Goal: Transaction & Acquisition: Book appointment/travel/reservation

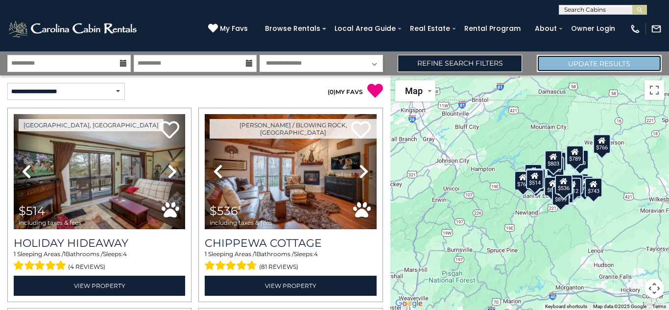
click at [573, 62] on button "Update Results" at bounding box center [599, 63] width 125 height 17
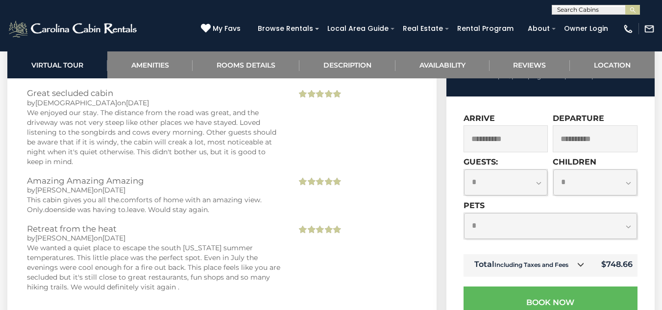
scroll to position [2146, 0]
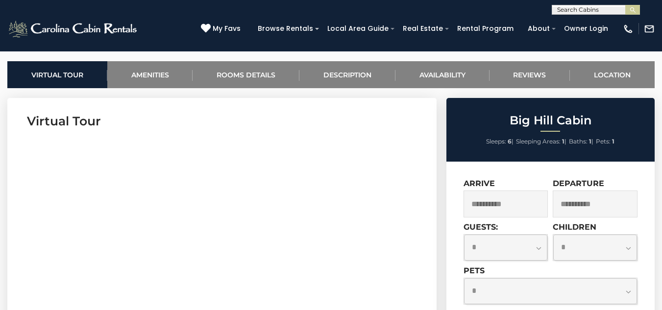
scroll to position [0, 0]
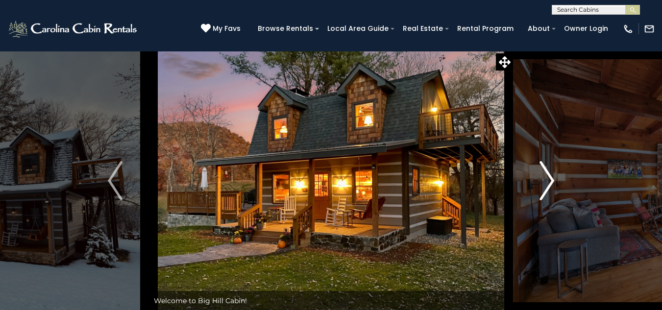
click at [546, 173] on img "Next" at bounding box center [546, 180] width 15 height 39
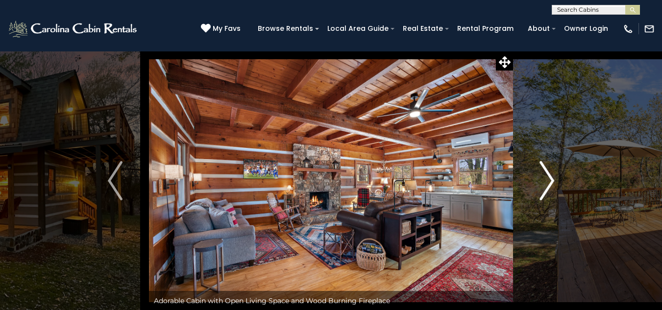
click at [547, 178] on img "Next" at bounding box center [546, 180] width 15 height 39
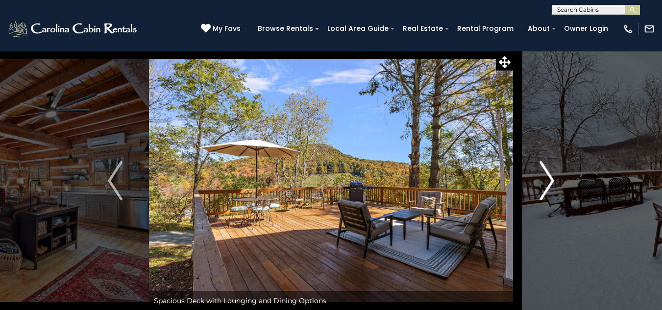
click at [549, 183] on img "Next" at bounding box center [546, 180] width 15 height 39
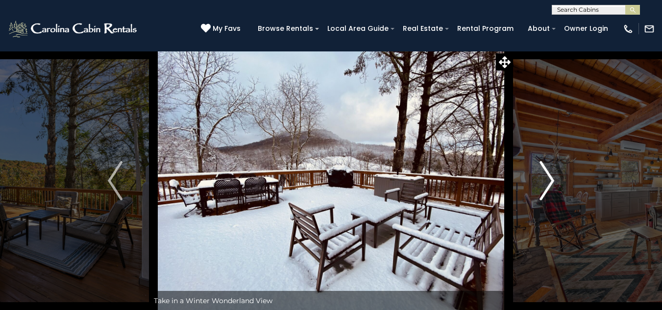
click at [549, 183] on img "Next" at bounding box center [546, 180] width 15 height 39
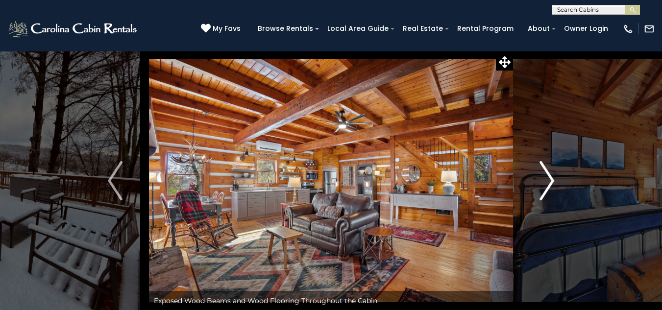
click at [549, 183] on img "Next" at bounding box center [546, 180] width 15 height 39
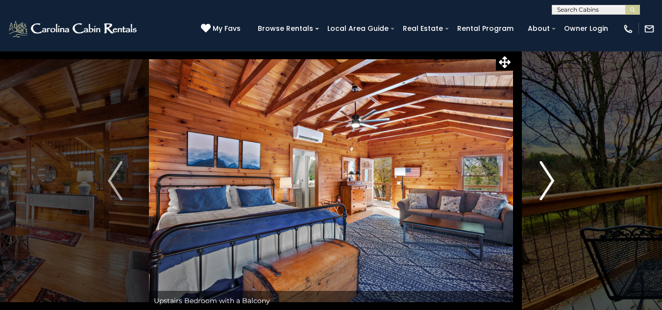
click at [549, 183] on img "Next" at bounding box center [546, 180] width 15 height 39
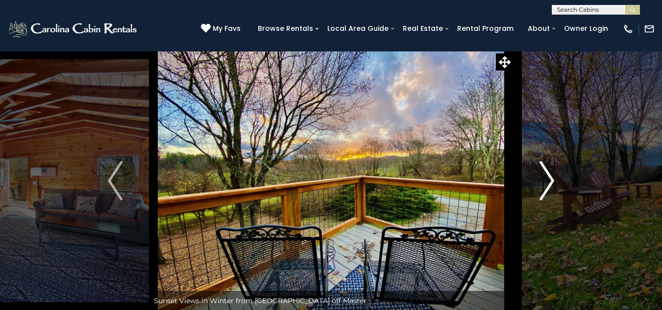
click at [549, 183] on img "Next" at bounding box center [546, 180] width 15 height 39
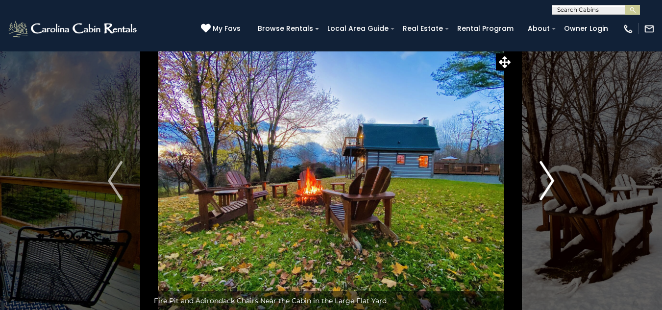
click at [549, 183] on img "Next" at bounding box center [546, 180] width 15 height 39
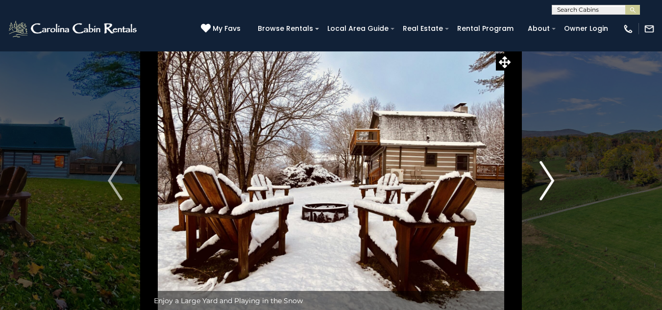
click at [549, 183] on img "Next" at bounding box center [546, 180] width 15 height 39
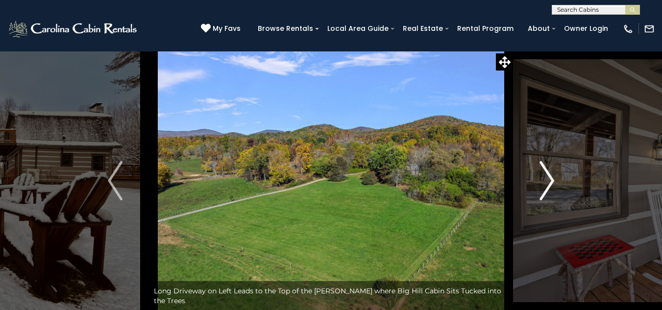
click at [549, 183] on img "Next" at bounding box center [546, 180] width 15 height 39
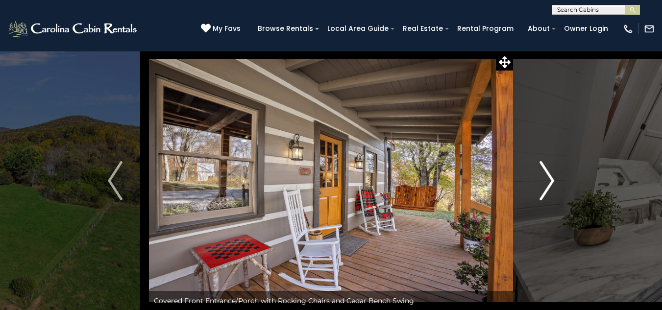
click at [549, 183] on img "Next" at bounding box center [546, 180] width 15 height 39
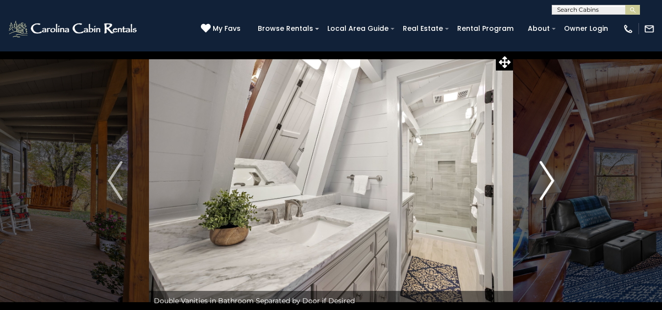
click at [549, 183] on img "Next" at bounding box center [546, 180] width 15 height 39
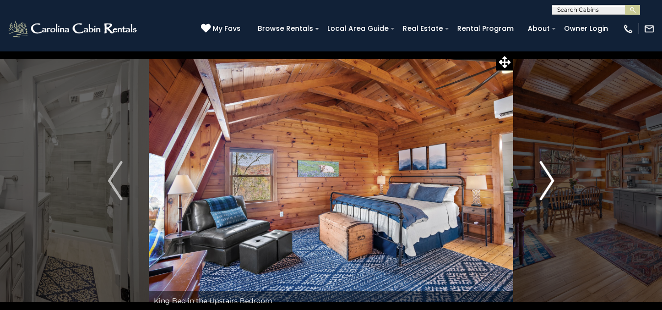
click at [549, 183] on img "Next" at bounding box center [546, 180] width 15 height 39
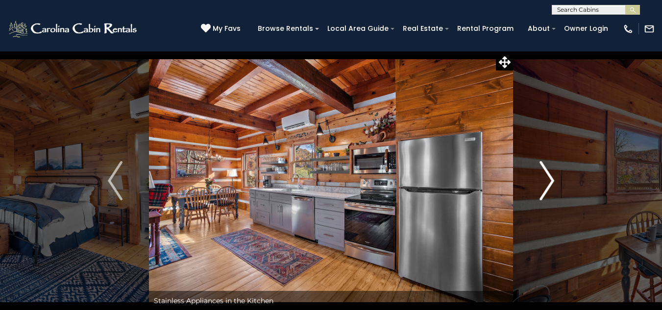
click at [549, 183] on img "Next" at bounding box center [546, 180] width 15 height 39
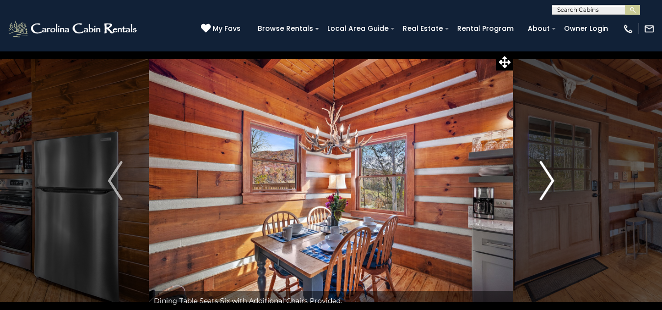
click at [549, 183] on img "Next" at bounding box center [546, 180] width 15 height 39
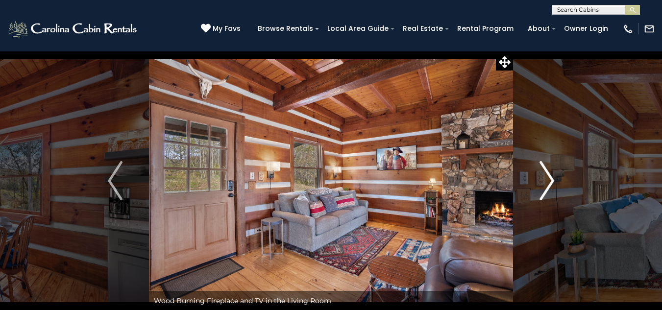
click at [549, 183] on img "Next" at bounding box center [546, 180] width 15 height 39
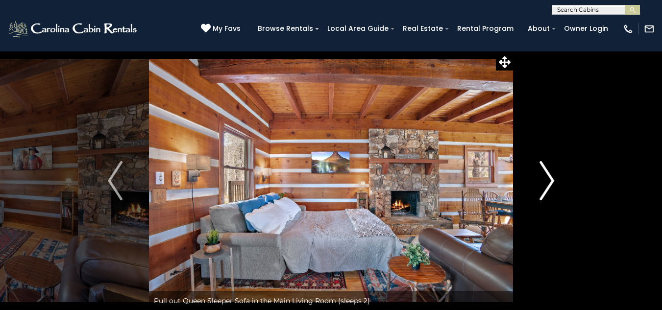
click at [549, 183] on img "Next" at bounding box center [546, 180] width 15 height 39
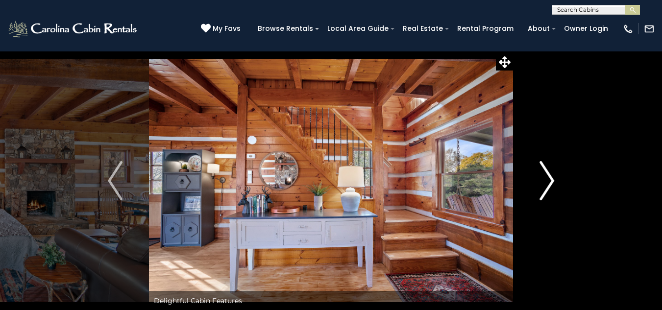
click at [549, 183] on img "Next" at bounding box center [546, 180] width 15 height 39
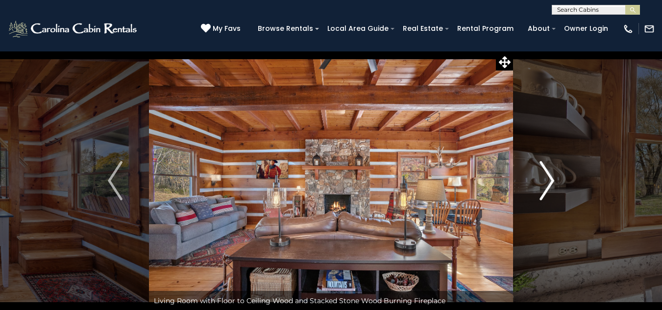
click at [549, 183] on img "Next" at bounding box center [546, 180] width 15 height 39
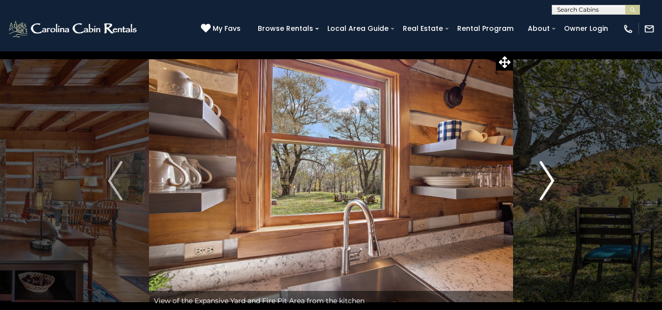
click at [549, 183] on img "Next" at bounding box center [546, 180] width 15 height 39
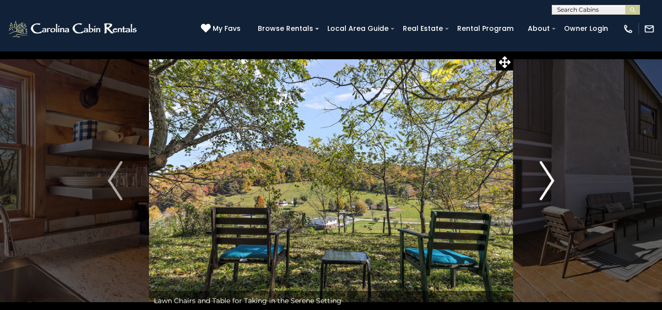
click at [549, 183] on img "Next" at bounding box center [546, 180] width 15 height 39
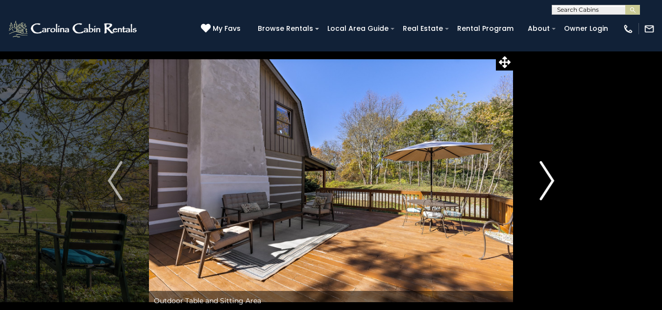
click at [549, 183] on img "Next" at bounding box center [546, 180] width 15 height 39
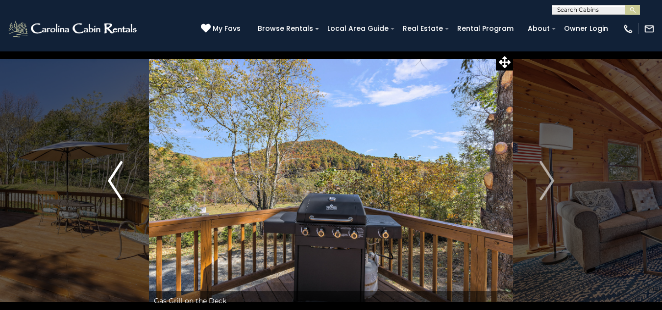
click at [116, 170] on img "Previous" at bounding box center [115, 180] width 15 height 39
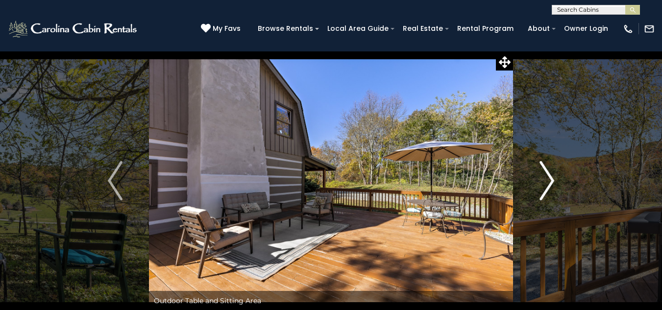
click at [550, 179] on img "Next" at bounding box center [546, 180] width 15 height 39
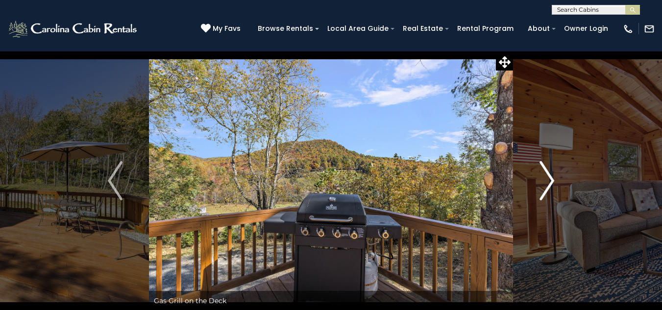
click at [550, 179] on img "Next" at bounding box center [546, 180] width 15 height 39
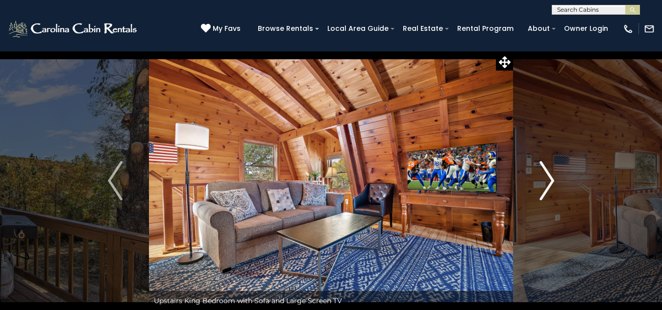
click at [550, 179] on img "Next" at bounding box center [546, 180] width 15 height 39
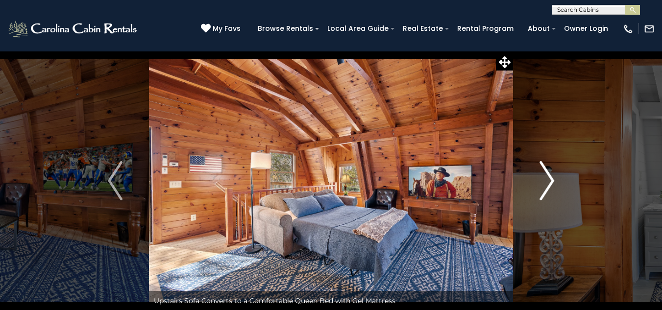
click at [550, 179] on img "Next" at bounding box center [546, 180] width 15 height 39
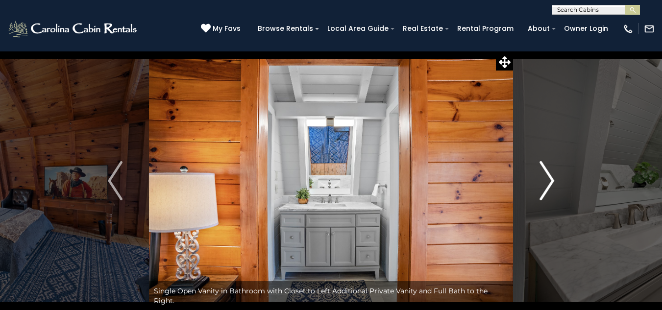
click at [550, 179] on img "Next" at bounding box center [546, 180] width 15 height 39
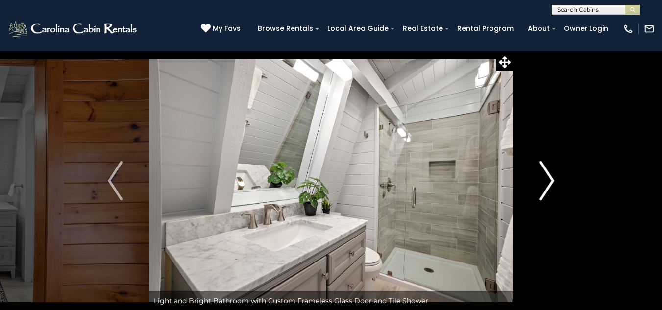
click at [550, 179] on img "Next" at bounding box center [546, 180] width 15 height 39
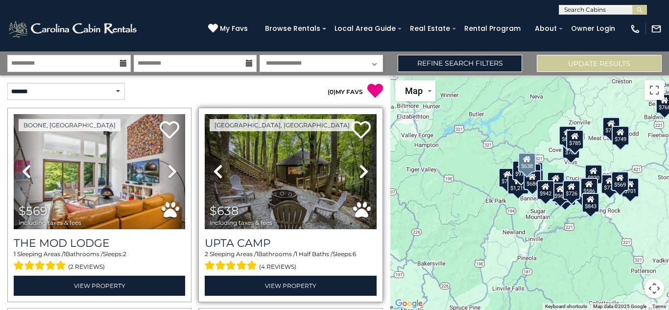
click at [359, 170] on icon at bounding box center [364, 172] width 10 height 16
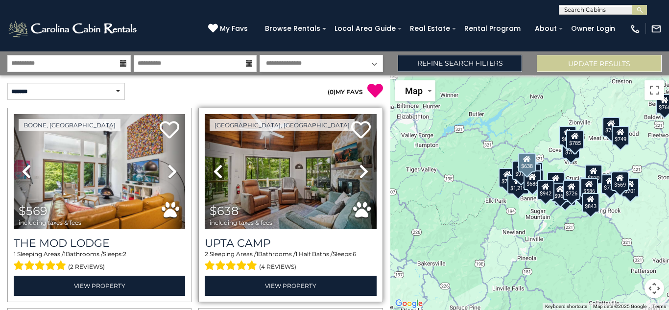
click at [359, 171] on icon at bounding box center [364, 172] width 10 height 16
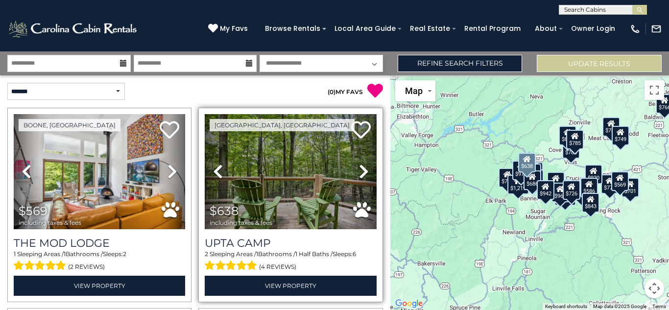
click at [359, 171] on icon at bounding box center [364, 172] width 10 height 16
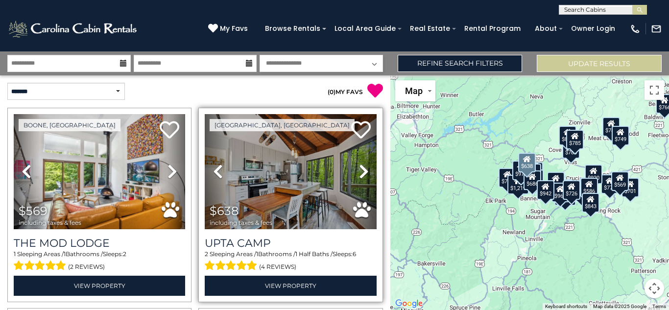
click at [359, 171] on icon at bounding box center [364, 172] width 10 height 16
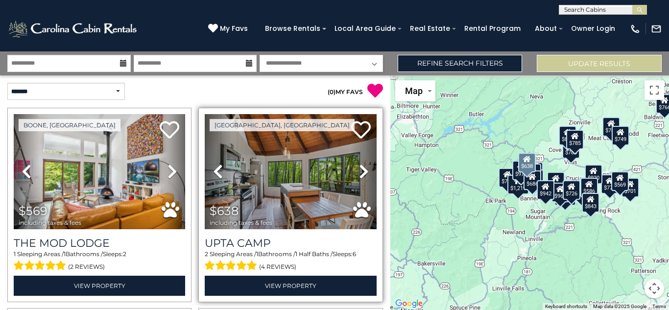
click at [359, 171] on icon at bounding box center [364, 172] width 10 height 16
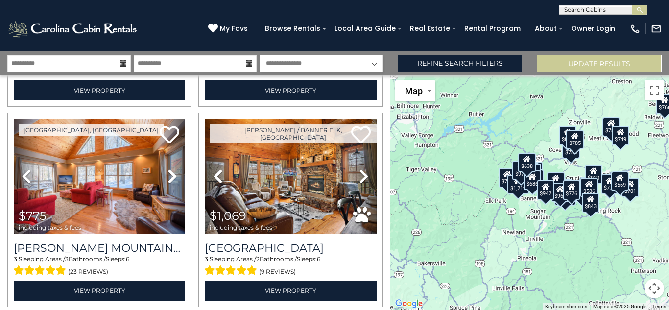
scroll to position [202, 0]
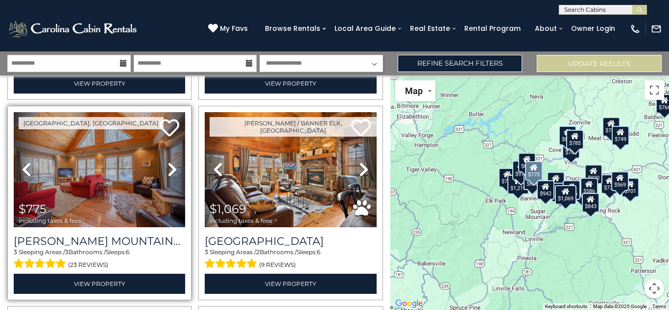
click at [169, 170] on icon at bounding box center [173, 170] width 10 height 16
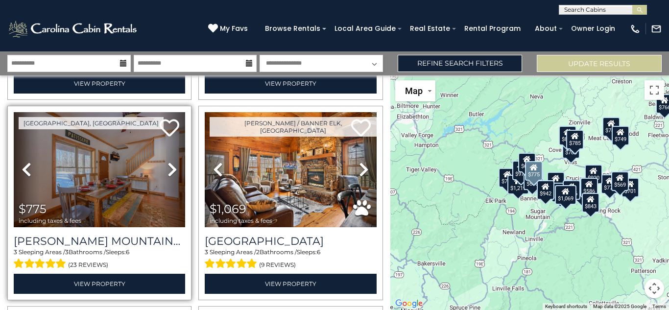
click at [169, 170] on icon at bounding box center [173, 170] width 10 height 16
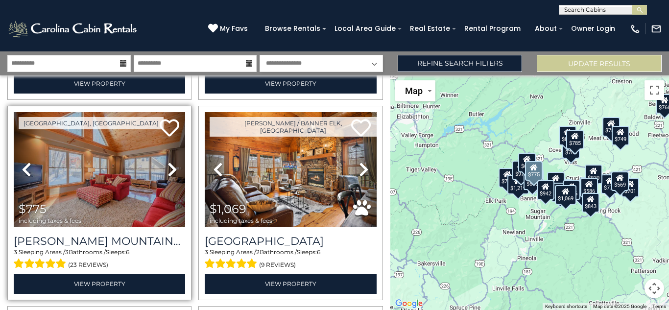
click at [169, 170] on icon at bounding box center [173, 170] width 10 height 16
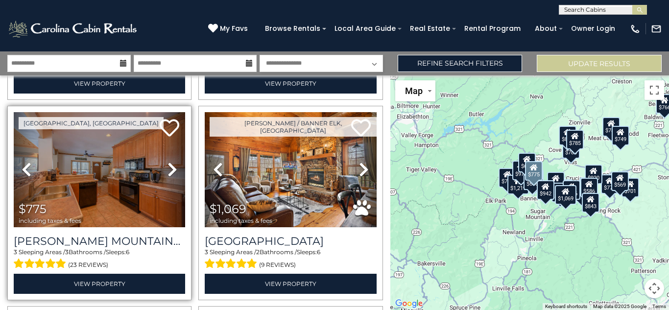
click at [169, 170] on icon at bounding box center [173, 170] width 10 height 16
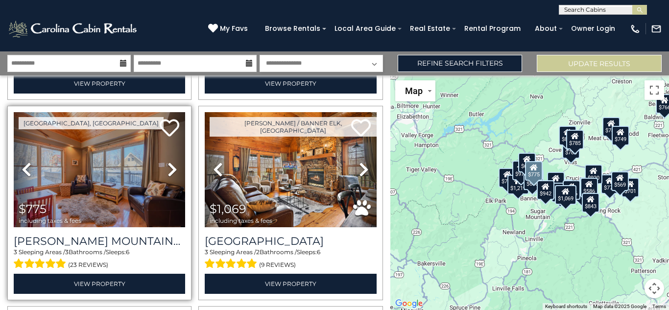
click at [169, 170] on icon at bounding box center [173, 170] width 10 height 16
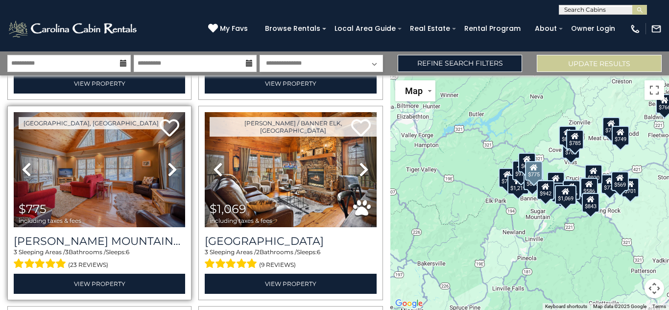
click at [169, 170] on icon at bounding box center [173, 170] width 10 height 16
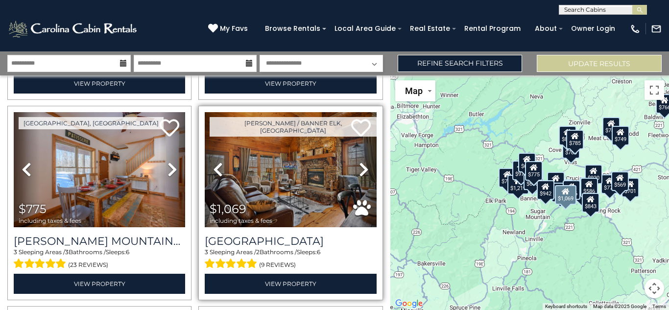
click at [360, 170] on icon at bounding box center [364, 170] width 10 height 16
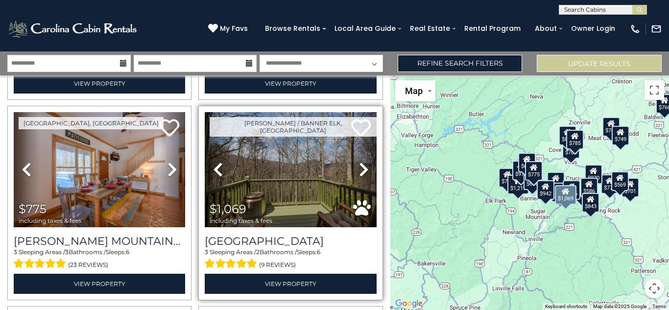
click at [360, 170] on icon at bounding box center [364, 170] width 10 height 16
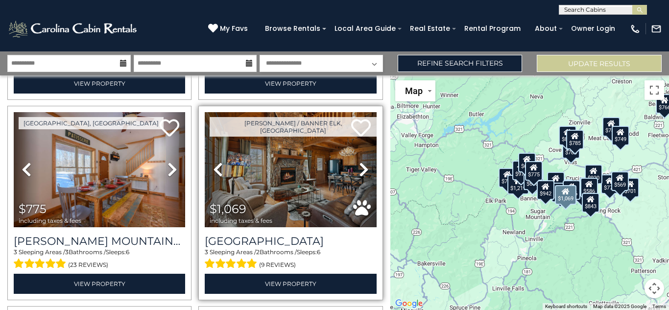
click at [360, 170] on icon at bounding box center [364, 170] width 10 height 16
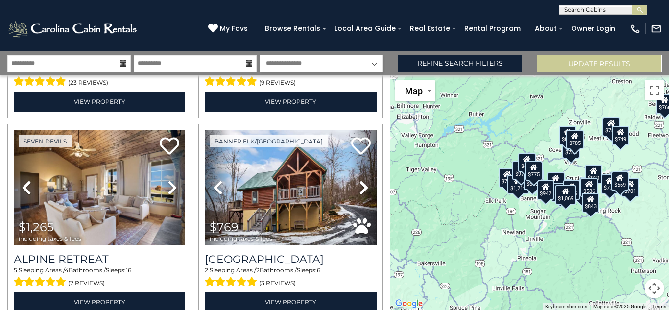
scroll to position [425, 0]
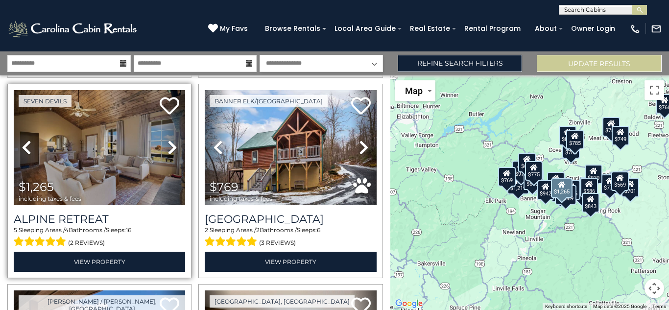
click at [170, 144] on icon at bounding box center [173, 148] width 10 height 16
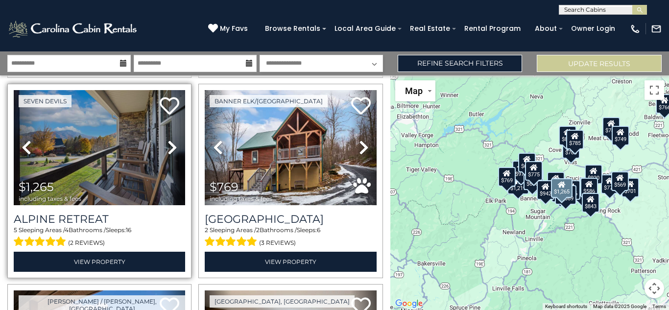
click at [170, 144] on icon at bounding box center [173, 148] width 10 height 16
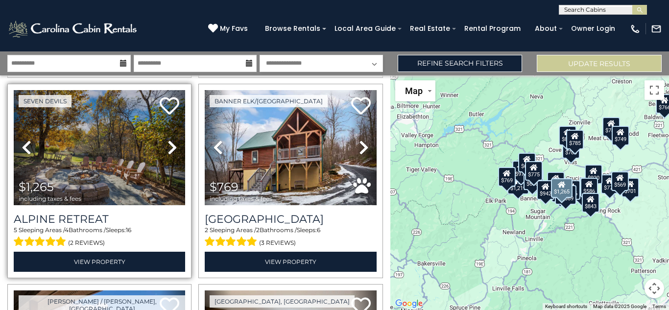
click at [170, 144] on icon at bounding box center [173, 148] width 10 height 16
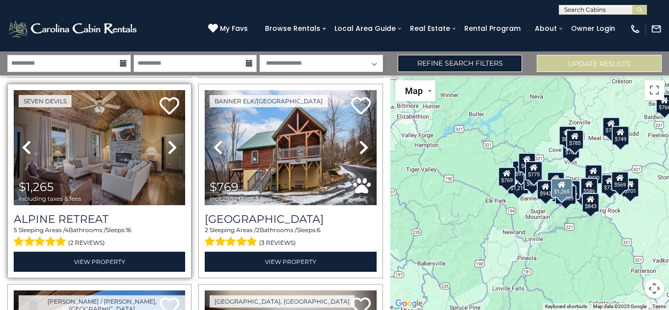
click at [170, 144] on icon at bounding box center [173, 148] width 10 height 16
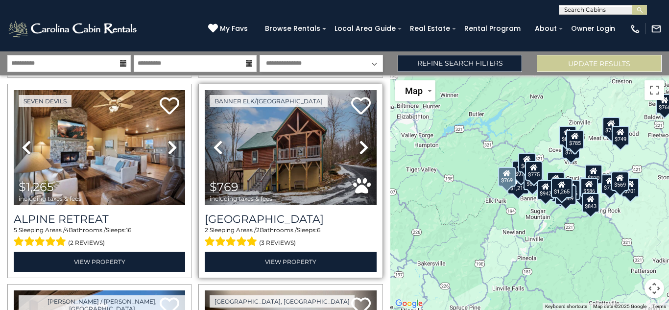
click at [360, 144] on icon at bounding box center [364, 148] width 10 height 16
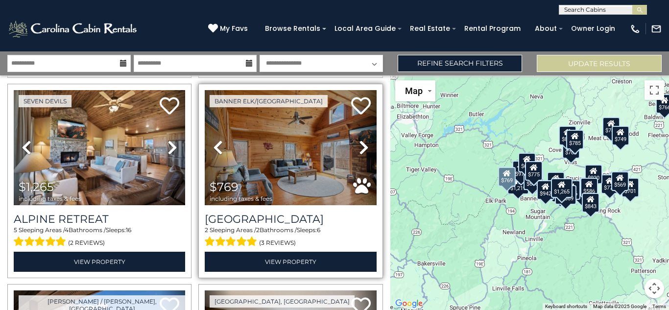
click at [360, 144] on icon at bounding box center [364, 148] width 10 height 16
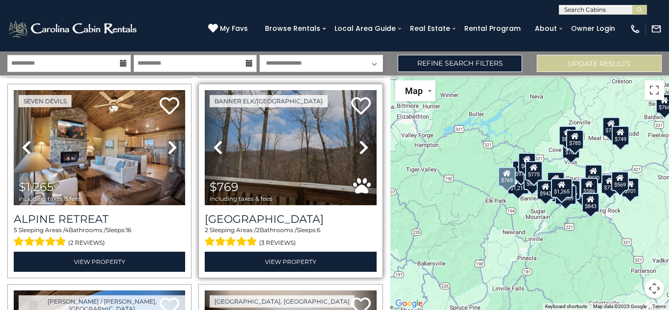
click at [360, 144] on icon at bounding box center [364, 148] width 10 height 16
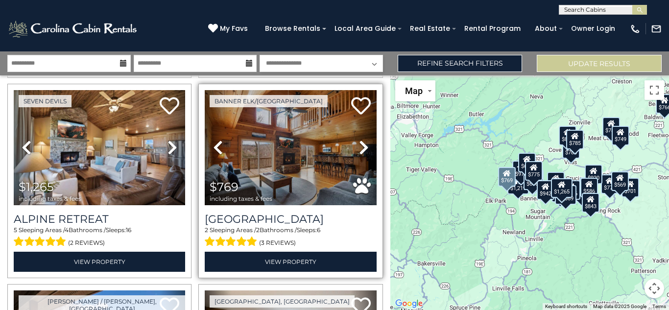
click at [360, 144] on icon at bounding box center [364, 148] width 10 height 16
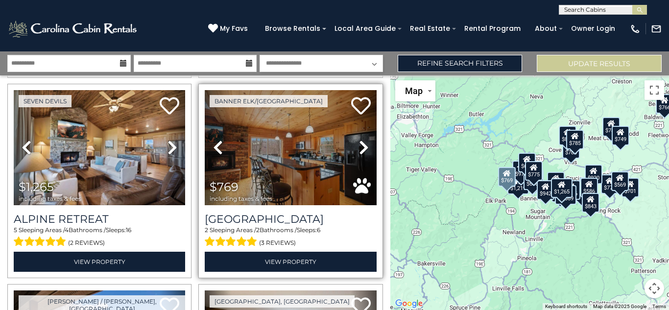
click at [360, 144] on icon at bounding box center [364, 148] width 10 height 16
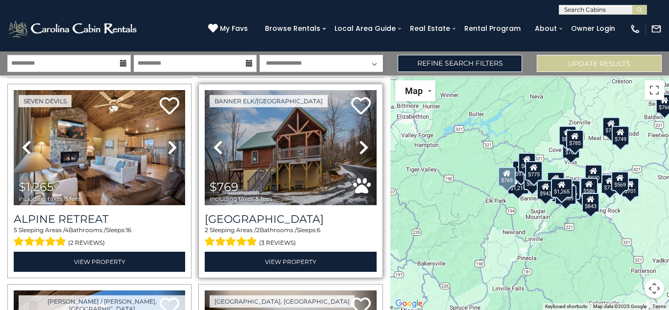
click at [360, 144] on icon at bounding box center [364, 148] width 10 height 16
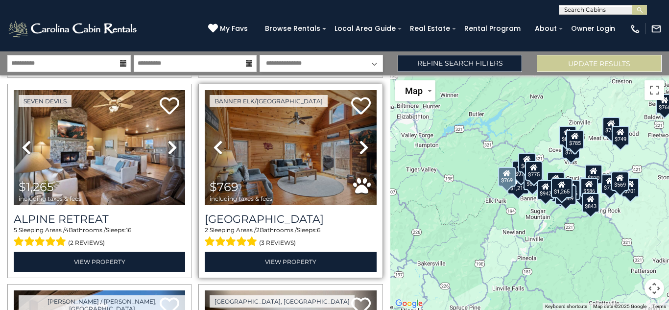
click at [360, 144] on icon at bounding box center [364, 148] width 10 height 16
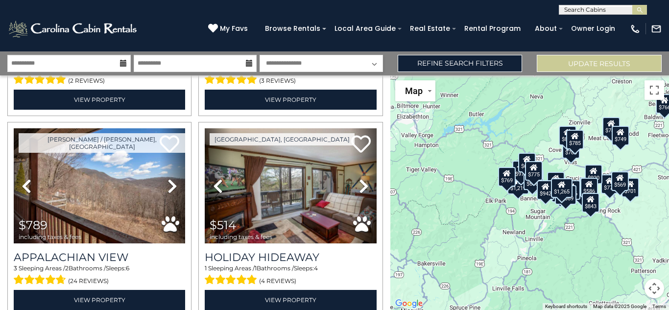
scroll to position [594, 0]
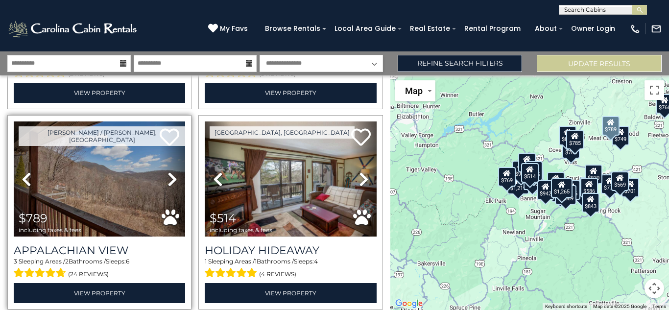
click at [173, 174] on icon at bounding box center [173, 179] width 10 height 16
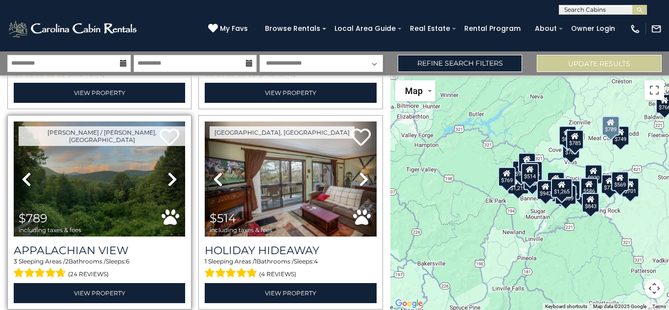
click at [173, 174] on icon at bounding box center [173, 179] width 10 height 16
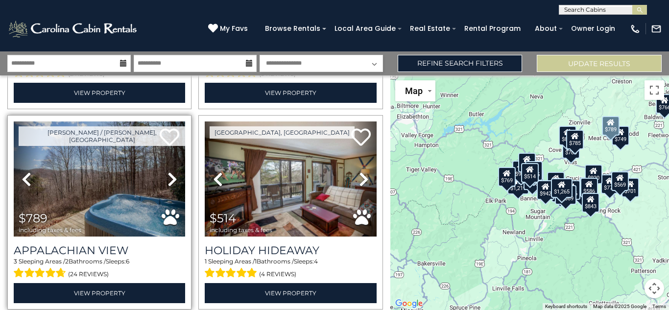
click at [173, 174] on icon at bounding box center [173, 179] width 10 height 16
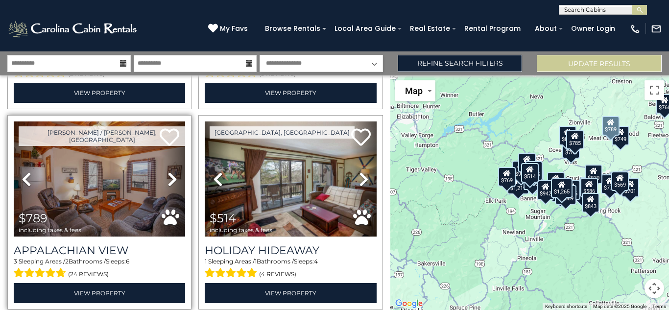
click at [173, 174] on icon at bounding box center [173, 179] width 10 height 16
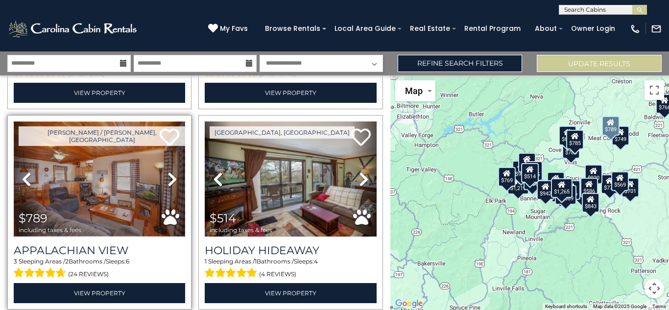
click at [132, 177] on img at bounding box center [99, 179] width 171 height 115
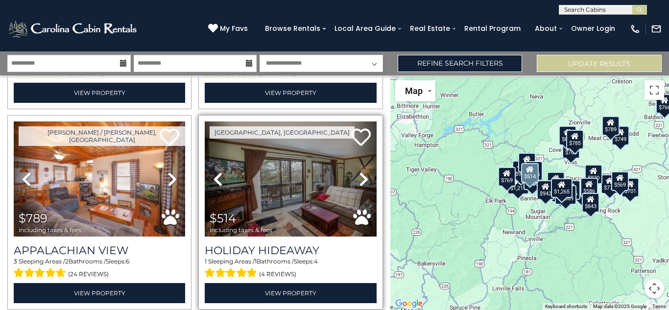
click at [360, 173] on icon at bounding box center [364, 179] width 10 height 16
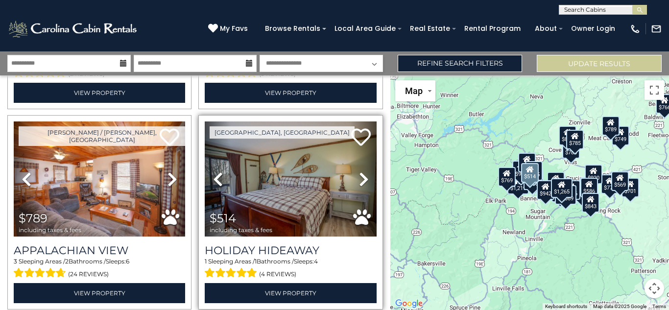
click at [360, 173] on icon at bounding box center [364, 179] width 10 height 16
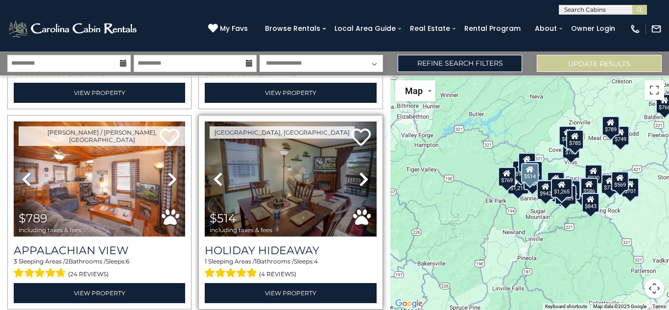
click at [360, 173] on icon at bounding box center [364, 179] width 10 height 16
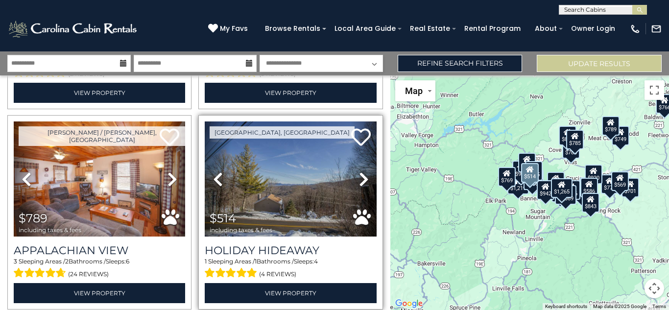
click at [360, 173] on icon at bounding box center [364, 179] width 10 height 16
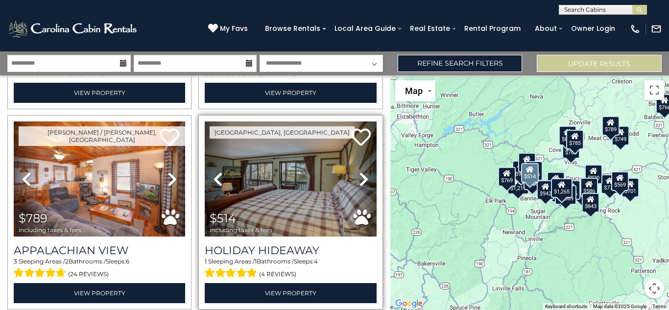
click at [360, 173] on icon at bounding box center [364, 179] width 10 height 16
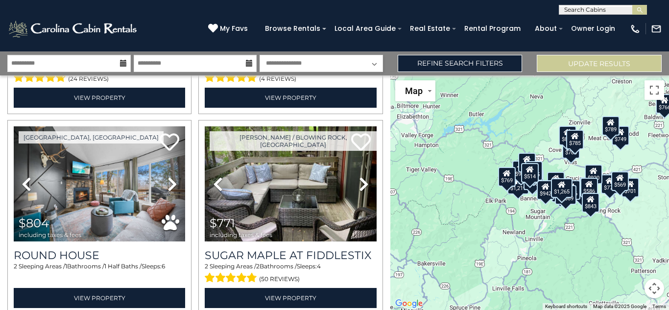
scroll to position [796, 0]
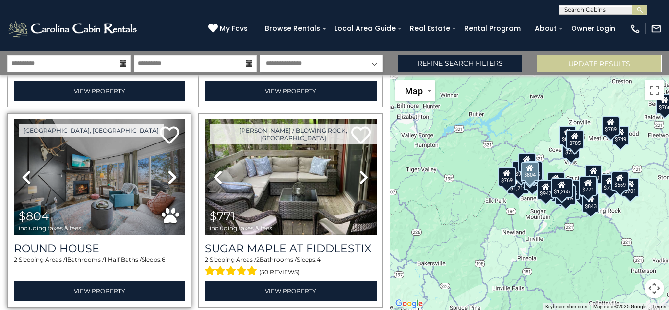
click at [169, 171] on icon at bounding box center [173, 178] width 10 height 16
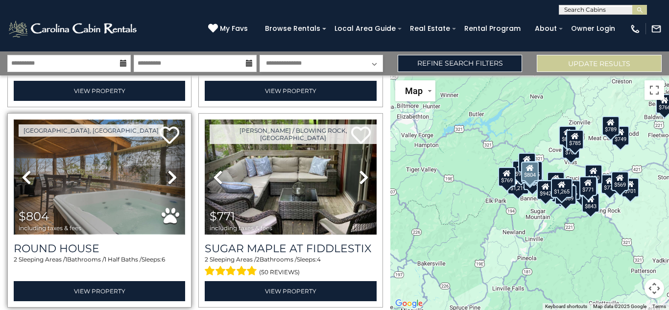
click at [102, 181] on img at bounding box center [99, 177] width 171 height 115
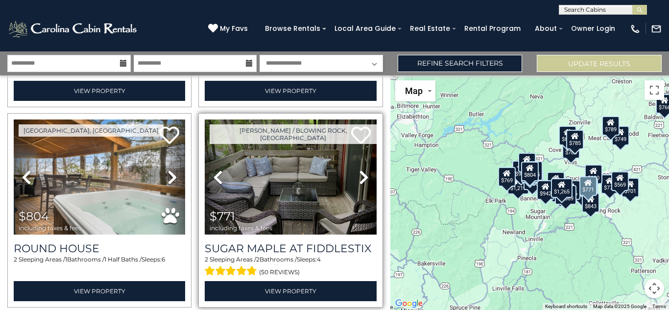
click at [361, 170] on icon at bounding box center [364, 178] width 10 height 16
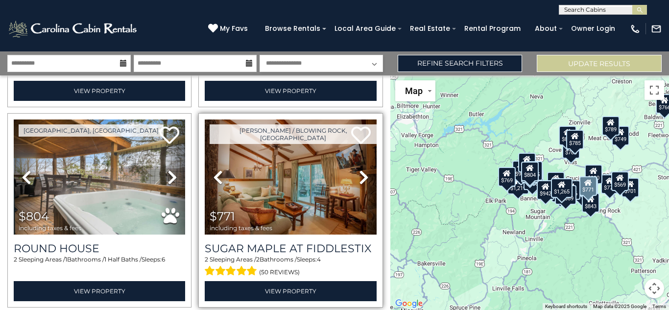
click at [359, 170] on icon at bounding box center [364, 178] width 10 height 16
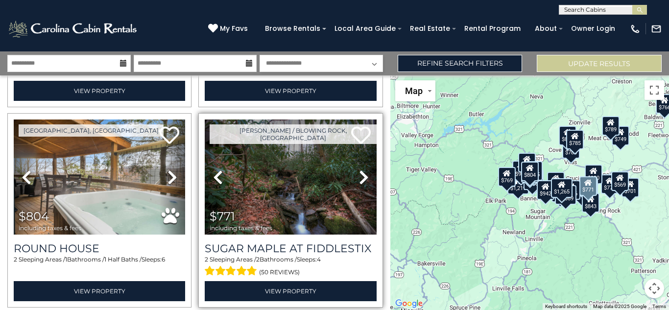
click at [359, 170] on icon at bounding box center [364, 178] width 10 height 16
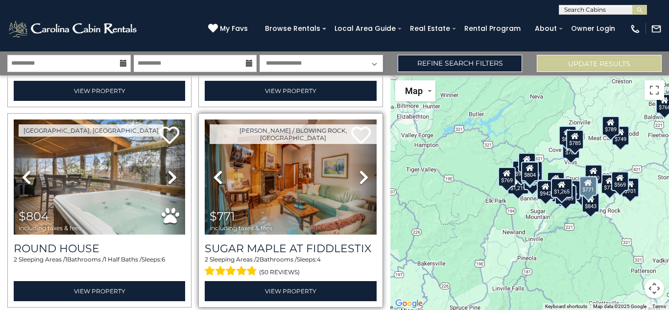
click at [359, 170] on icon at bounding box center [364, 178] width 10 height 16
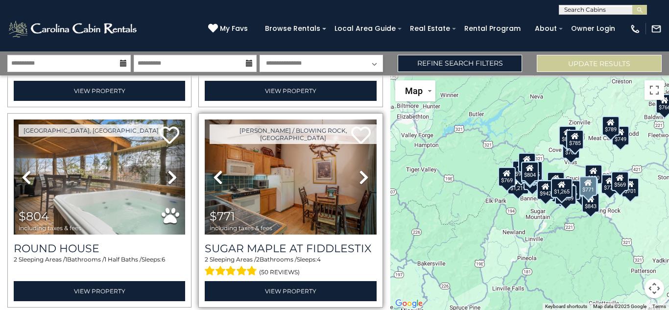
click at [359, 170] on icon at bounding box center [364, 178] width 10 height 16
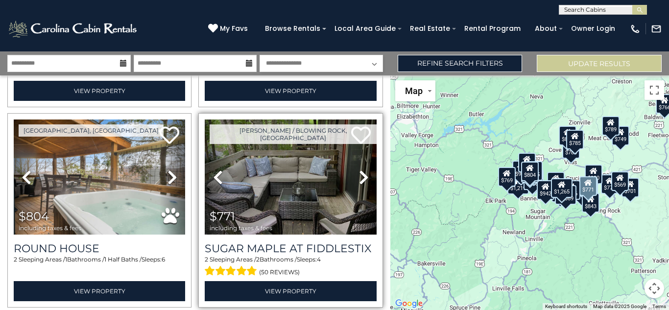
click at [359, 170] on icon at bounding box center [364, 178] width 10 height 16
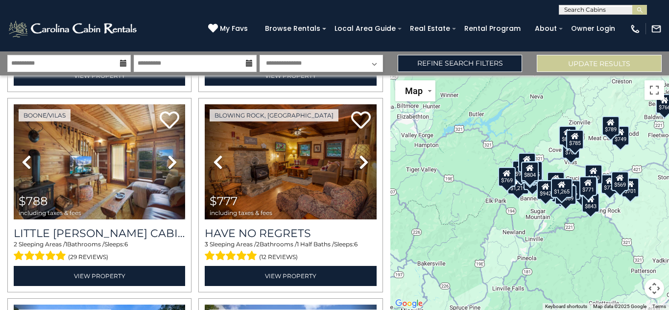
scroll to position [1025, 0]
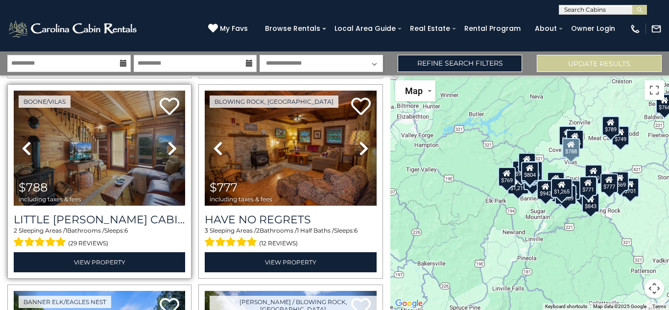
click at [171, 141] on icon at bounding box center [173, 149] width 10 height 16
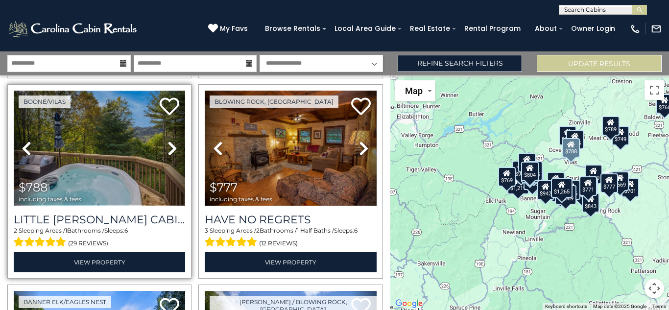
click at [119, 146] on img at bounding box center [99, 148] width 171 height 115
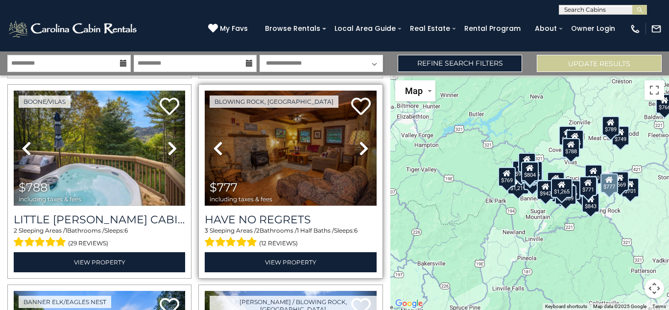
click at [359, 143] on icon at bounding box center [364, 149] width 10 height 16
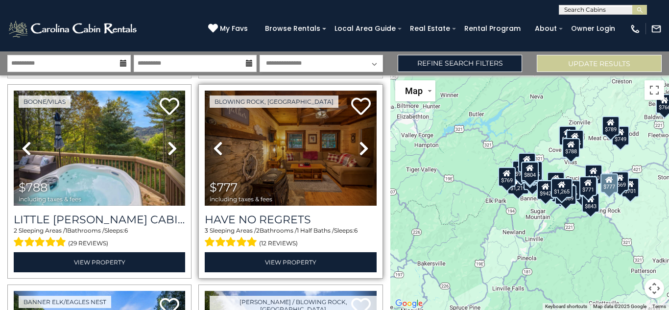
click at [359, 143] on icon at bounding box center [364, 149] width 10 height 16
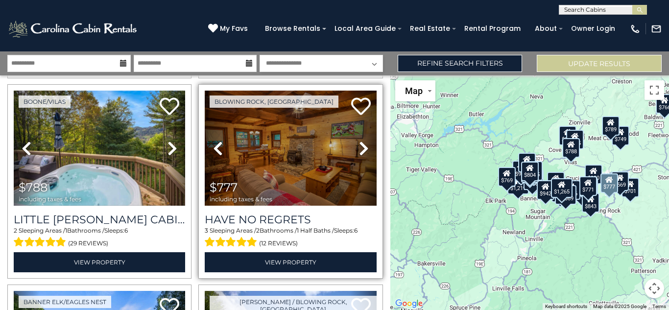
click at [359, 143] on icon at bounding box center [364, 149] width 10 height 16
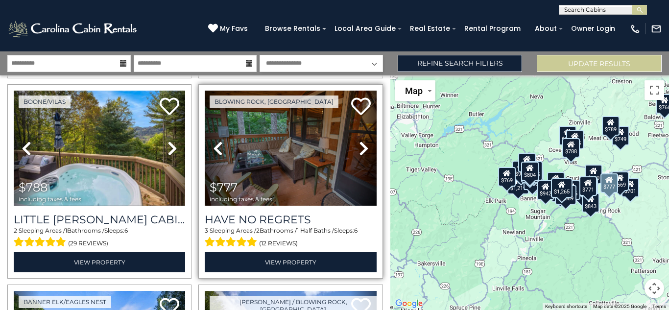
click at [359, 143] on icon at bounding box center [364, 149] width 10 height 16
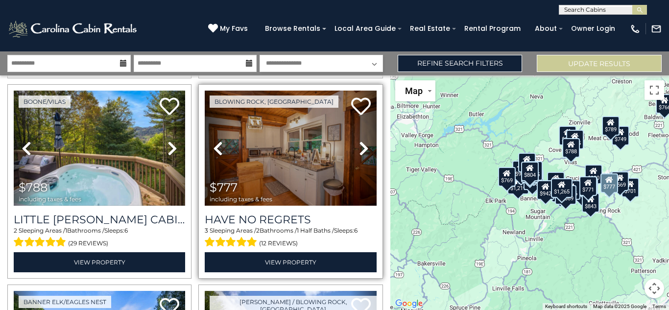
click at [359, 143] on icon at bounding box center [364, 149] width 10 height 16
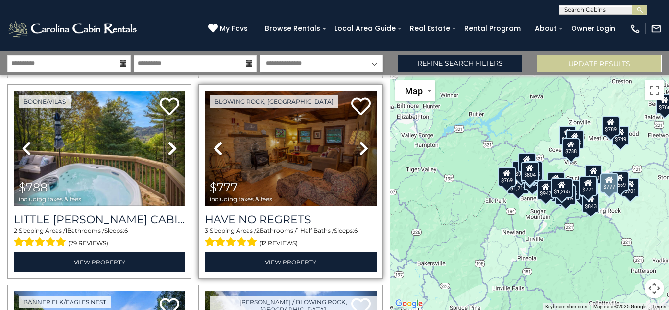
click at [359, 143] on icon at bounding box center [364, 149] width 10 height 16
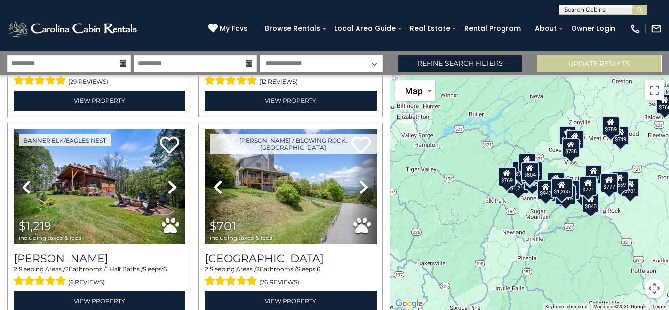
scroll to position [1194, 0]
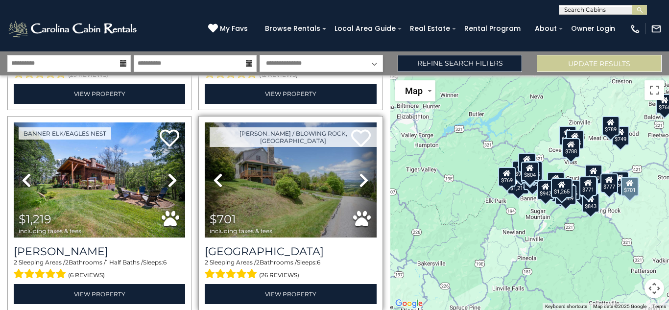
click at [362, 172] on icon at bounding box center [364, 180] width 10 height 16
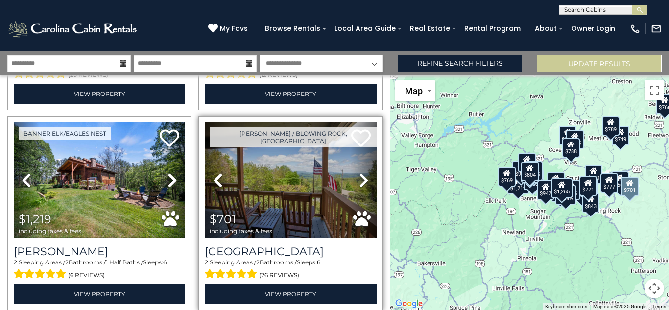
click at [362, 172] on icon at bounding box center [364, 180] width 10 height 16
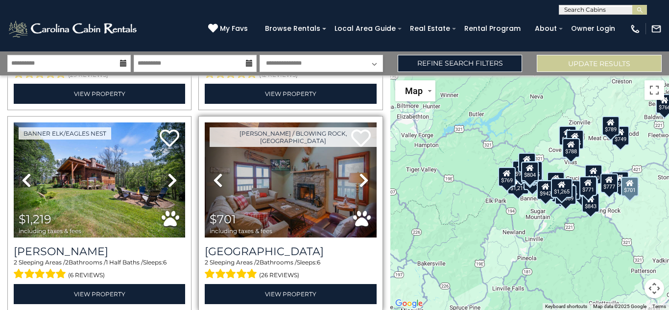
click at [362, 172] on icon at bounding box center [364, 180] width 10 height 16
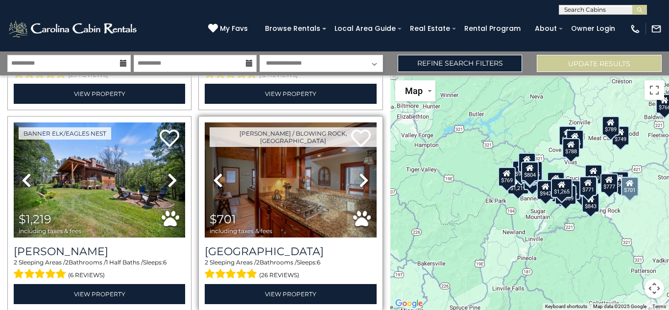
click at [362, 172] on icon at bounding box center [364, 180] width 10 height 16
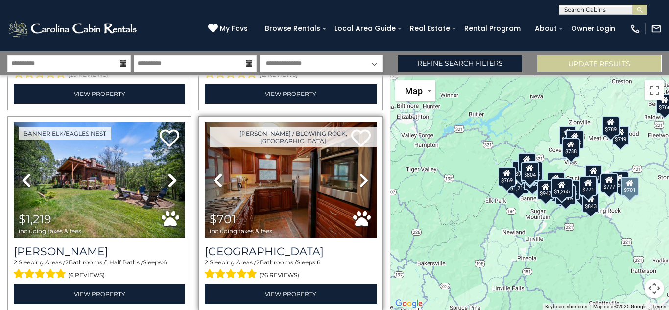
click at [362, 172] on icon at bounding box center [364, 180] width 10 height 16
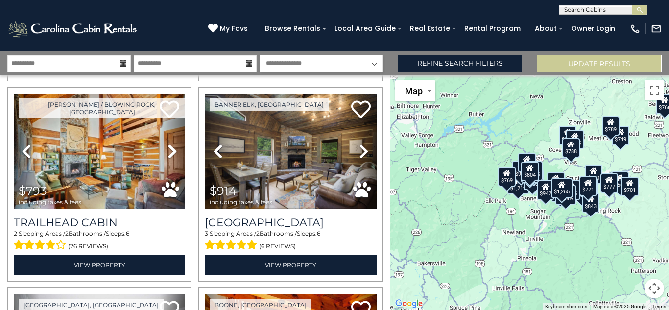
scroll to position [1389, 0]
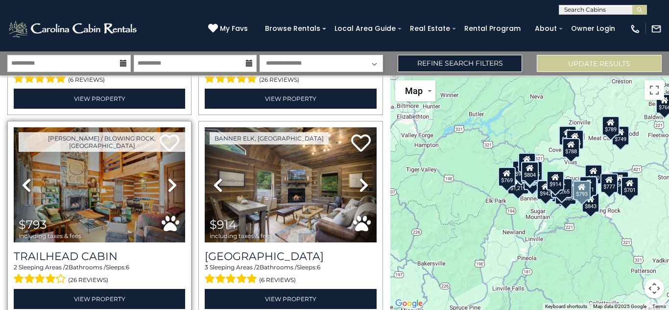
click at [168, 177] on icon at bounding box center [173, 185] width 10 height 16
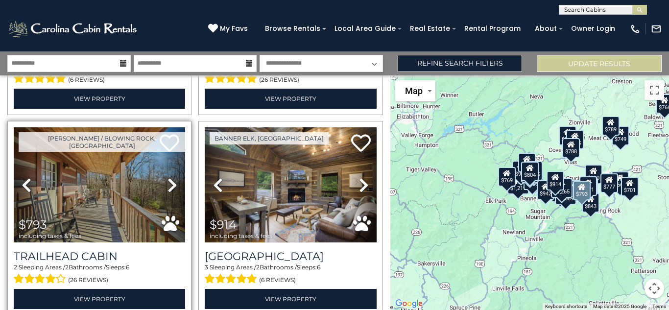
click at [168, 177] on icon at bounding box center [173, 185] width 10 height 16
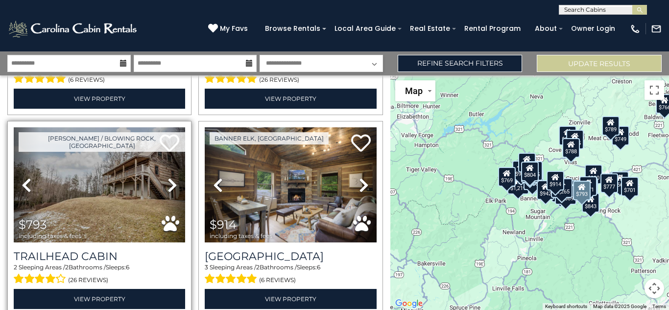
click at [168, 177] on icon at bounding box center [173, 185] width 10 height 16
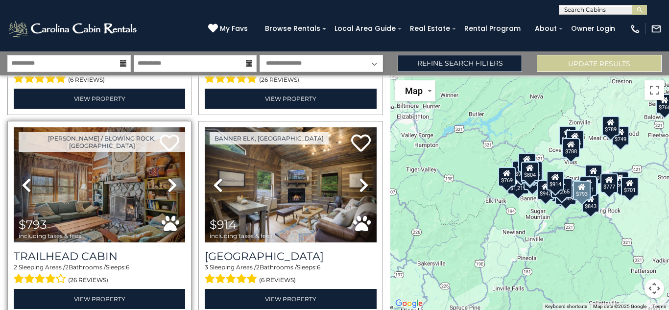
click at [168, 177] on icon at bounding box center [173, 185] width 10 height 16
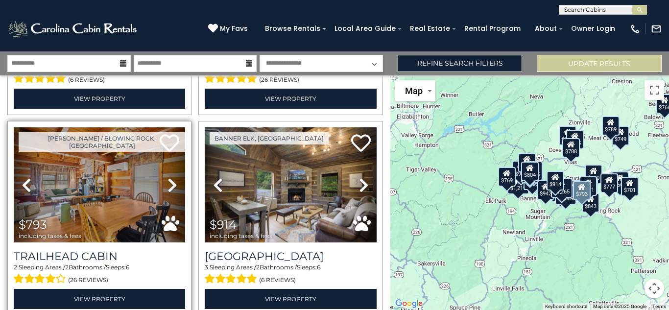
click at [168, 177] on icon at bounding box center [173, 185] width 10 height 16
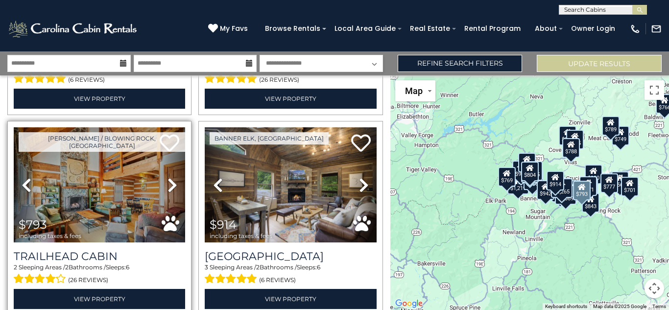
click at [168, 177] on icon at bounding box center [173, 185] width 10 height 16
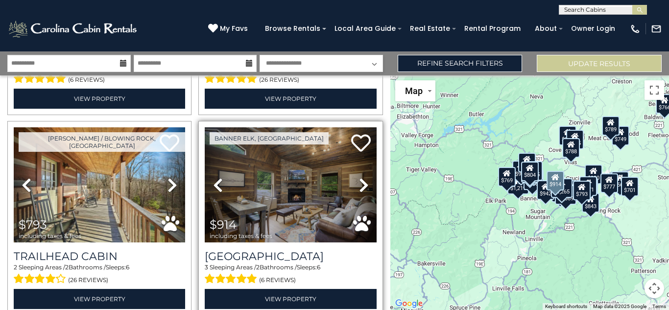
click at [361, 177] on icon at bounding box center [364, 185] width 10 height 16
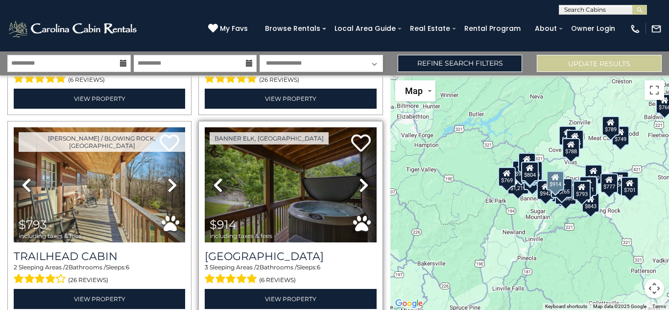
click at [360, 177] on icon at bounding box center [364, 185] width 10 height 16
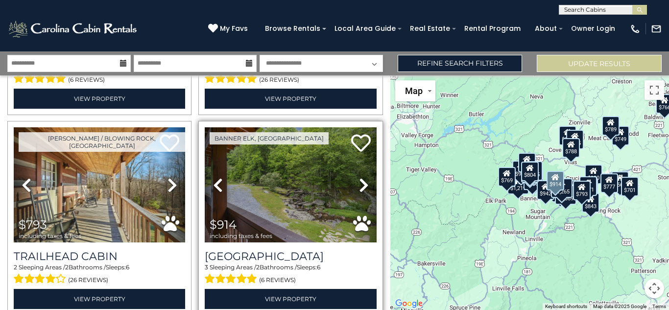
click at [362, 177] on icon at bounding box center [364, 185] width 10 height 16
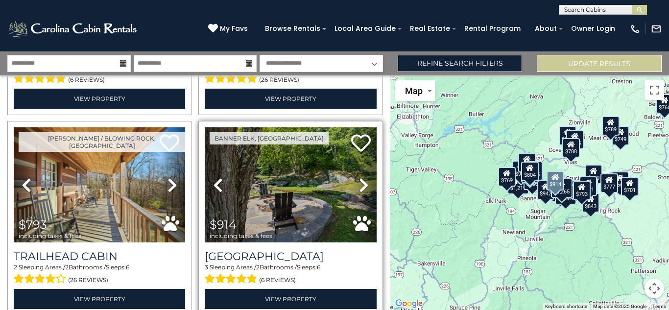
click at [362, 177] on icon at bounding box center [364, 185] width 10 height 16
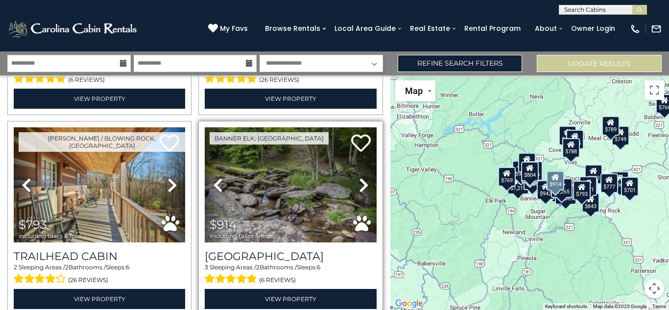
click at [362, 177] on icon at bounding box center [364, 185] width 10 height 16
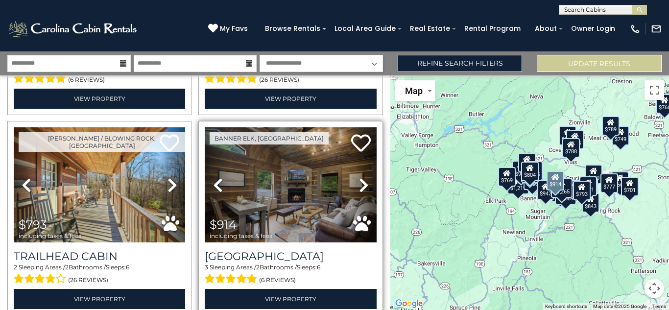
click at [362, 177] on icon at bounding box center [364, 185] width 10 height 16
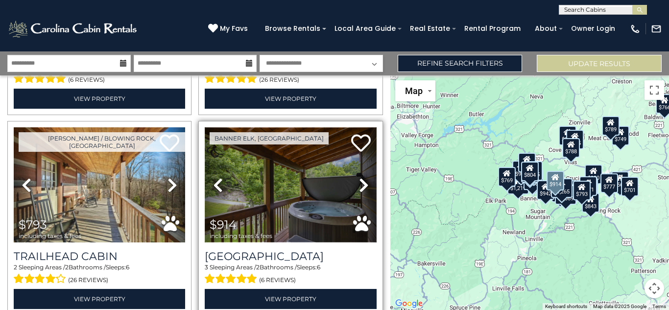
click at [299, 186] on img at bounding box center [290, 184] width 171 height 115
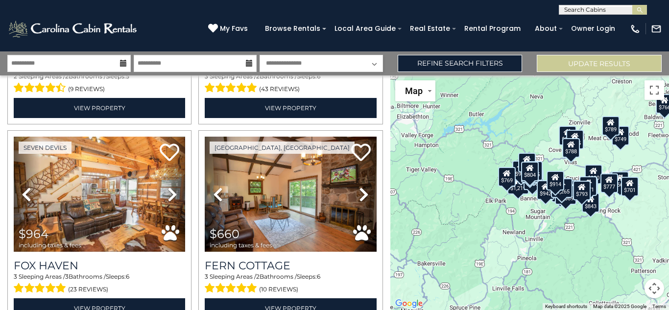
scroll to position [1795, 0]
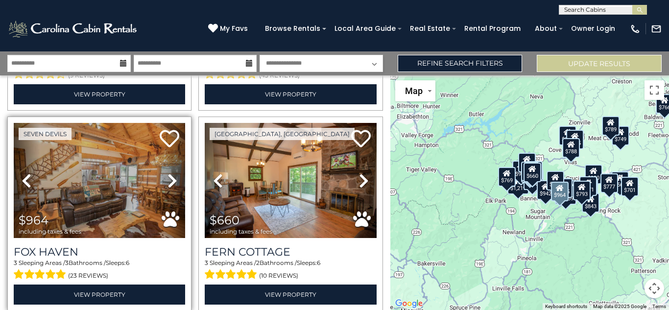
click at [168, 173] on icon at bounding box center [173, 181] width 10 height 16
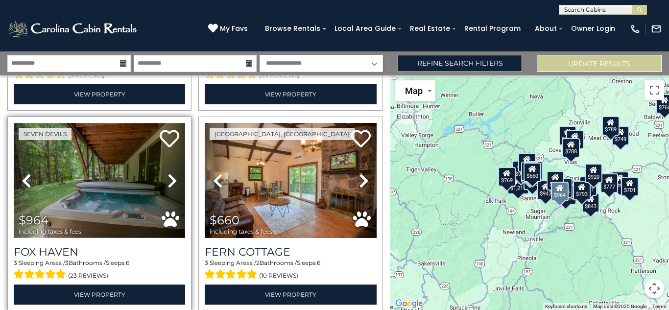
click at [110, 192] on img at bounding box center [99, 180] width 171 height 115
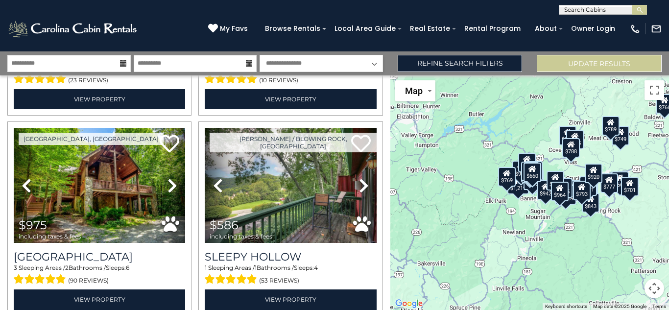
scroll to position [1997, 0]
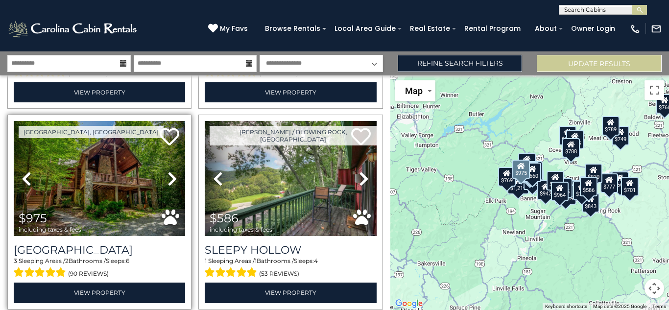
click at [168, 171] on icon at bounding box center [173, 179] width 10 height 16
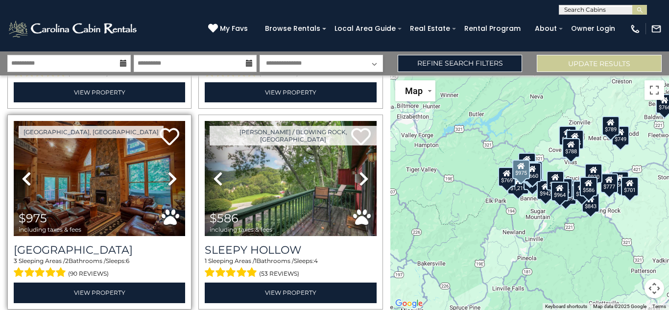
click at [168, 171] on icon at bounding box center [173, 179] width 10 height 16
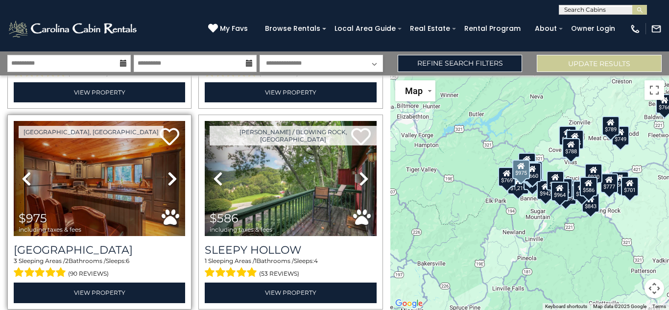
click at [168, 171] on icon at bounding box center [173, 179] width 10 height 16
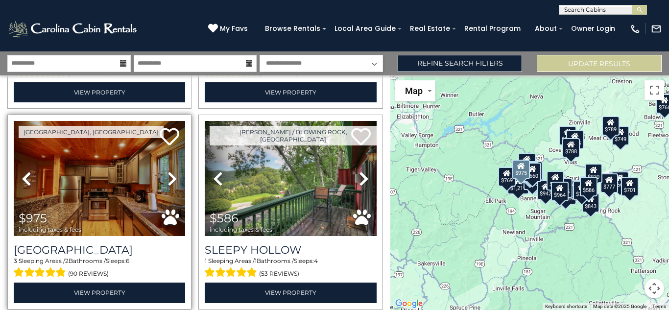
click at [168, 171] on icon at bounding box center [173, 179] width 10 height 16
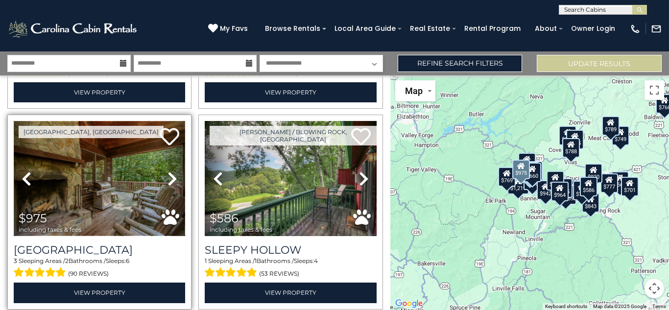
click at [97, 168] on img at bounding box center [99, 178] width 171 height 115
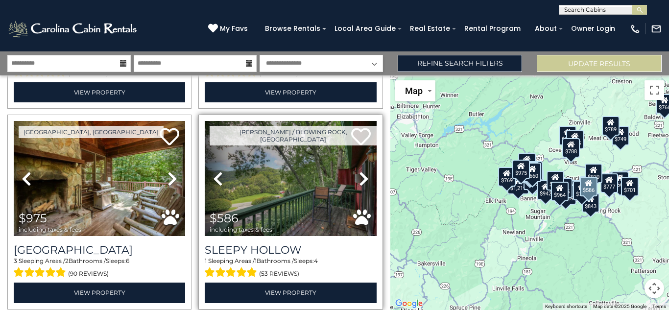
click at [359, 171] on icon at bounding box center [364, 179] width 10 height 16
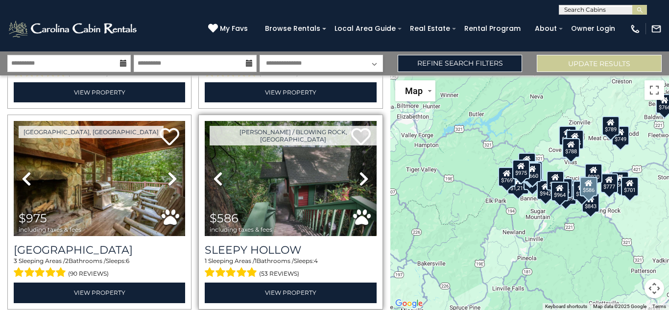
click at [359, 171] on icon at bounding box center [364, 179] width 10 height 16
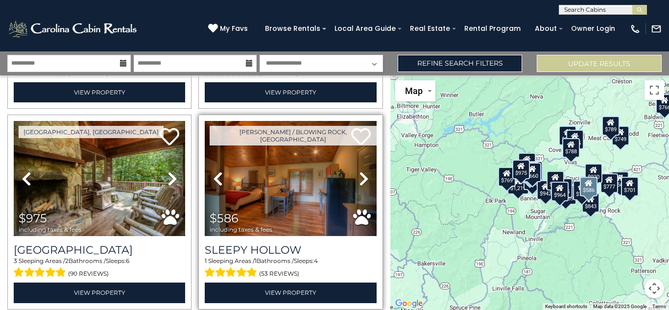
click at [359, 171] on icon at bounding box center [364, 179] width 10 height 16
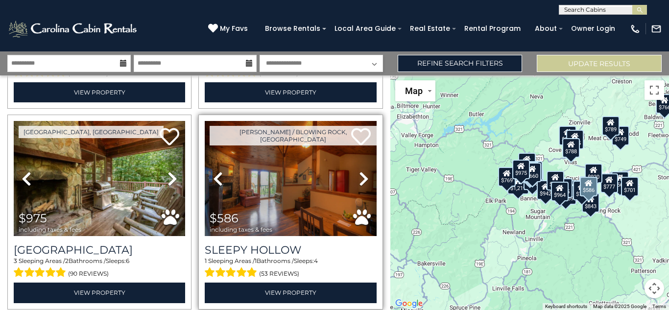
click at [359, 171] on icon at bounding box center [364, 179] width 10 height 16
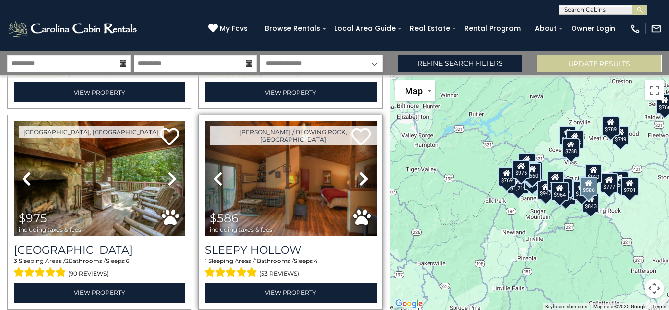
click at [359, 171] on icon at bounding box center [364, 179] width 10 height 16
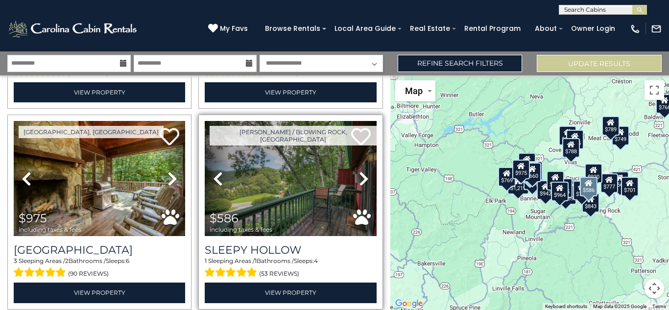
click at [359, 171] on icon at bounding box center [364, 179] width 10 height 16
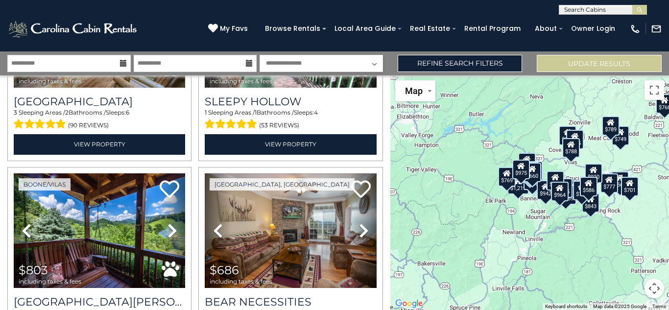
scroll to position [2166, 0]
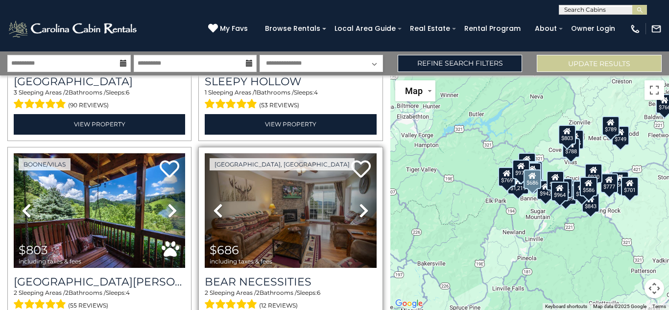
click at [359, 203] on icon at bounding box center [364, 211] width 10 height 16
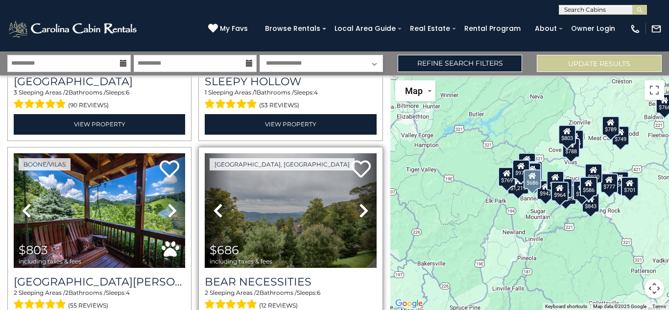
click at [359, 203] on icon at bounding box center [364, 211] width 10 height 16
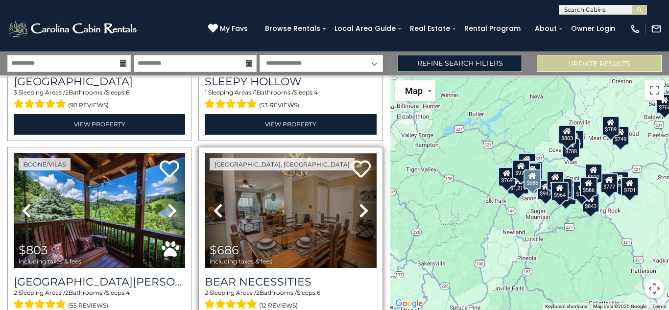
click at [359, 203] on icon at bounding box center [364, 211] width 10 height 16
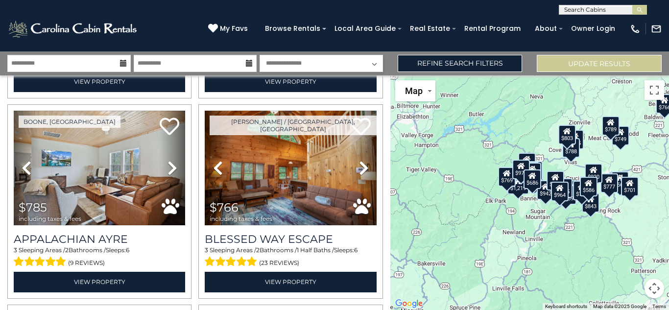
scroll to position [2415, 0]
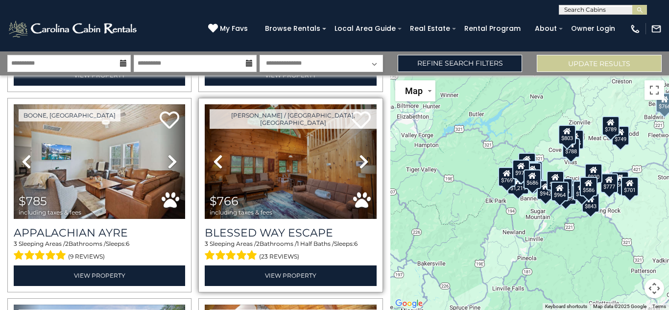
click at [359, 154] on icon at bounding box center [364, 162] width 10 height 16
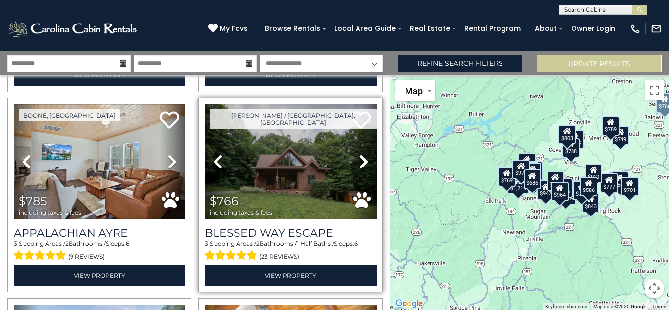
click at [359, 154] on icon at bounding box center [364, 162] width 10 height 16
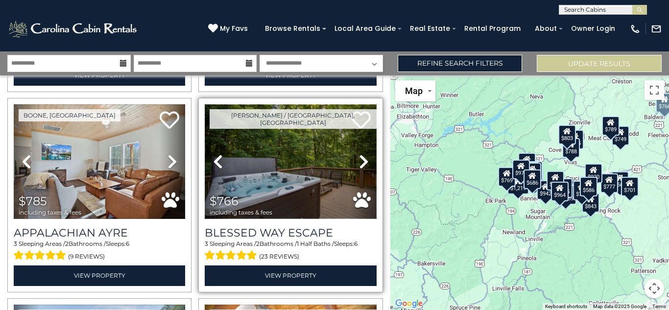
click at [286, 149] on img at bounding box center [290, 161] width 171 height 115
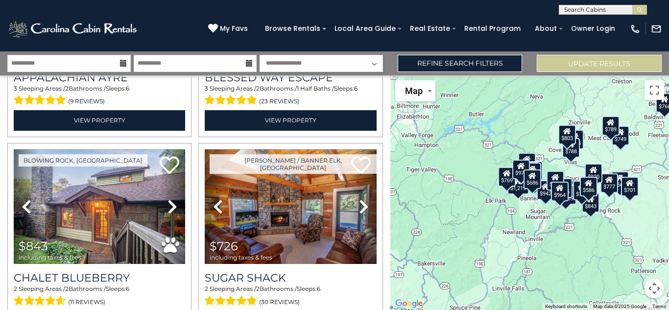
scroll to position [2584, 0]
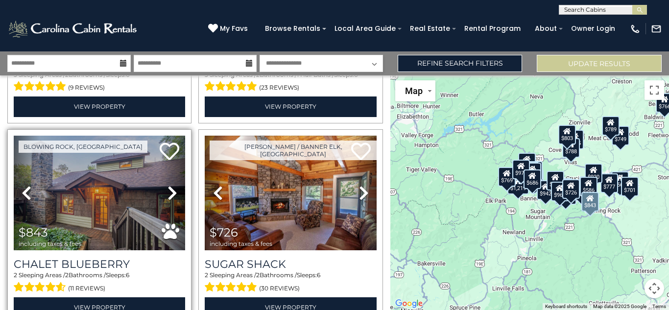
click at [169, 185] on icon at bounding box center [173, 193] width 10 height 16
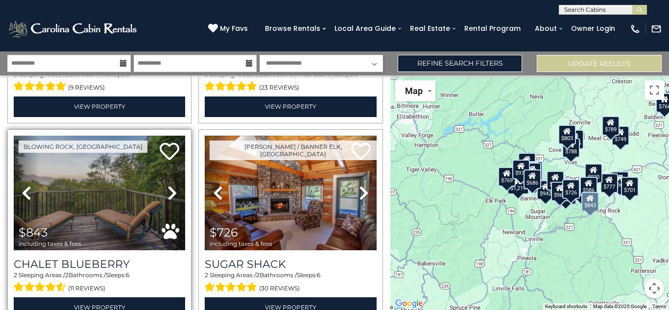
click at [169, 185] on icon at bounding box center [173, 193] width 10 height 16
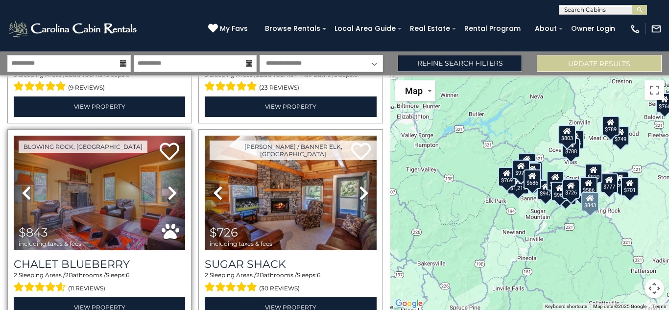
click at [169, 185] on icon at bounding box center [173, 193] width 10 height 16
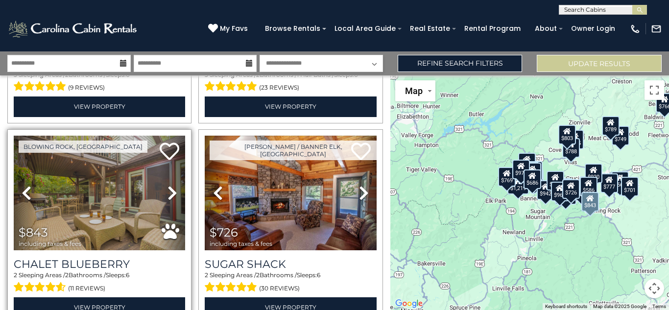
click at [169, 185] on icon at bounding box center [173, 193] width 10 height 16
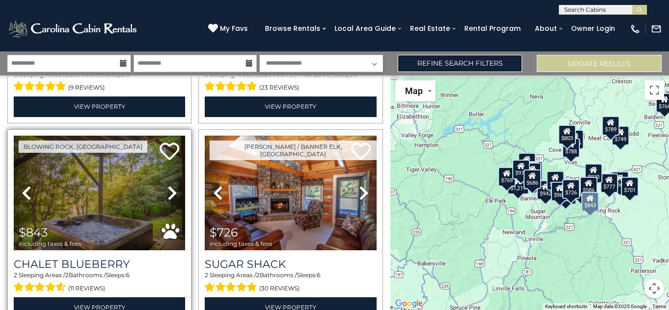
click at [169, 185] on icon at bounding box center [173, 193] width 10 height 16
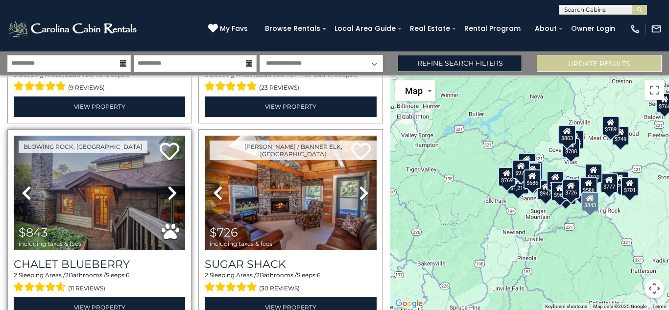
click at [169, 185] on icon at bounding box center [173, 193] width 10 height 16
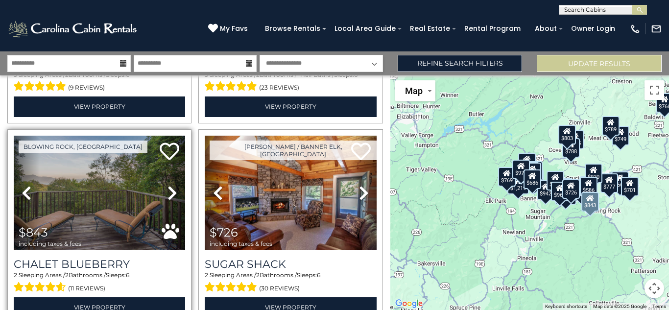
click at [169, 185] on icon at bounding box center [173, 193] width 10 height 16
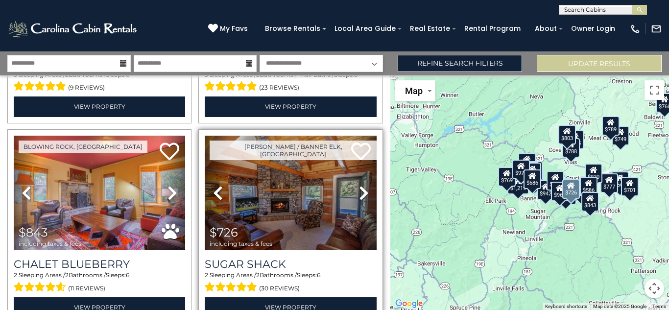
click at [359, 185] on icon at bounding box center [364, 193] width 10 height 16
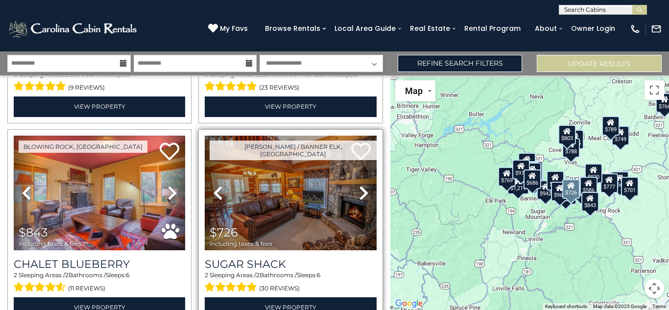
click at [359, 185] on icon at bounding box center [364, 193] width 10 height 16
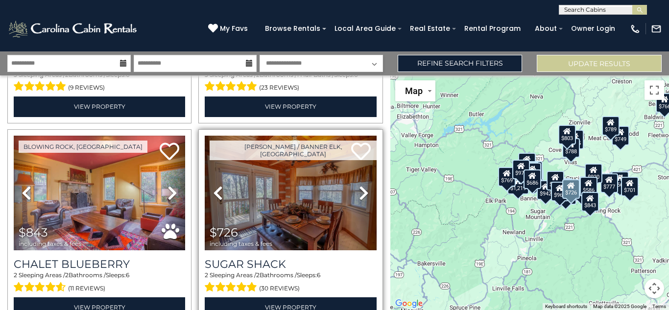
click at [359, 185] on icon at bounding box center [364, 193] width 10 height 16
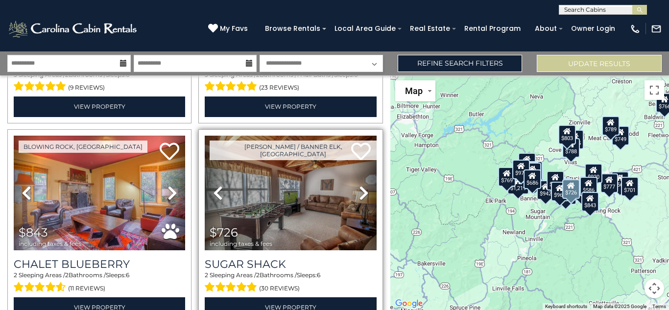
click at [359, 185] on icon at bounding box center [364, 193] width 10 height 16
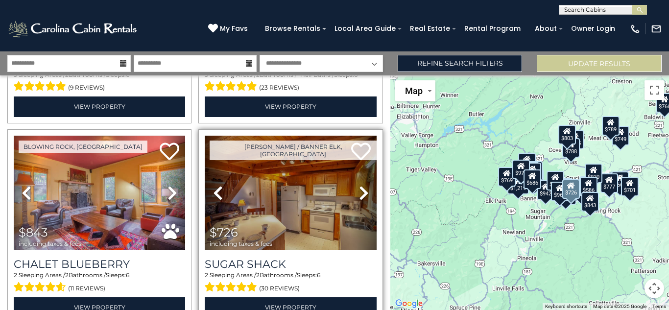
click at [359, 185] on icon at bounding box center [364, 193] width 10 height 16
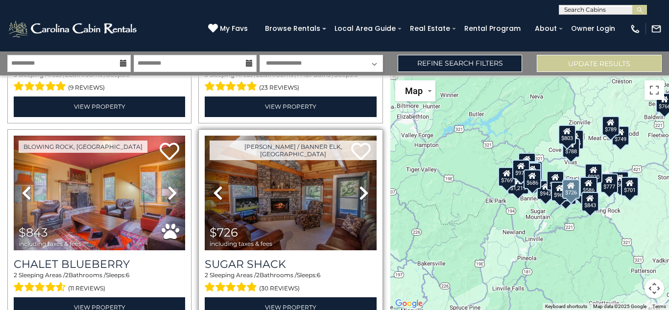
click at [359, 185] on icon at bounding box center [364, 193] width 10 height 16
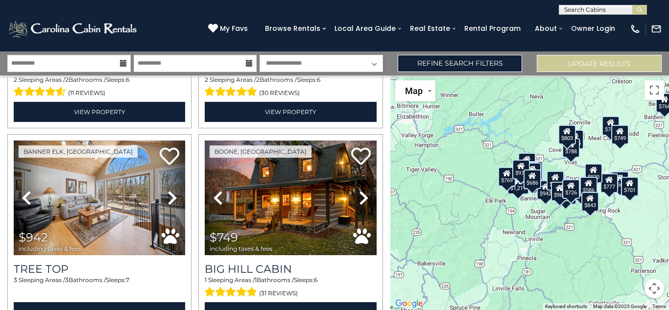
scroll to position [2786, 0]
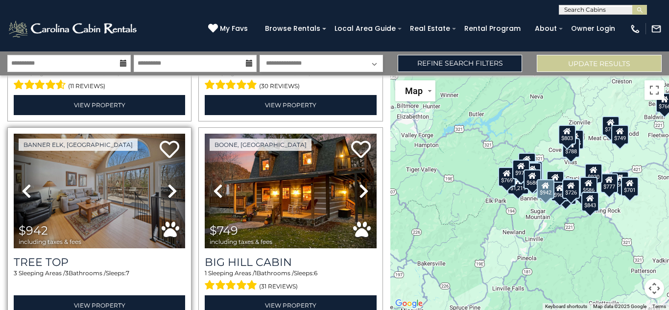
click at [168, 183] on icon at bounding box center [173, 191] width 10 height 16
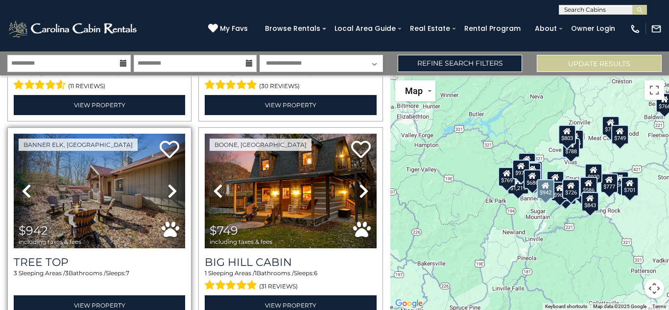
click at [168, 183] on icon at bounding box center [173, 191] width 10 height 16
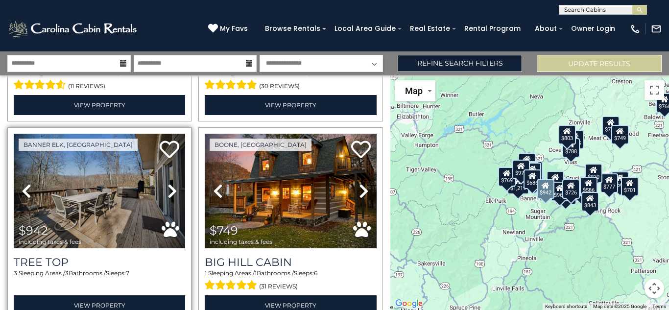
click at [168, 183] on icon at bounding box center [173, 191] width 10 height 16
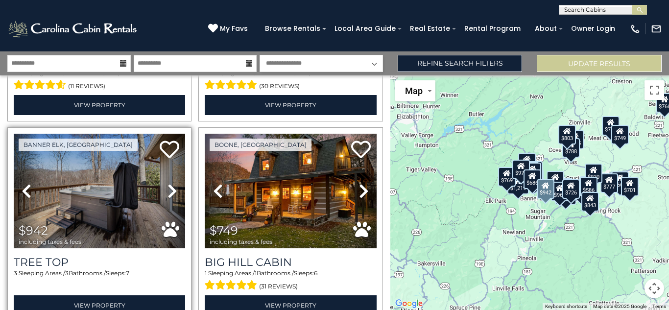
click at [168, 183] on icon at bounding box center [173, 191] width 10 height 16
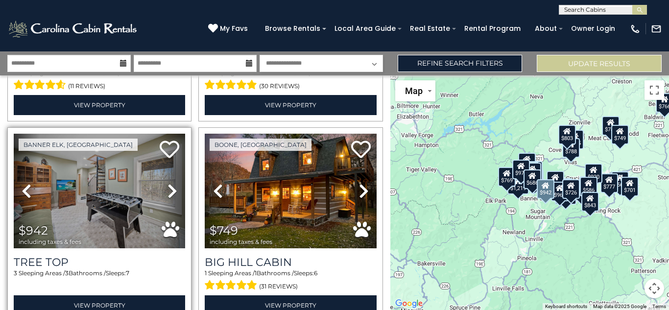
click at [168, 183] on icon at bounding box center [173, 191] width 10 height 16
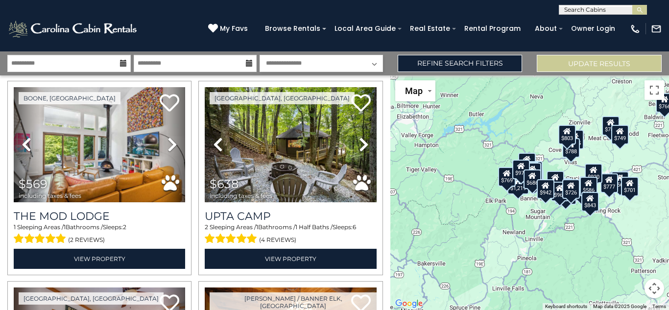
scroll to position [0, 0]
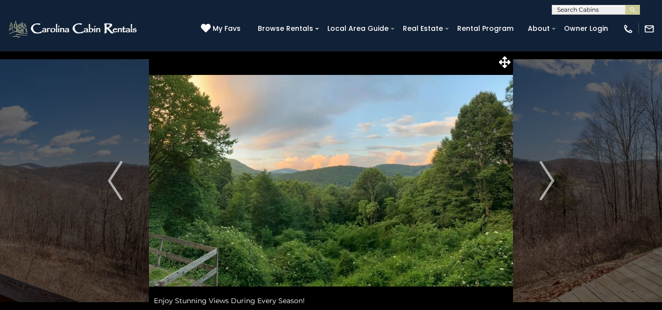
click at [547, 180] on img "Next" at bounding box center [546, 180] width 15 height 39
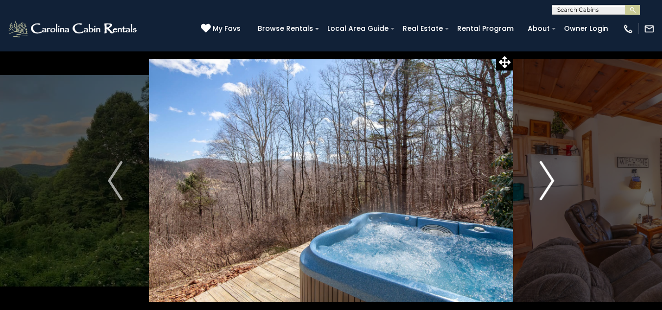
click at [553, 186] on img "Next" at bounding box center [546, 180] width 15 height 39
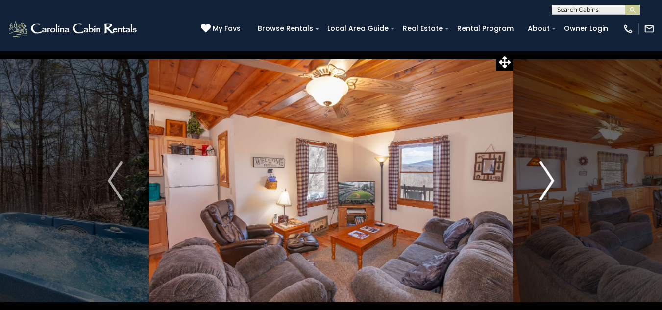
click at [548, 185] on img "Next" at bounding box center [546, 180] width 15 height 39
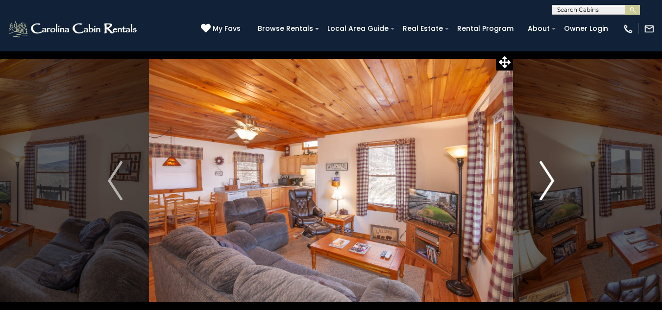
click at [553, 189] on img "Next" at bounding box center [546, 180] width 15 height 39
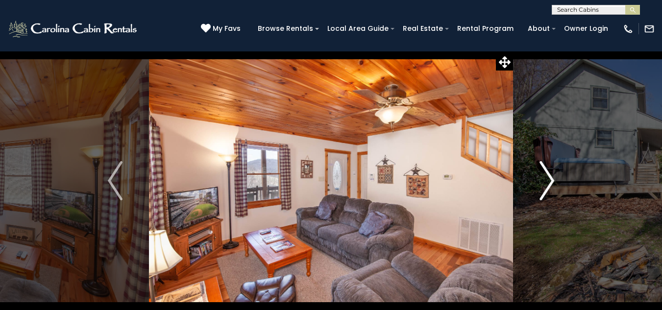
click at [555, 191] on button "Next" at bounding box center [547, 181] width 68 height 260
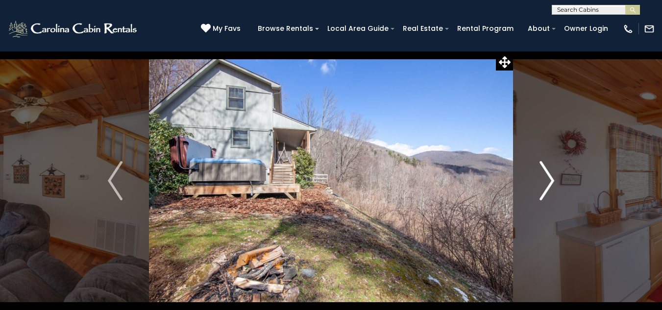
click at [548, 188] on img "Next" at bounding box center [546, 180] width 15 height 39
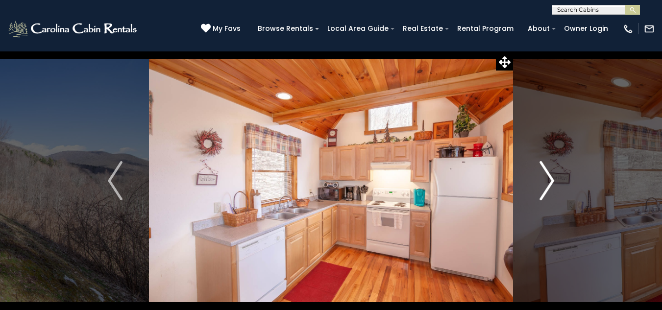
click at [548, 188] on img "Next" at bounding box center [546, 180] width 15 height 39
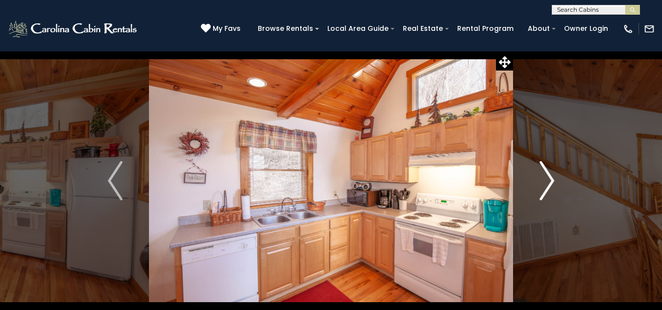
click at [548, 188] on img "Next" at bounding box center [546, 180] width 15 height 39
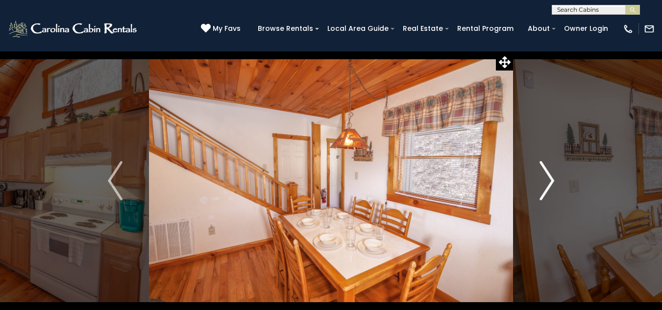
click at [548, 188] on img "Next" at bounding box center [546, 180] width 15 height 39
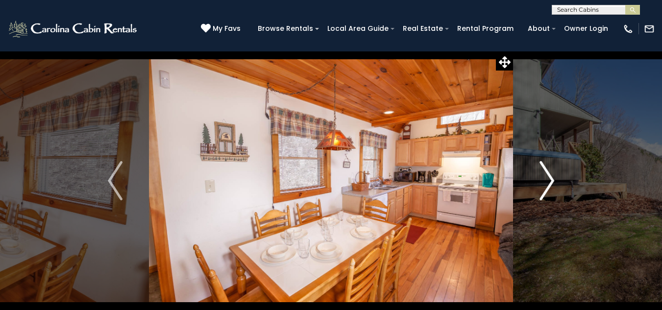
click at [549, 189] on img "Next" at bounding box center [546, 180] width 15 height 39
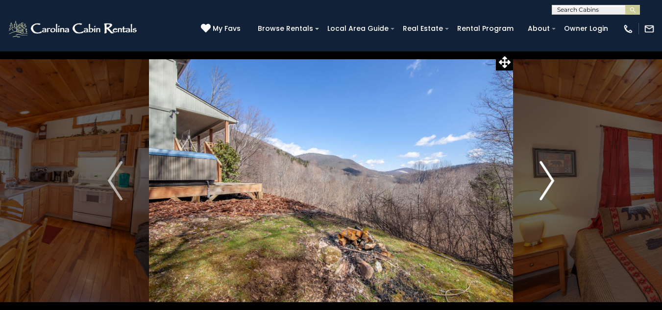
click at [549, 189] on img "Next" at bounding box center [546, 180] width 15 height 39
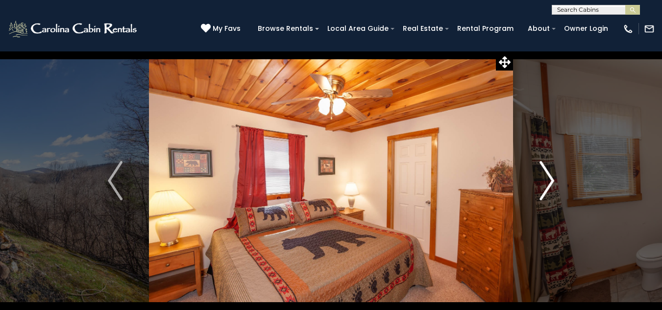
click at [549, 189] on img "Next" at bounding box center [546, 180] width 15 height 39
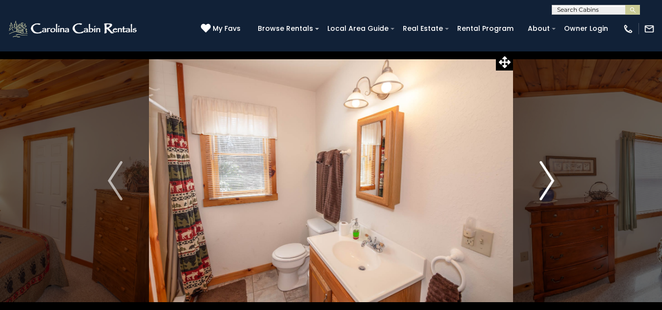
click at [549, 189] on img "Next" at bounding box center [546, 180] width 15 height 39
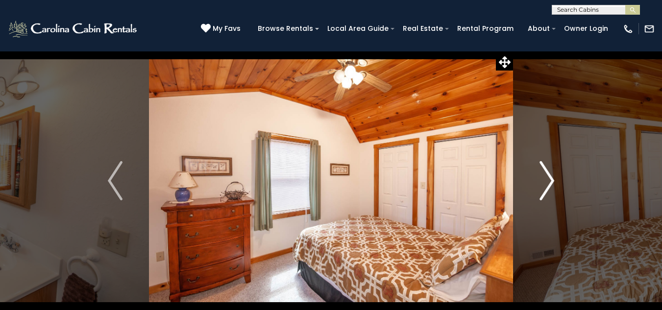
click at [549, 189] on img "Next" at bounding box center [546, 180] width 15 height 39
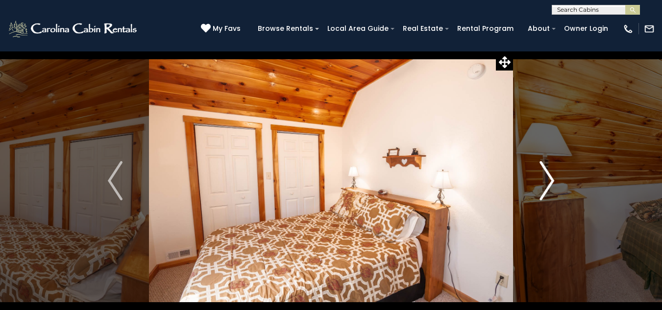
click at [549, 189] on img "Next" at bounding box center [546, 180] width 15 height 39
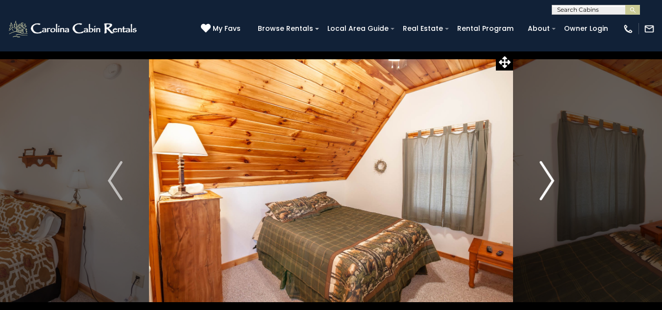
click at [549, 189] on img "Next" at bounding box center [546, 180] width 15 height 39
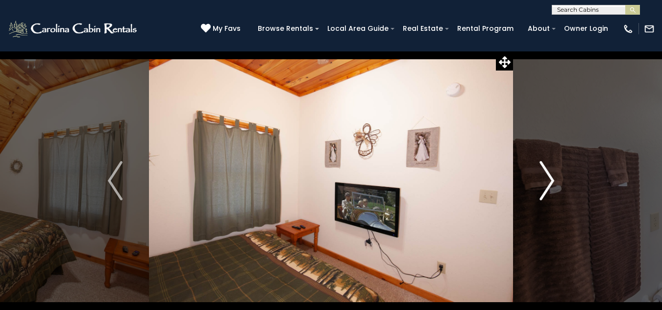
click at [549, 189] on img "Next" at bounding box center [546, 180] width 15 height 39
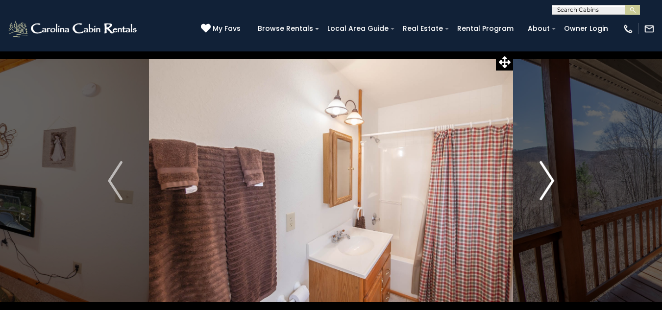
click at [549, 189] on img "Next" at bounding box center [546, 180] width 15 height 39
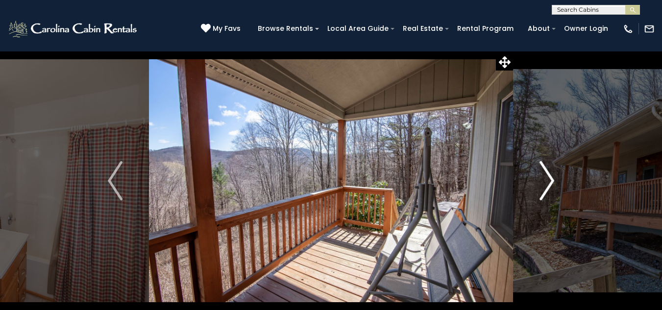
click at [549, 189] on img "Next" at bounding box center [546, 180] width 15 height 39
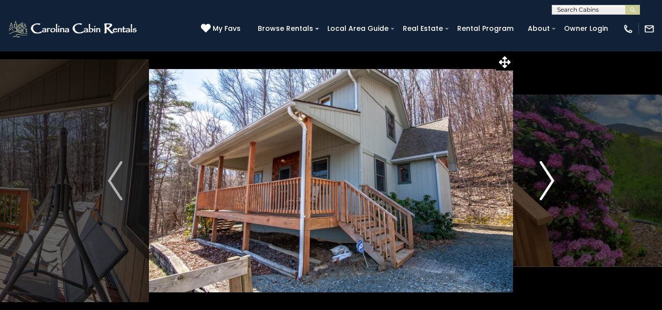
click at [549, 189] on img "Next" at bounding box center [546, 180] width 15 height 39
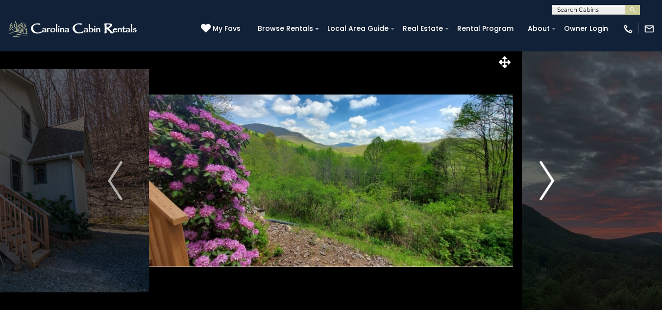
click at [549, 189] on img "Next" at bounding box center [546, 180] width 15 height 39
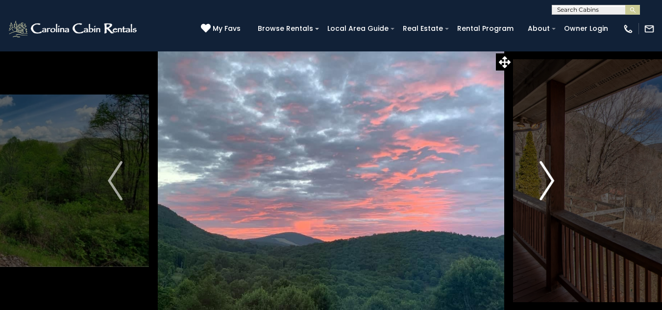
click at [549, 189] on img "Next" at bounding box center [546, 180] width 15 height 39
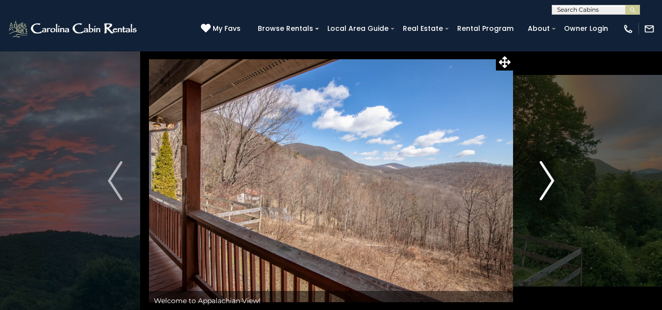
click at [549, 189] on img "Next" at bounding box center [546, 180] width 15 height 39
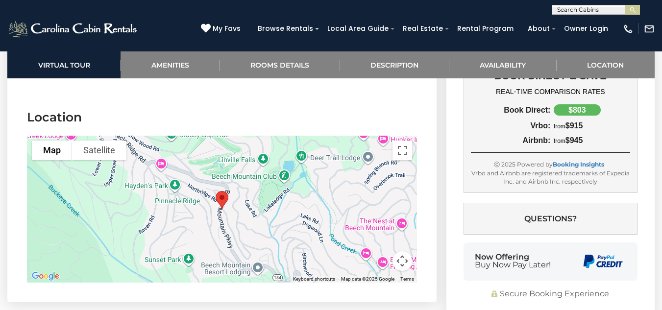
scroll to position [1833, 0]
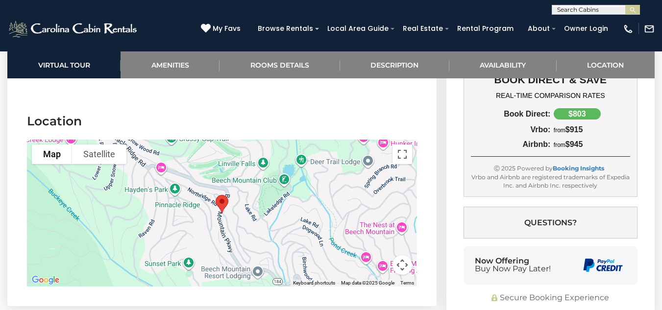
drag, startPoint x: 666, startPoint y: 74, endPoint x: 658, endPoint y: 250, distance: 176.0
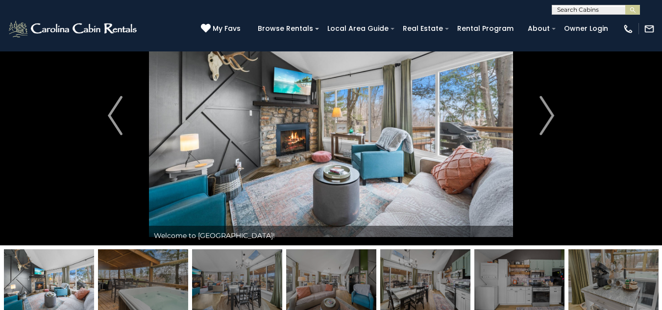
scroll to position [37, 0]
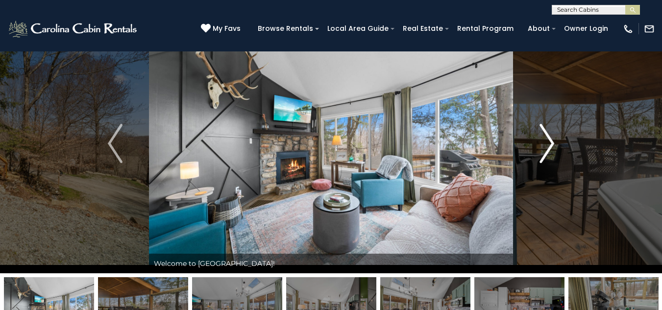
click at [550, 140] on img "Next" at bounding box center [546, 143] width 15 height 39
click at [552, 142] on img "Next" at bounding box center [546, 143] width 15 height 39
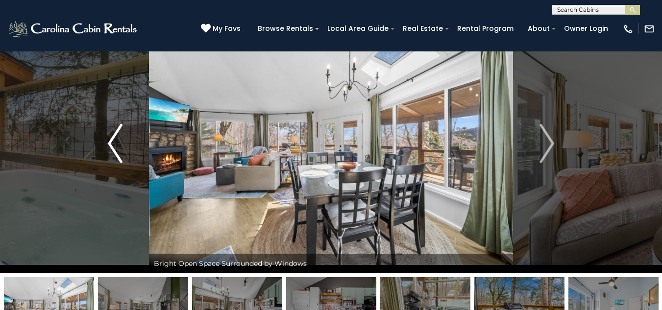
click at [115, 136] on img "Previous" at bounding box center [115, 143] width 15 height 39
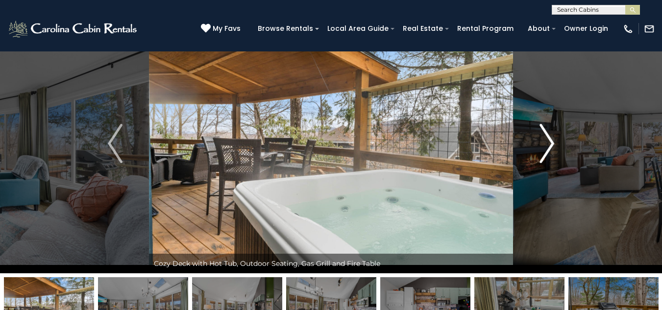
click at [552, 148] on img "Next" at bounding box center [546, 143] width 15 height 39
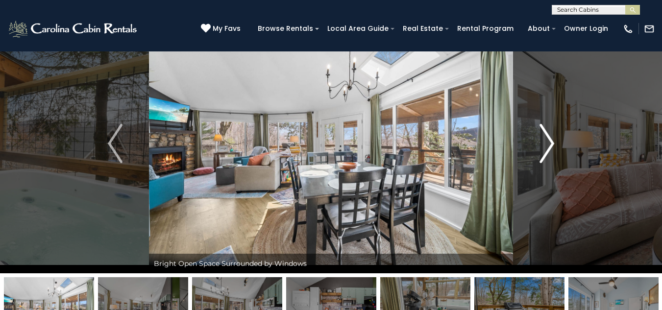
click at [552, 148] on img "Next" at bounding box center [546, 143] width 15 height 39
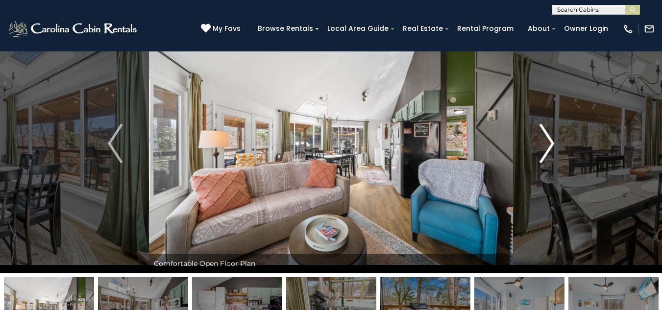
click at [552, 148] on img "Next" at bounding box center [546, 143] width 15 height 39
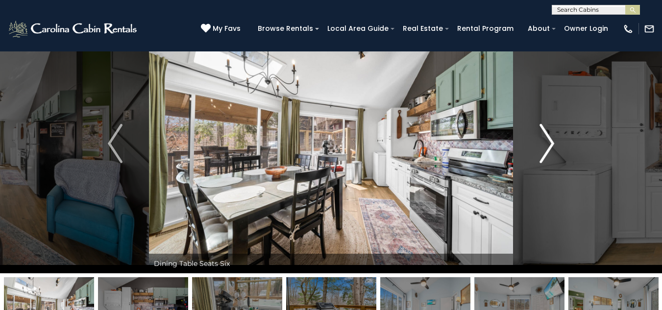
click at [553, 149] on img "Next" at bounding box center [546, 143] width 15 height 39
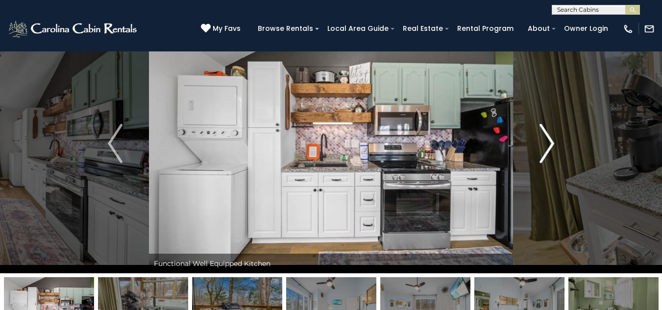
click at [553, 149] on img "Next" at bounding box center [546, 143] width 15 height 39
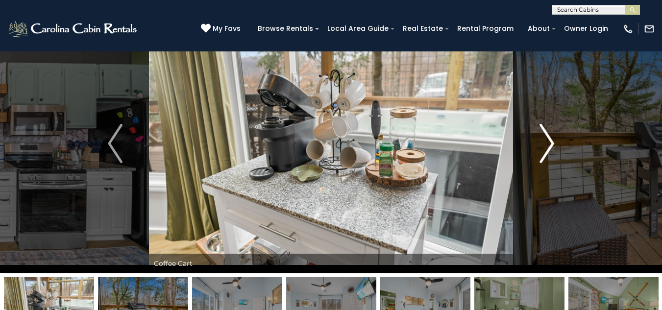
click at [553, 149] on img "Next" at bounding box center [546, 143] width 15 height 39
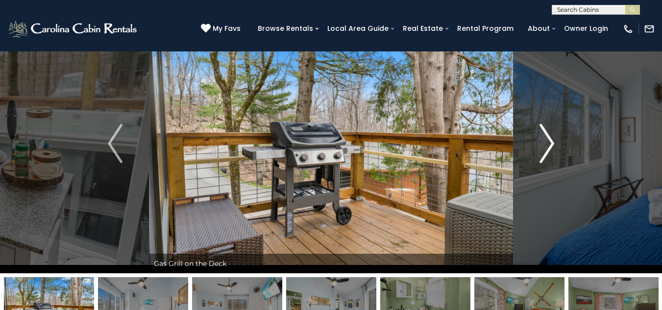
click at [553, 149] on img "Next" at bounding box center [546, 143] width 15 height 39
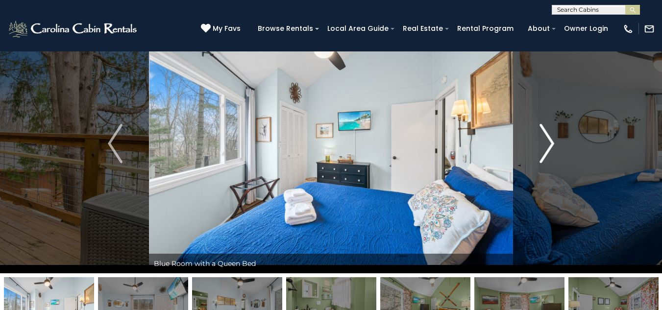
click at [553, 149] on img "Next" at bounding box center [546, 143] width 15 height 39
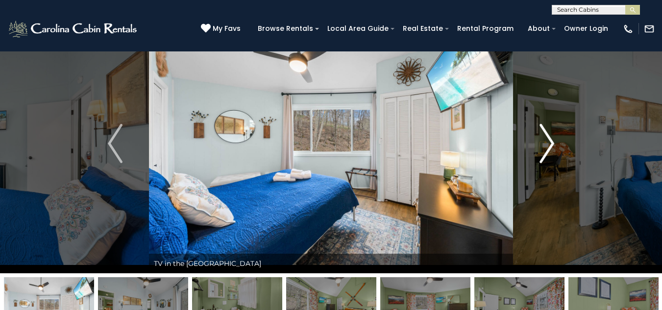
click at [553, 149] on img "Next" at bounding box center [546, 143] width 15 height 39
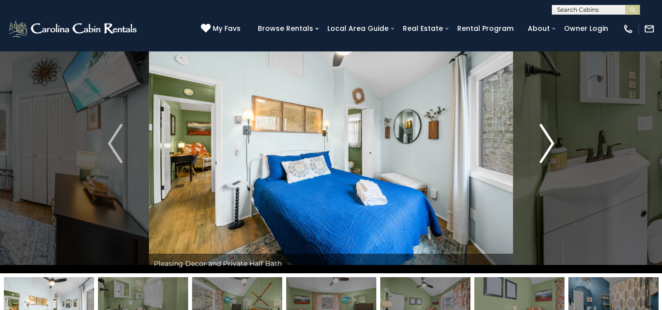
click at [553, 149] on img "Next" at bounding box center [546, 143] width 15 height 39
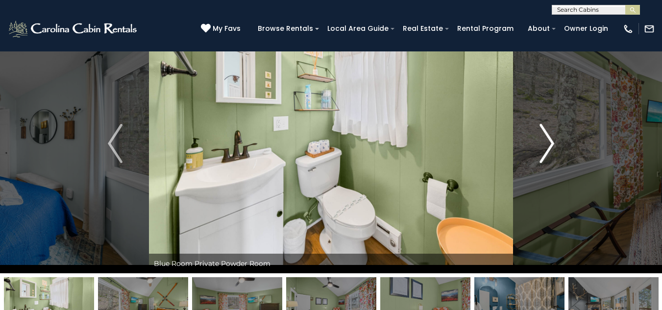
click at [553, 149] on img "Next" at bounding box center [546, 143] width 15 height 39
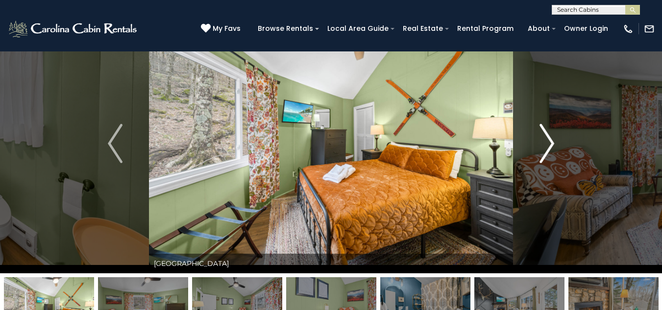
click at [553, 149] on img "Next" at bounding box center [546, 143] width 15 height 39
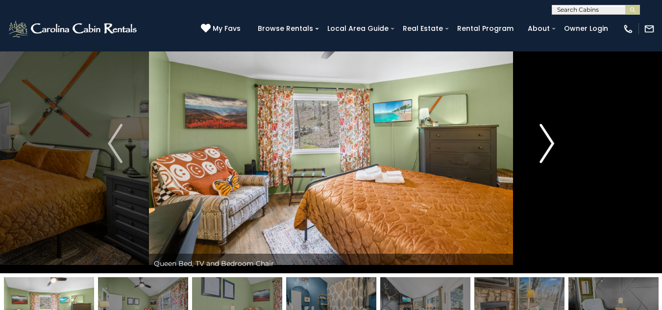
click at [553, 149] on img "Next" at bounding box center [546, 143] width 15 height 39
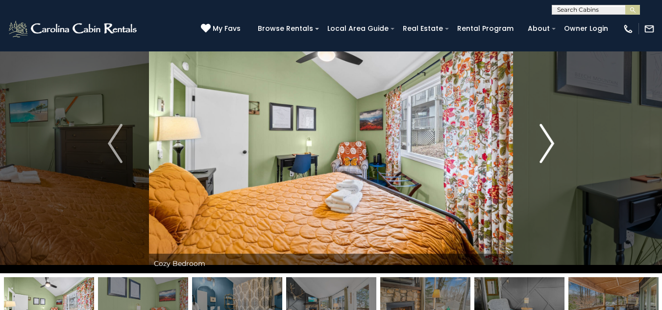
click at [553, 149] on img "Next" at bounding box center [546, 143] width 15 height 39
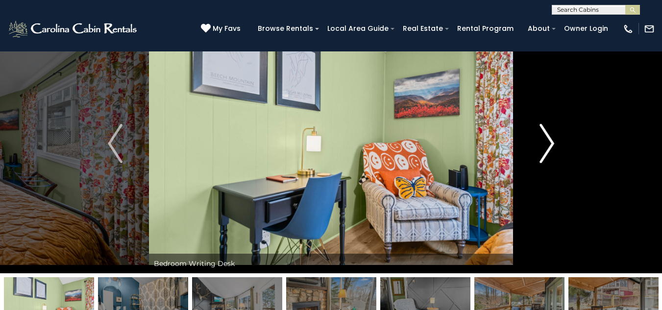
click at [553, 149] on img "Next" at bounding box center [546, 143] width 15 height 39
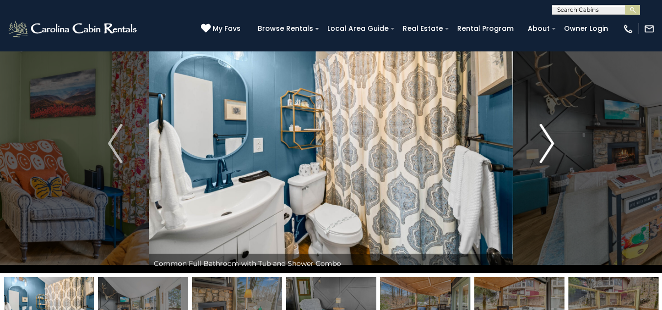
click at [553, 149] on img "Next" at bounding box center [546, 143] width 15 height 39
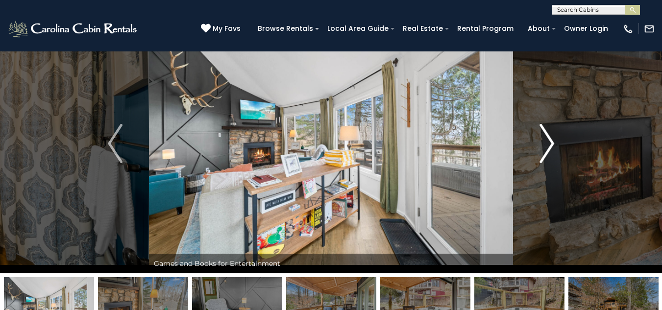
click at [553, 149] on img "Next" at bounding box center [546, 143] width 15 height 39
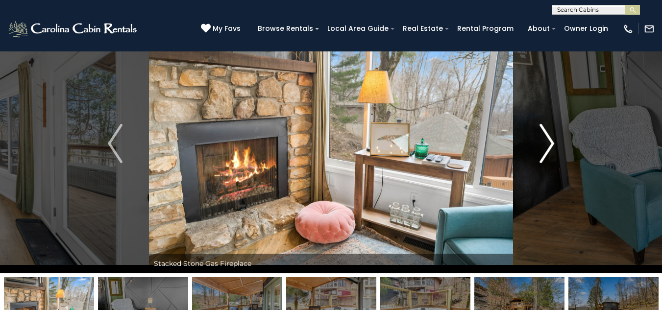
click at [553, 149] on img "Next" at bounding box center [546, 143] width 15 height 39
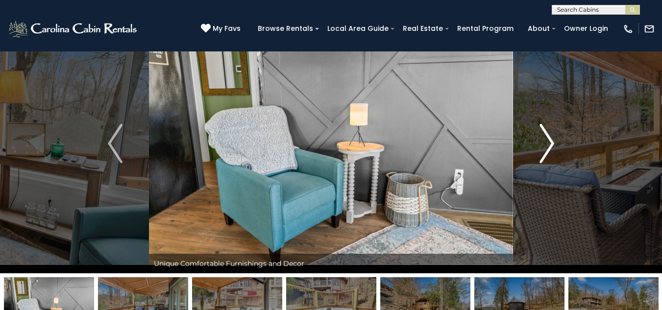
click at [553, 149] on img "Next" at bounding box center [546, 143] width 15 height 39
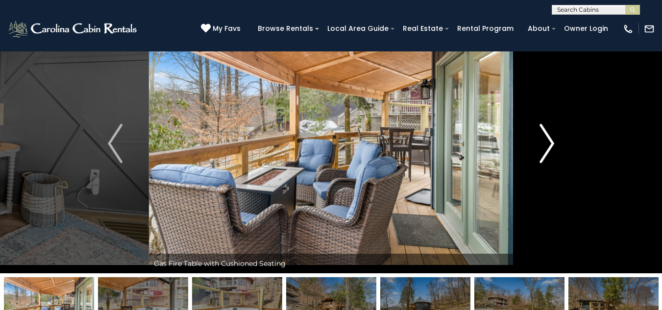
click at [553, 149] on img "Next" at bounding box center [546, 143] width 15 height 39
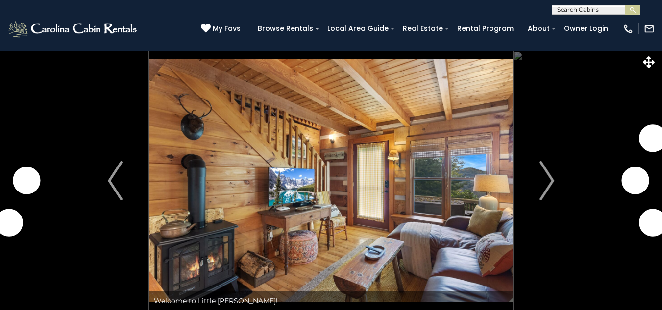
click at [551, 181] on img "Next" at bounding box center [546, 180] width 15 height 39
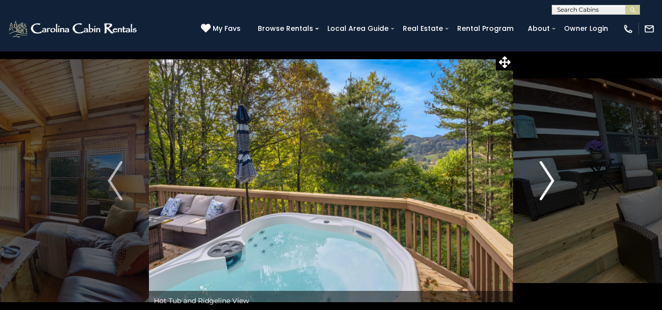
click at [549, 180] on img "Next" at bounding box center [546, 180] width 15 height 39
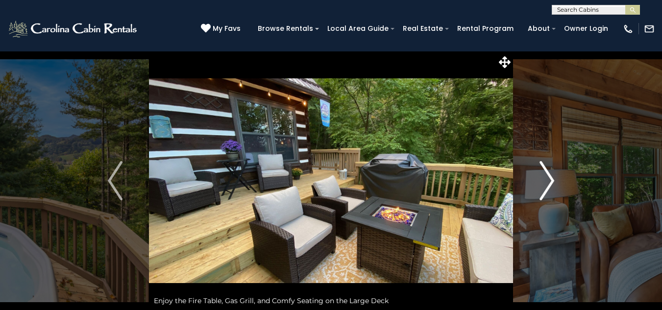
click at [546, 180] on img "Next" at bounding box center [546, 180] width 15 height 39
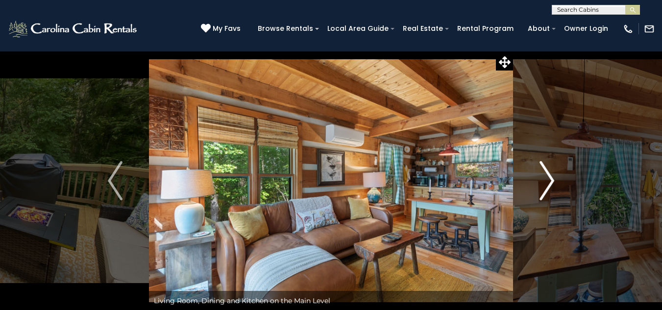
click at [546, 180] on img "Next" at bounding box center [546, 180] width 15 height 39
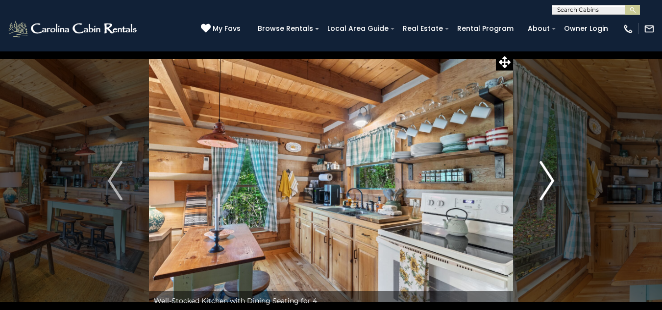
click at [546, 180] on img "Next" at bounding box center [546, 180] width 15 height 39
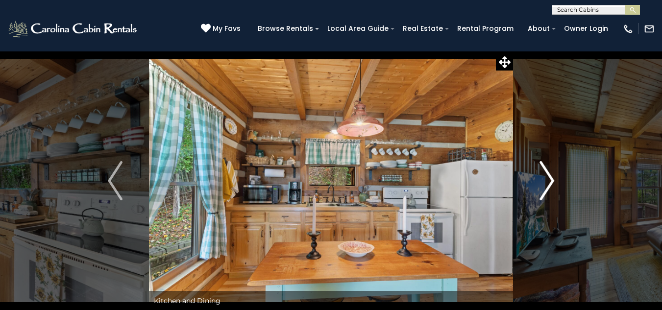
click at [546, 180] on img "Next" at bounding box center [546, 180] width 15 height 39
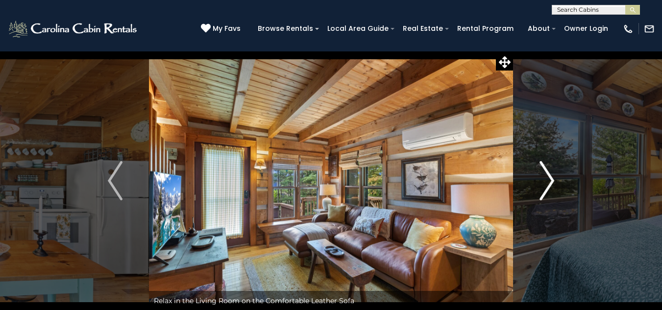
click at [546, 180] on img "Next" at bounding box center [546, 180] width 15 height 39
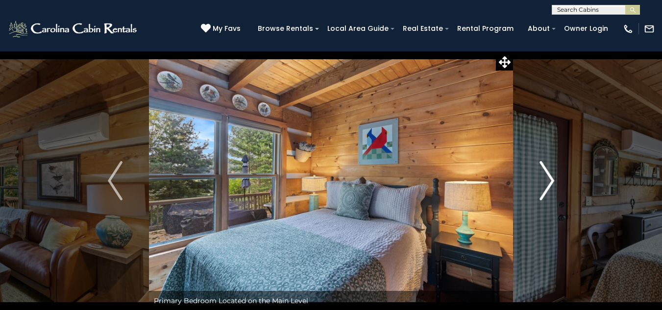
click at [546, 180] on img "Next" at bounding box center [546, 180] width 15 height 39
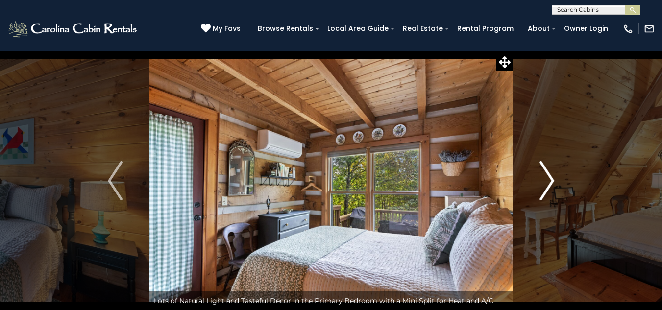
click at [546, 180] on img "Next" at bounding box center [546, 180] width 15 height 39
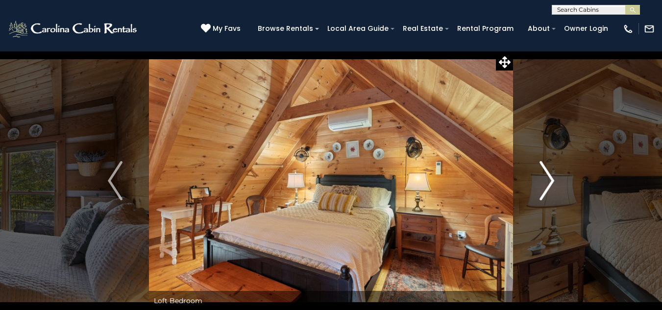
click at [546, 180] on img "Next" at bounding box center [546, 180] width 15 height 39
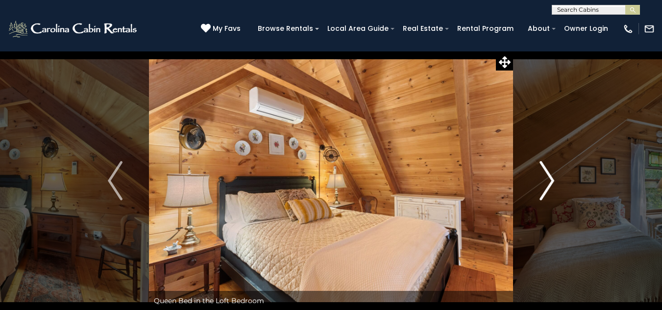
click at [546, 180] on img "Next" at bounding box center [546, 180] width 15 height 39
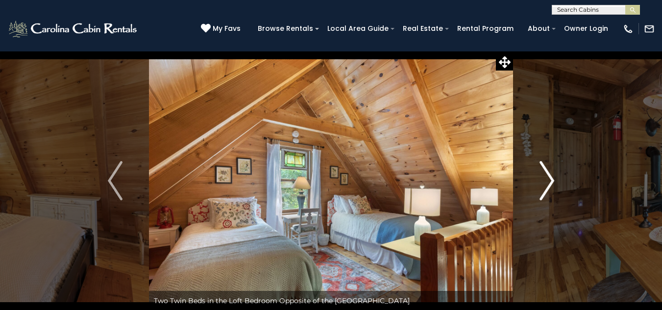
click at [546, 180] on img "Next" at bounding box center [546, 180] width 15 height 39
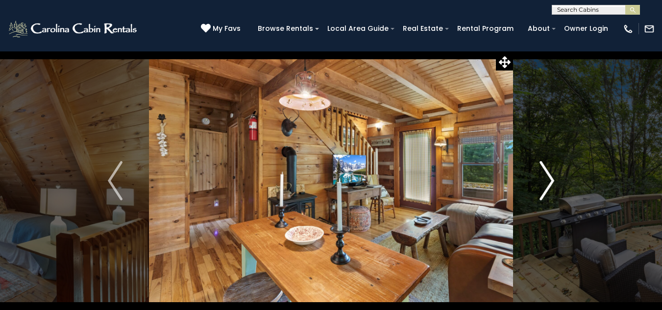
click at [546, 180] on img "Next" at bounding box center [546, 180] width 15 height 39
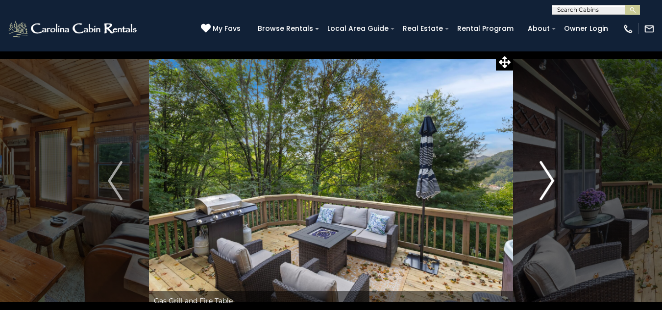
click at [546, 180] on img "Next" at bounding box center [546, 180] width 15 height 39
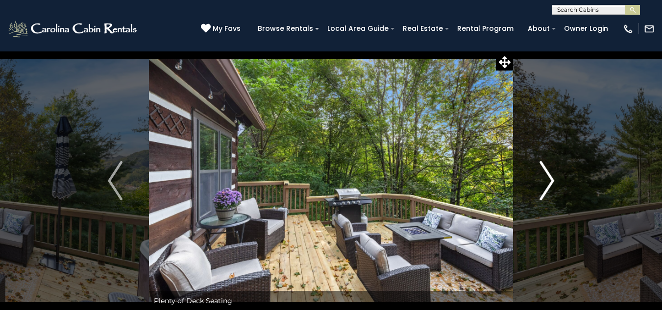
click at [546, 180] on img "Next" at bounding box center [546, 180] width 15 height 39
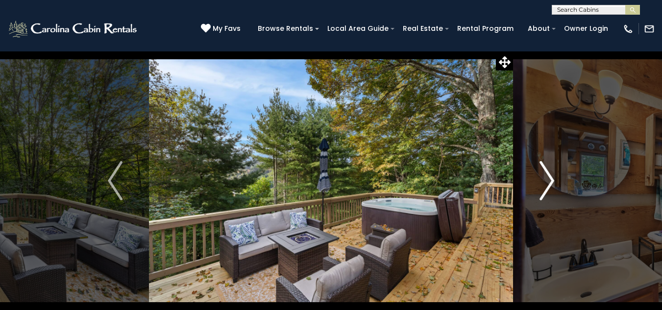
click at [546, 180] on img "Next" at bounding box center [546, 180] width 15 height 39
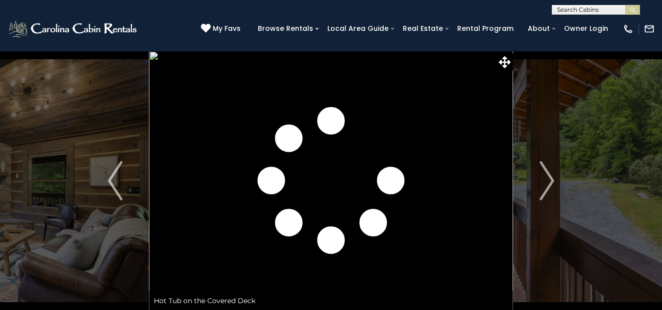
click at [547, 179] on img "Next" at bounding box center [546, 180] width 15 height 39
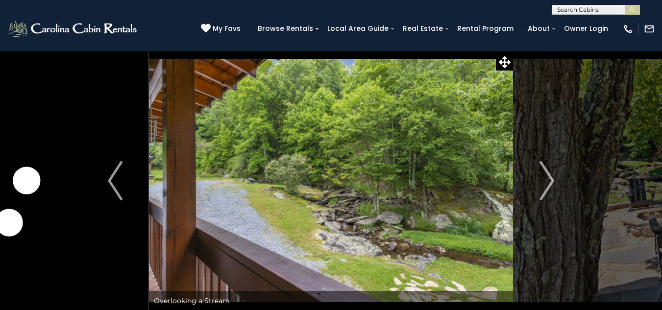
click at [547, 179] on img "Next" at bounding box center [546, 180] width 15 height 39
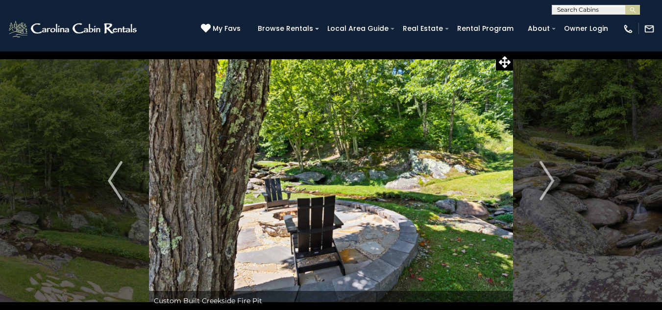
click at [547, 179] on img "Next" at bounding box center [546, 180] width 15 height 39
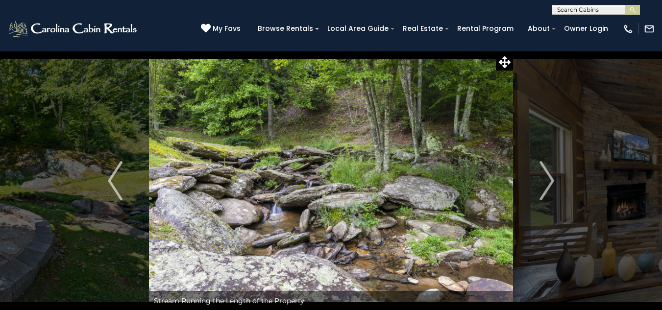
click at [547, 179] on img "Next" at bounding box center [546, 180] width 15 height 39
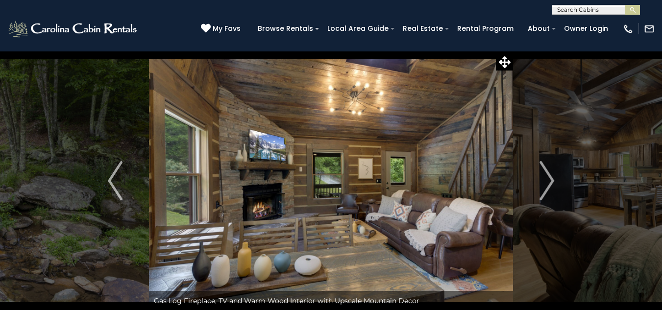
click at [547, 179] on img "Next" at bounding box center [546, 180] width 15 height 39
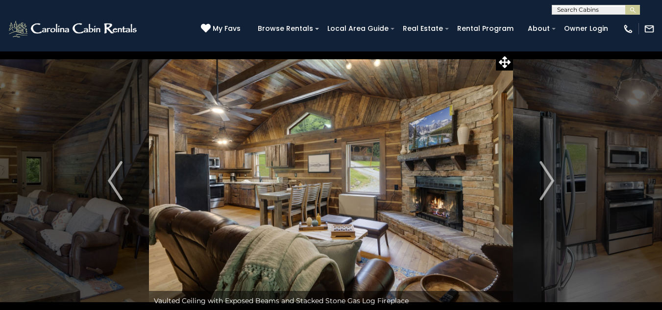
click at [547, 179] on img "Next" at bounding box center [546, 180] width 15 height 39
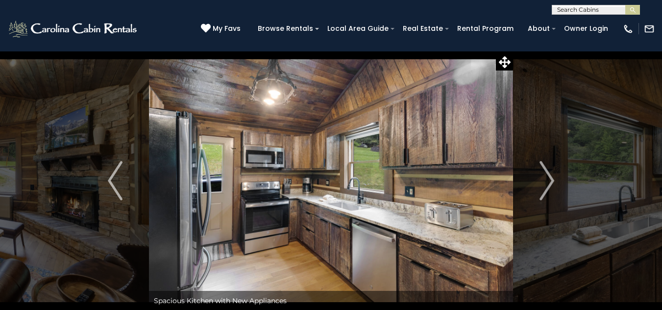
click at [547, 179] on img "Next" at bounding box center [546, 180] width 15 height 39
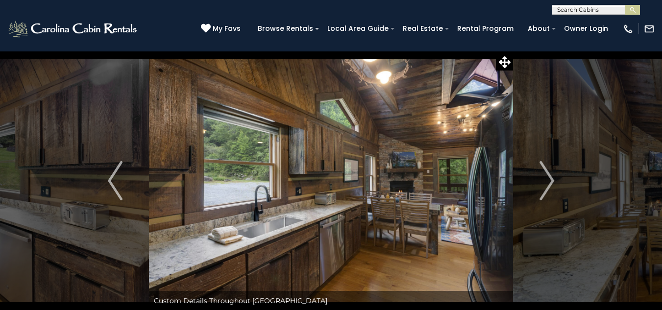
click at [547, 179] on img "Next" at bounding box center [546, 180] width 15 height 39
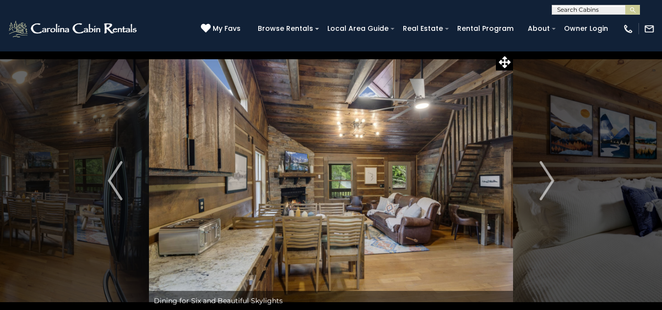
click at [547, 179] on img "Next" at bounding box center [546, 180] width 15 height 39
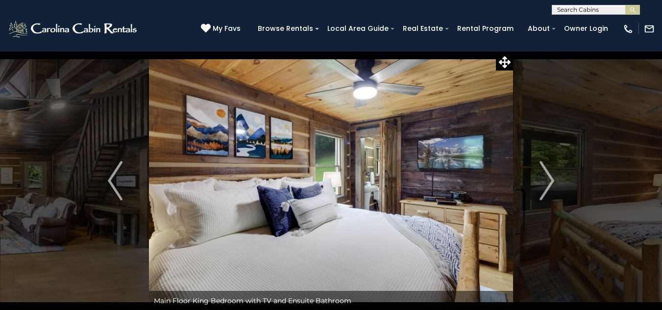
click at [547, 179] on img "Next" at bounding box center [546, 180] width 15 height 39
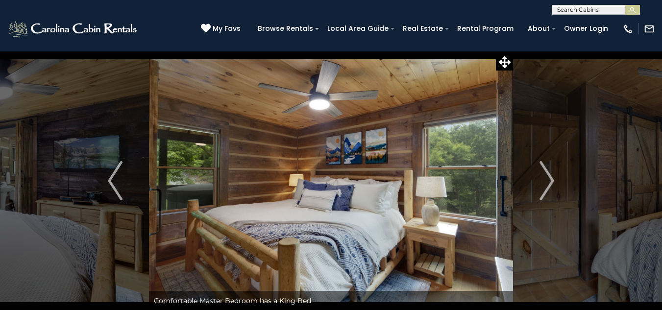
click at [547, 179] on img "Next" at bounding box center [546, 180] width 15 height 39
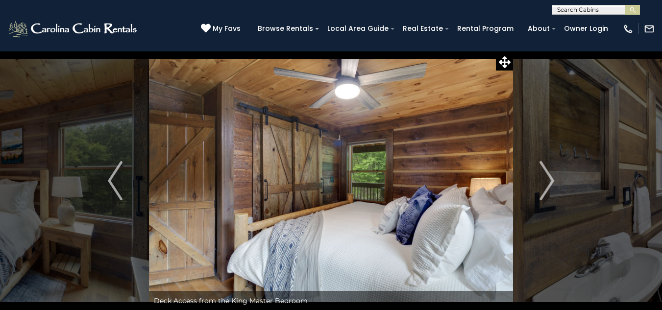
click at [547, 179] on img "Next" at bounding box center [546, 180] width 15 height 39
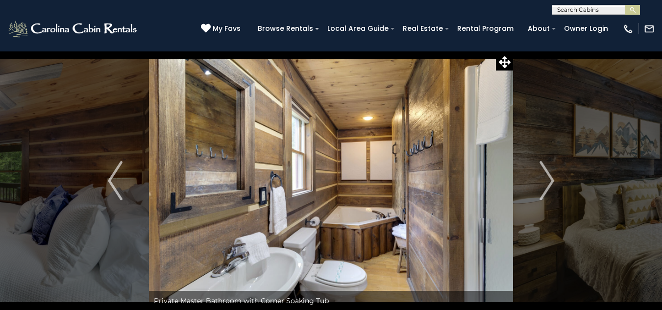
click at [547, 179] on img "Next" at bounding box center [546, 180] width 15 height 39
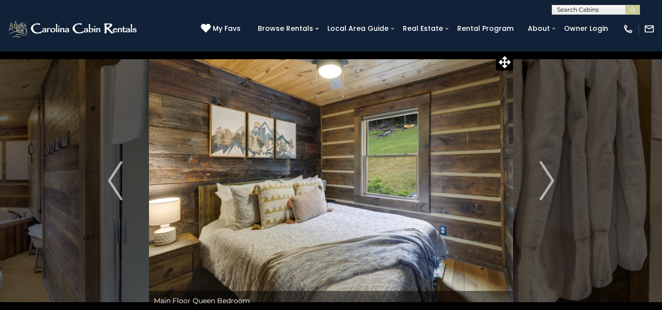
click at [547, 179] on img "Next" at bounding box center [546, 180] width 15 height 39
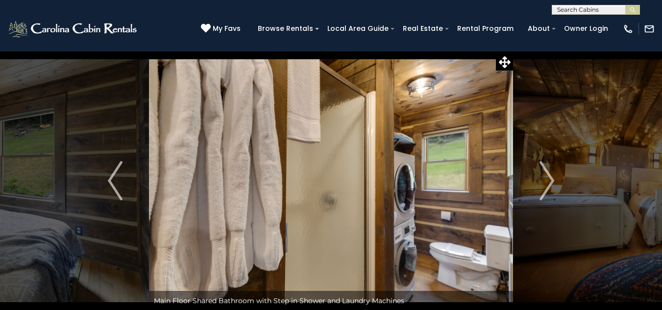
click at [547, 179] on img "Next" at bounding box center [546, 180] width 15 height 39
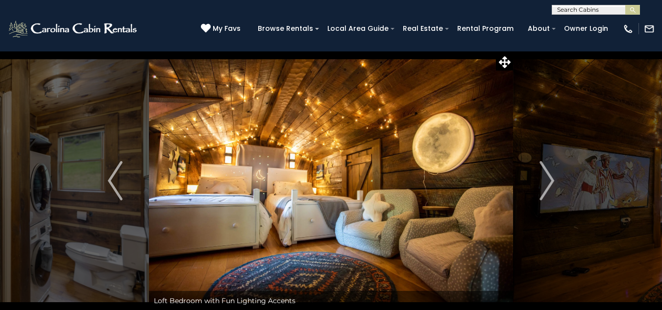
click at [547, 179] on img "Next" at bounding box center [546, 180] width 15 height 39
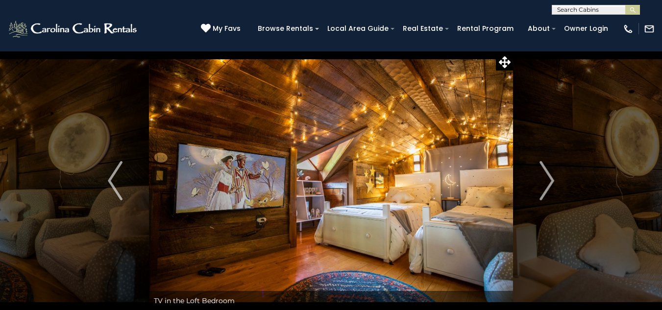
click at [547, 179] on img "Next" at bounding box center [546, 180] width 15 height 39
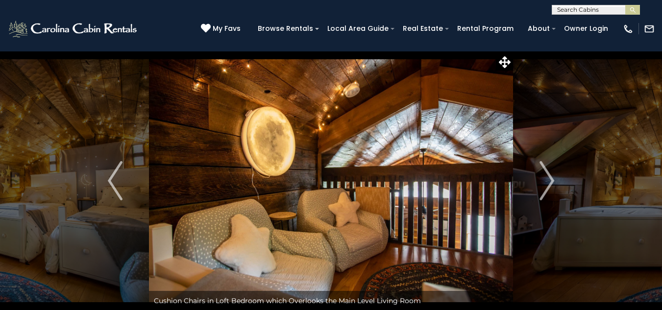
click at [547, 179] on img "Next" at bounding box center [546, 180] width 15 height 39
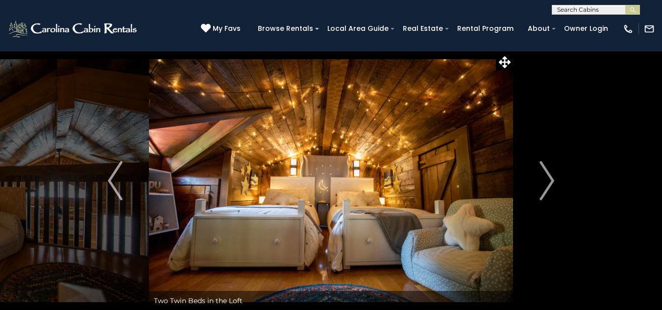
click at [547, 179] on img "Next" at bounding box center [546, 180] width 15 height 39
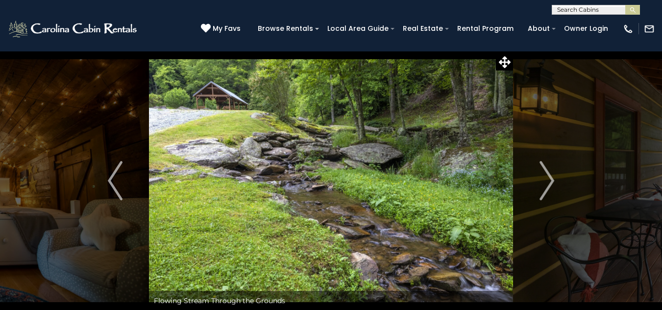
click at [547, 179] on img "Next" at bounding box center [546, 180] width 15 height 39
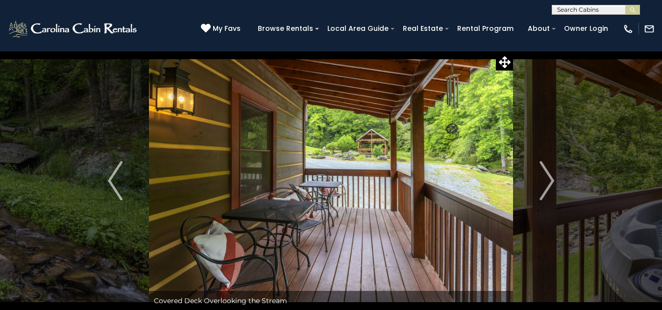
click at [547, 179] on img "Next" at bounding box center [546, 180] width 15 height 39
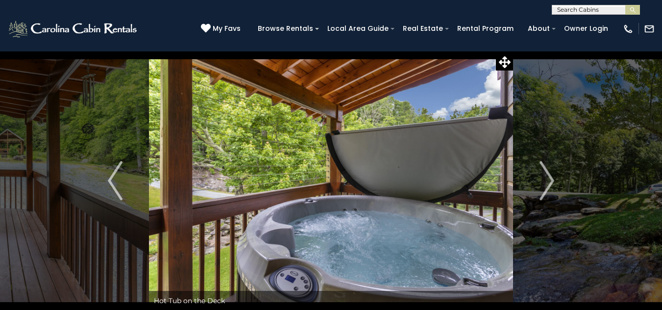
click at [547, 179] on img "Next" at bounding box center [546, 180] width 15 height 39
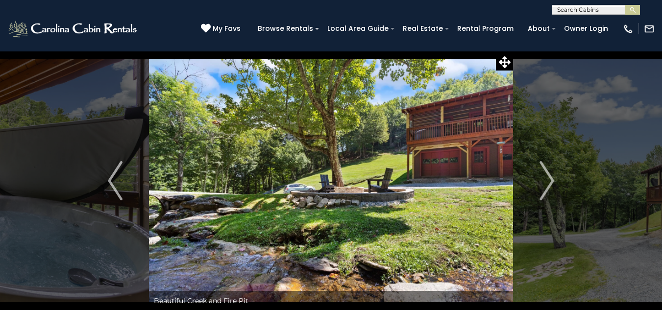
click at [547, 179] on img "Next" at bounding box center [546, 180] width 15 height 39
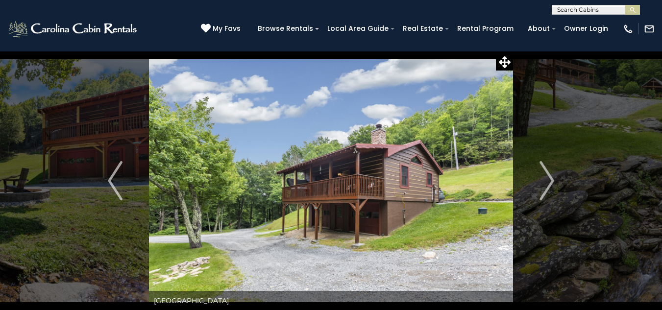
click at [547, 179] on img "Next" at bounding box center [546, 180] width 15 height 39
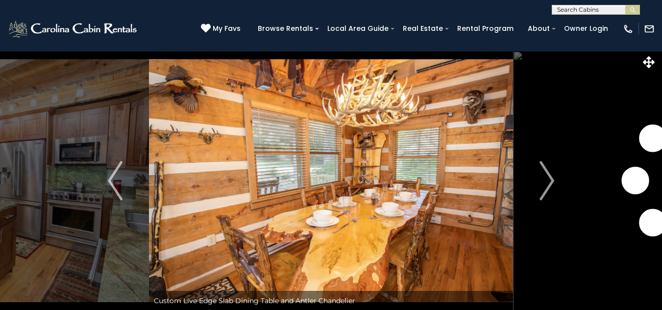
click at [551, 183] on img "Next" at bounding box center [546, 180] width 15 height 39
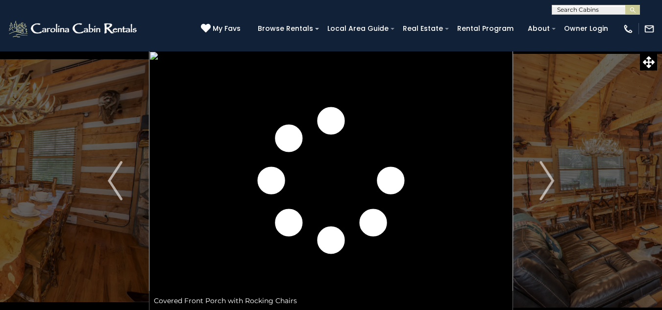
click at [551, 183] on img "Next" at bounding box center [546, 180] width 15 height 39
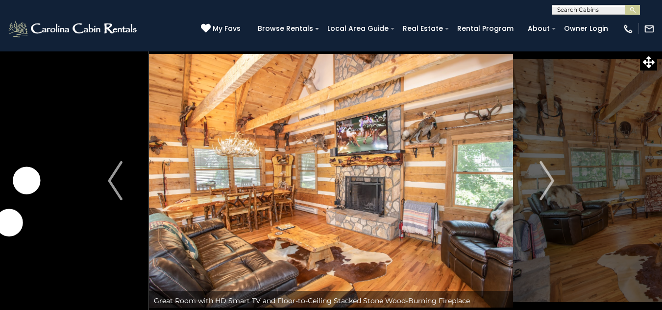
click at [551, 183] on img "Next" at bounding box center [546, 180] width 15 height 39
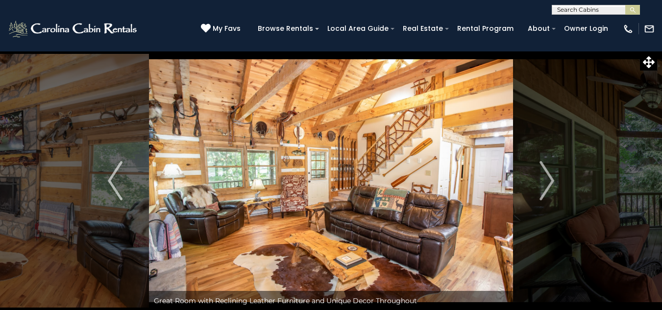
click at [551, 183] on img "Next" at bounding box center [546, 180] width 15 height 39
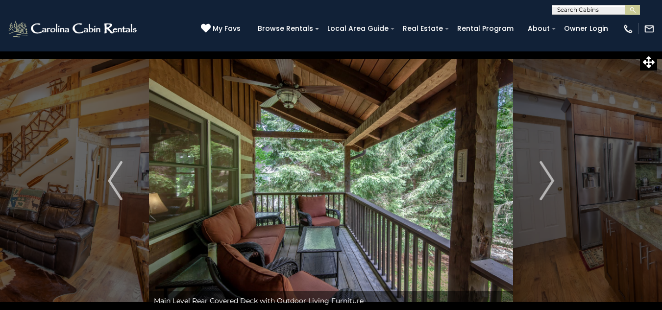
click at [551, 183] on img "Next" at bounding box center [546, 180] width 15 height 39
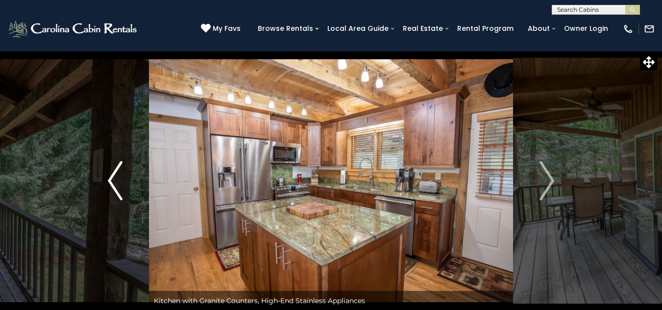
click at [117, 183] on img "Previous" at bounding box center [115, 180] width 15 height 39
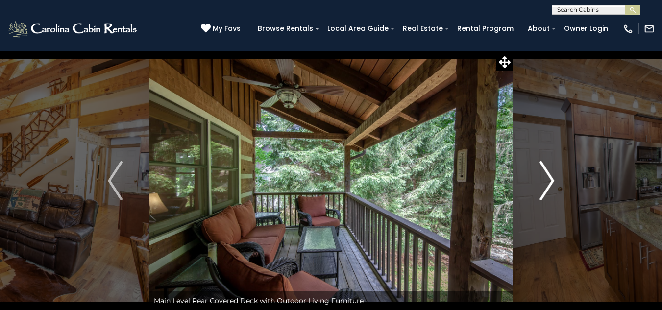
click at [549, 179] on img "Next" at bounding box center [546, 180] width 15 height 39
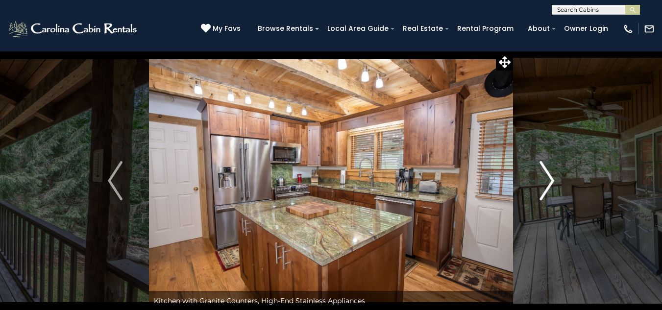
click at [549, 179] on img "Next" at bounding box center [546, 180] width 15 height 39
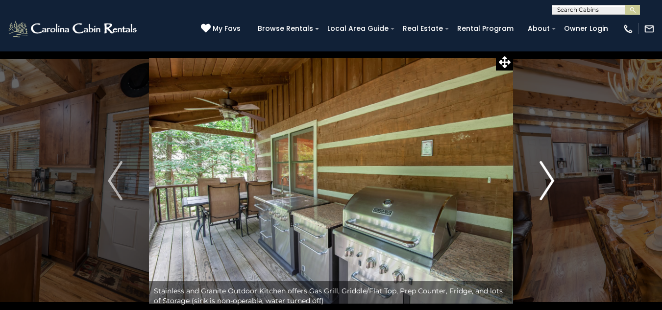
click at [549, 179] on img "Next" at bounding box center [546, 180] width 15 height 39
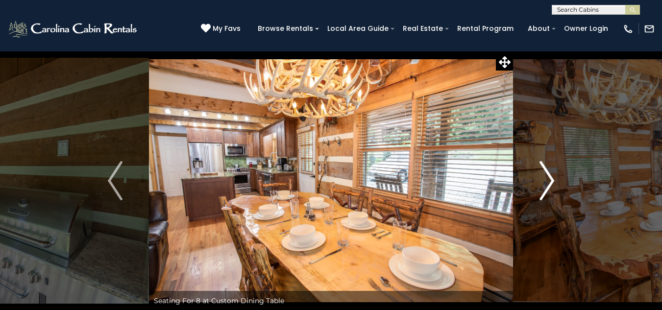
click at [549, 179] on img "Next" at bounding box center [546, 180] width 15 height 39
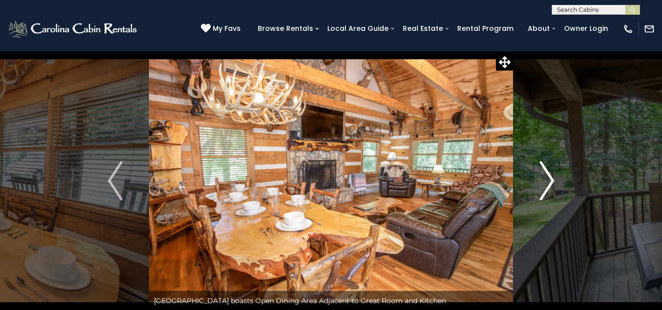
click at [549, 179] on img "Next" at bounding box center [546, 180] width 15 height 39
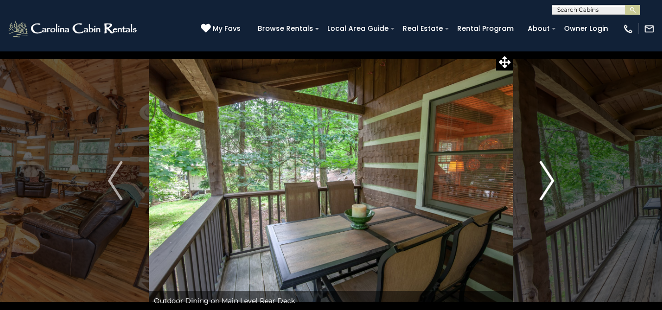
click at [549, 179] on img "Next" at bounding box center [546, 180] width 15 height 39
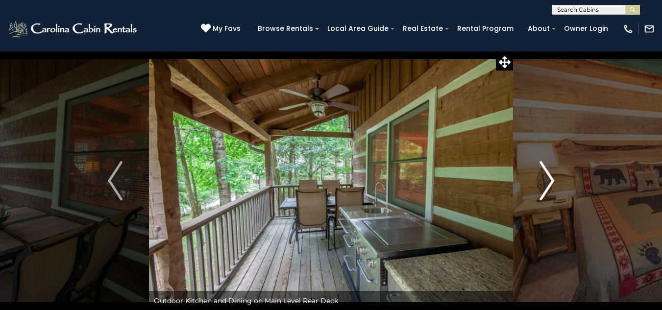
click at [549, 179] on img "Next" at bounding box center [546, 180] width 15 height 39
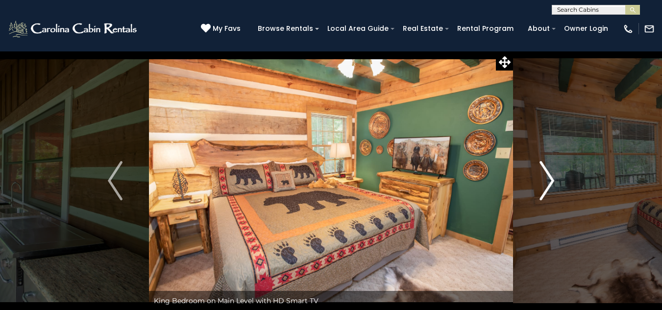
click at [549, 179] on img "Next" at bounding box center [546, 180] width 15 height 39
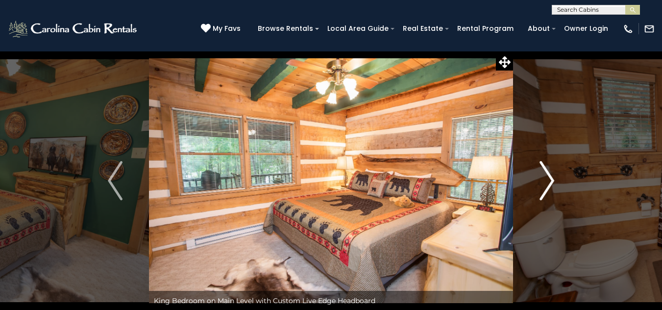
click at [549, 179] on img "Next" at bounding box center [546, 180] width 15 height 39
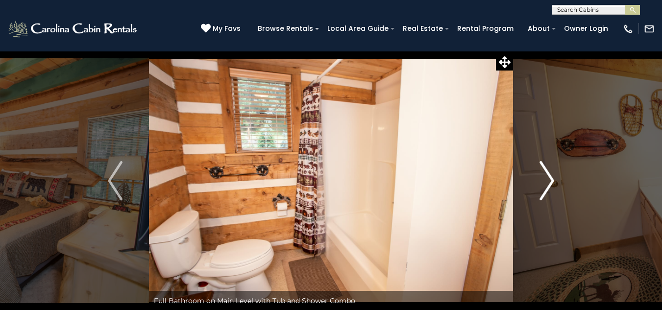
click at [549, 179] on img "Next" at bounding box center [546, 180] width 15 height 39
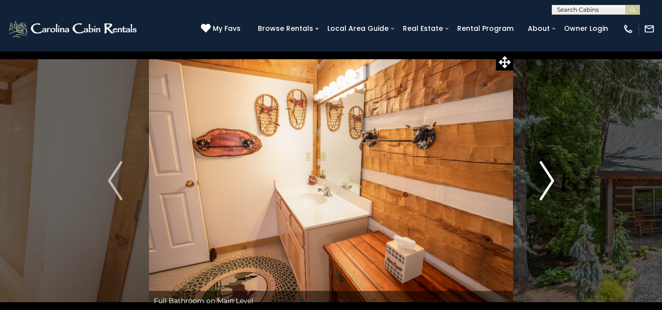
click at [549, 179] on img "Next" at bounding box center [546, 180] width 15 height 39
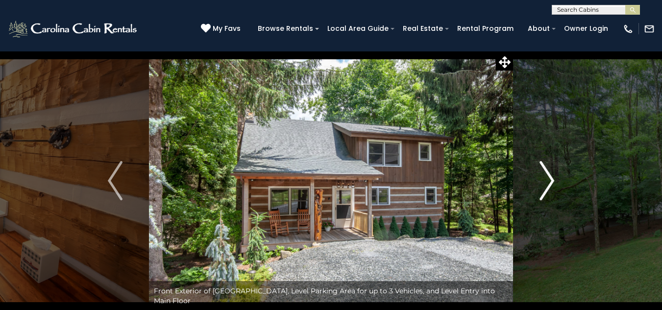
click at [549, 179] on img "Next" at bounding box center [546, 180] width 15 height 39
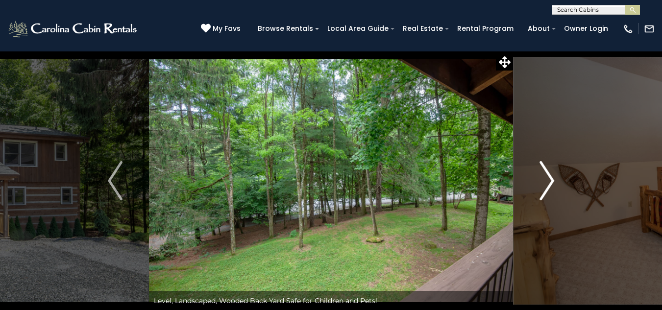
click at [549, 179] on img "Next" at bounding box center [546, 180] width 15 height 39
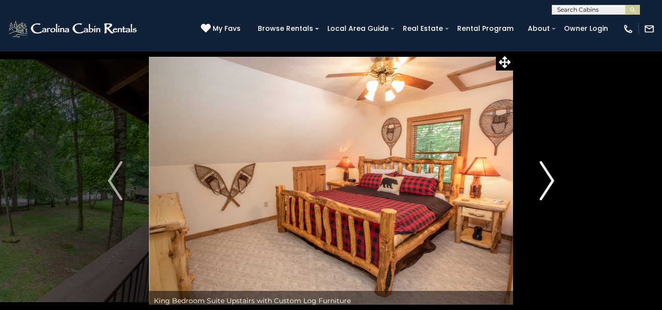
click at [549, 179] on img "Next" at bounding box center [546, 180] width 15 height 39
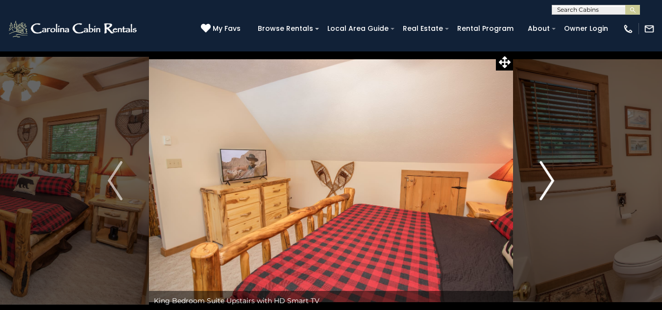
click at [549, 179] on img "Next" at bounding box center [546, 180] width 15 height 39
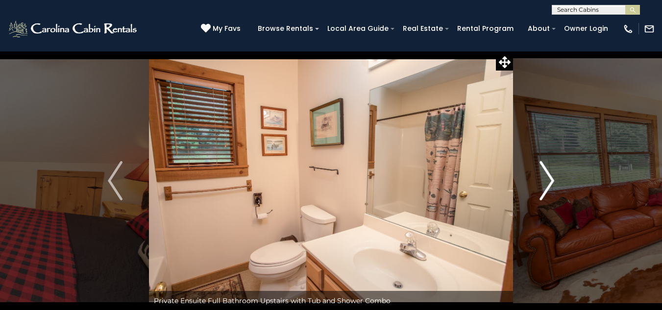
click at [549, 179] on img "Next" at bounding box center [546, 180] width 15 height 39
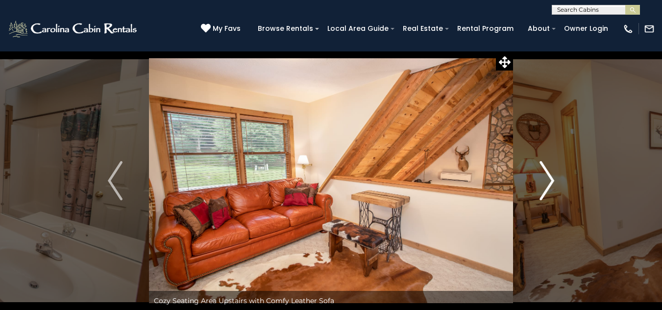
click at [549, 179] on img "Next" at bounding box center [546, 180] width 15 height 39
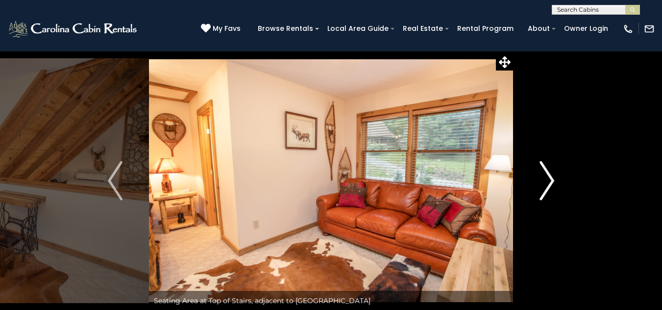
click at [549, 179] on img "Next" at bounding box center [546, 180] width 15 height 39
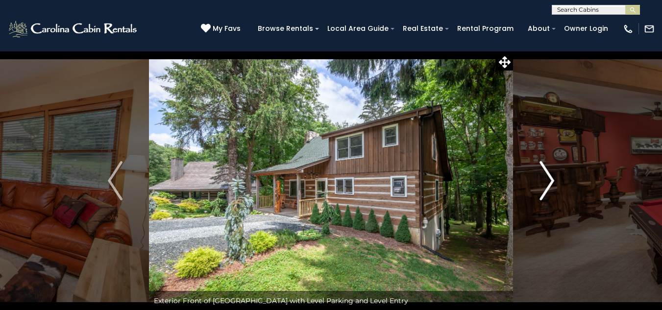
click at [549, 179] on img "Next" at bounding box center [546, 180] width 15 height 39
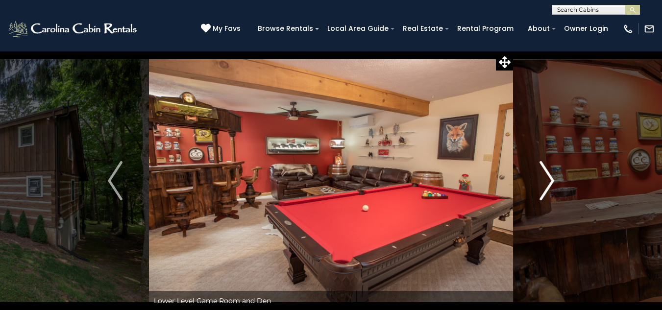
click at [549, 179] on img "Next" at bounding box center [546, 180] width 15 height 39
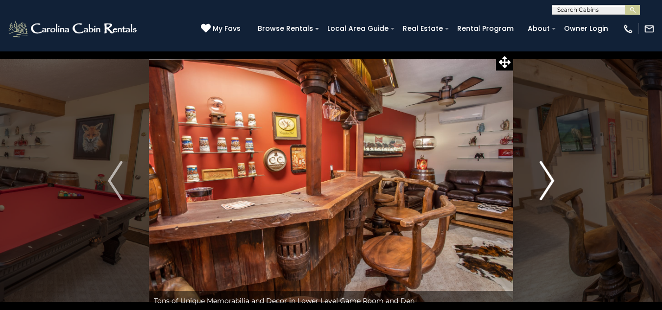
click at [549, 179] on img "Next" at bounding box center [546, 180] width 15 height 39
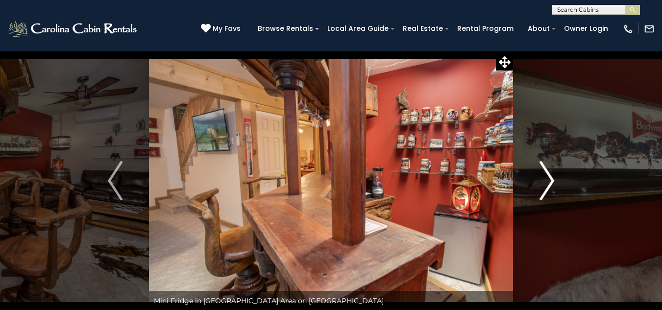
click at [549, 179] on img "Next" at bounding box center [546, 180] width 15 height 39
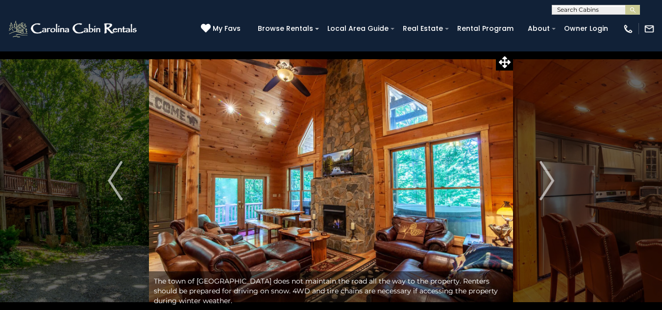
click at [547, 186] on img "Next" at bounding box center [546, 180] width 15 height 39
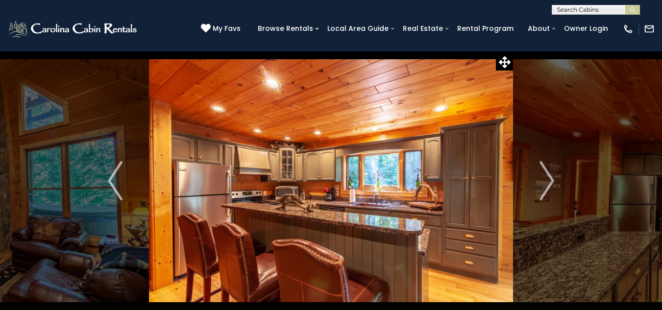
click at [547, 186] on img "Next" at bounding box center [546, 180] width 15 height 39
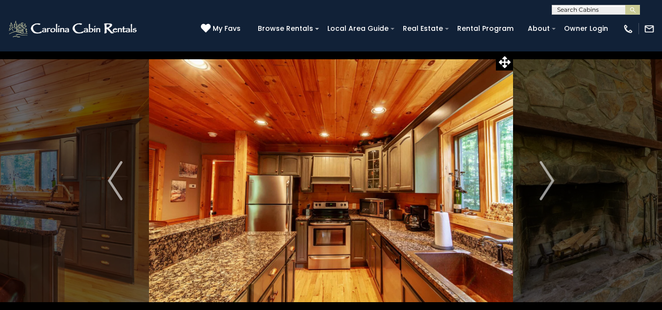
click at [547, 186] on img "Next" at bounding box center [546, 180] width 15 height 39
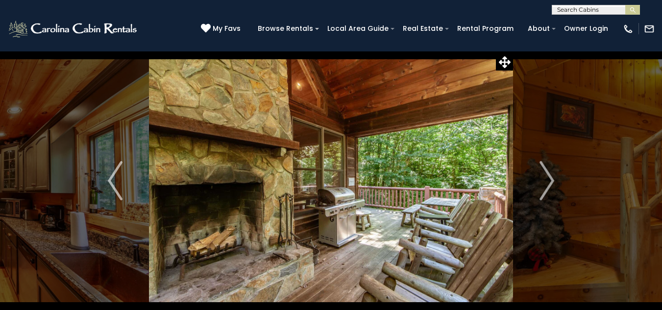
click at [547, 186] on img "Next" at bounding box center [546, 180] width 15 height 39
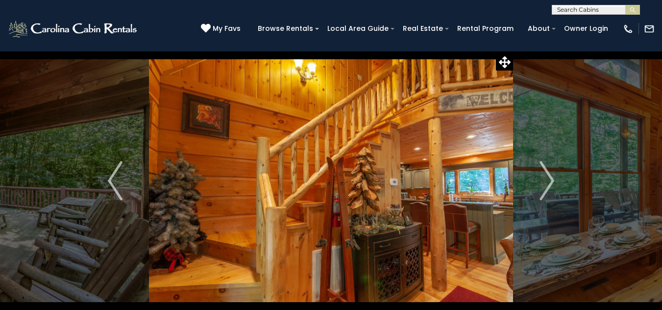
click at [547, 186] on img "Next" at bounding box center [546, 180] width 15 height 39
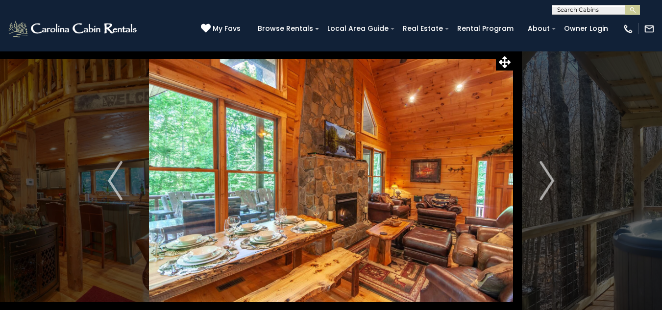
click at [547, 186] on img "Next" at bounding box center [546, 180] width 15 height 39
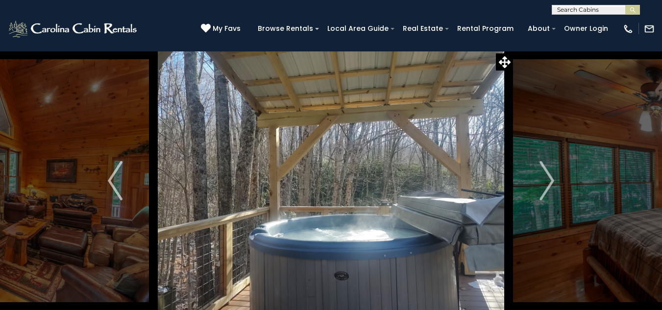
click at [547, 186] on img "Next" at bounding box center [546, 180] width 15 height 39
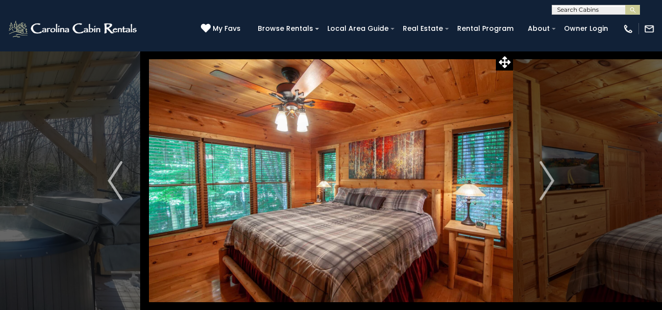
click at [547, 186] on img "Next" at bounding box center [546, 180] width 15 height 39
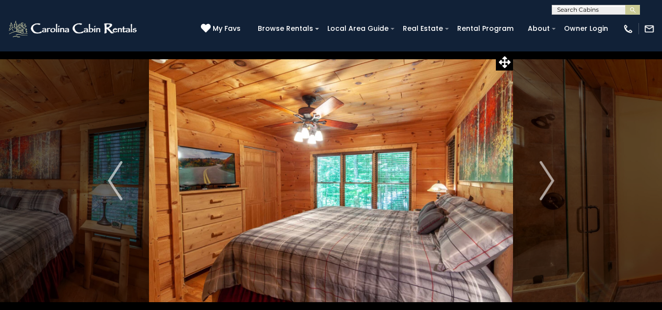
click at [547, 186] on img "Next" at bounding box center [546, 180] width 15 height 39
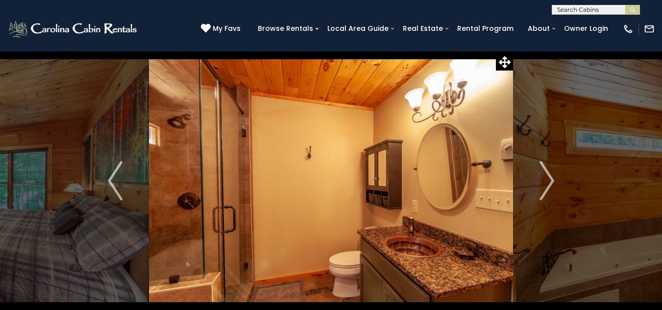
click at [547, 186] on img "Next" at bounding box center [546, 180] width 15 height 39
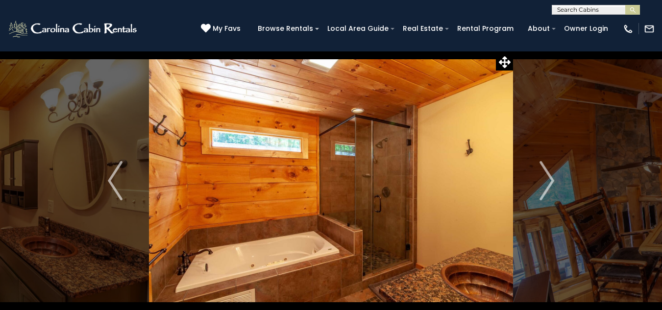
click at [547, 186] on img "Next" at bounding box center [546, 180] width 15 height 39
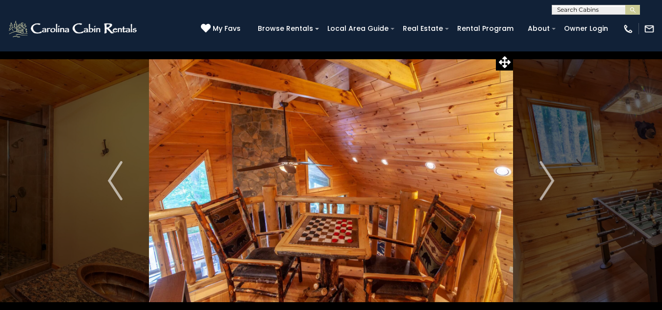
click at [547, 186] on img "Next" at bounding box center [546, 180] width 15 height 39
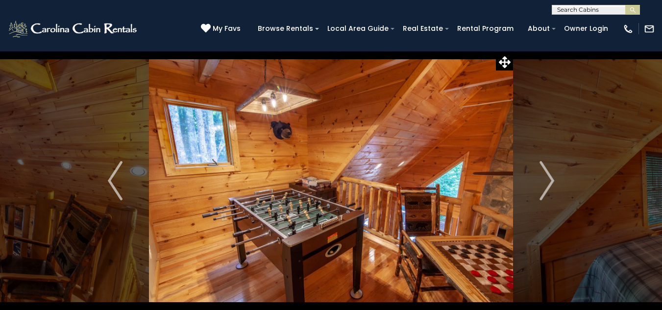
click at [547, 186] on img "Next" at bounding box center [546, 180] width 15 height 39
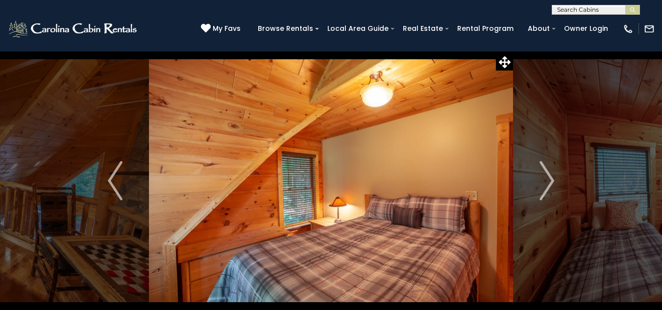
click at [547, 186] on img "Next" at bounding box center [546, 180] width 15 height 39
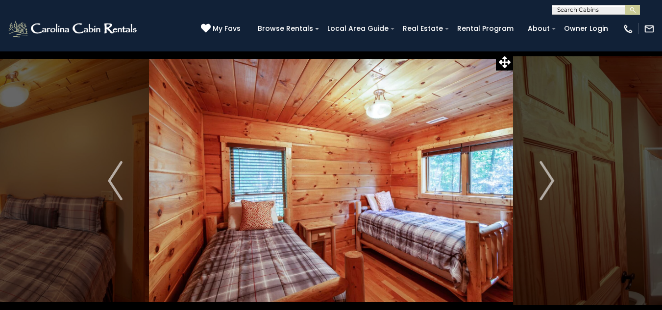
click at [547, 186] on img "Next" at bounding box center [546, 180] width 15 height 39
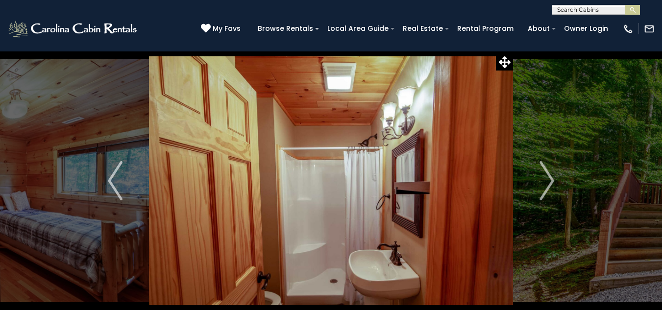
click at [547, 186] on img "Next" at bounding box center [546, 180] width 15 height 39
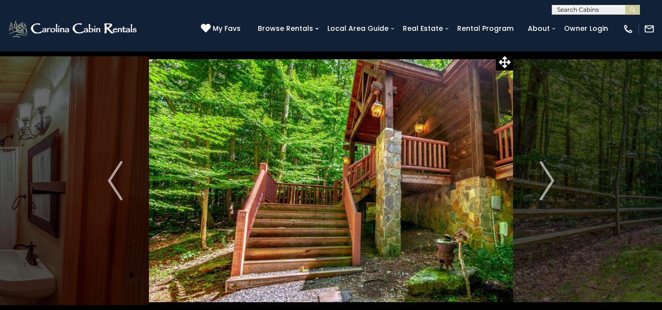
click at [547, 186] on img "Next" at bounding box center [546, 180] width 15 height 39
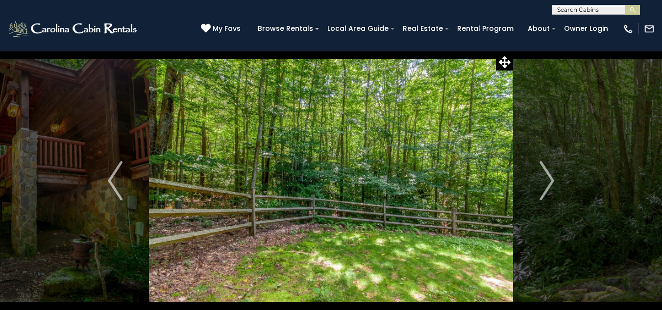
click at [547, 186] on img "Next" at bounding box center [546, 180] width 15 height 39
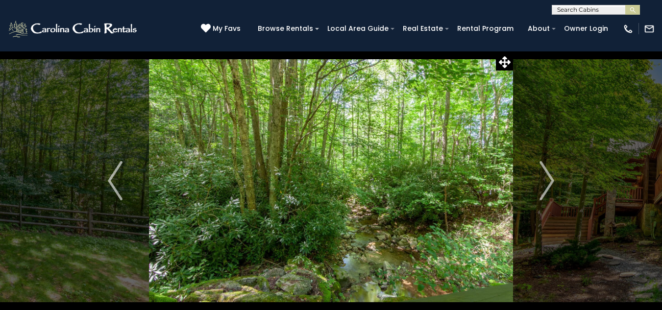
click at [547, 186] on img "Next" at bounding box center [546, 180] width 15 height 39
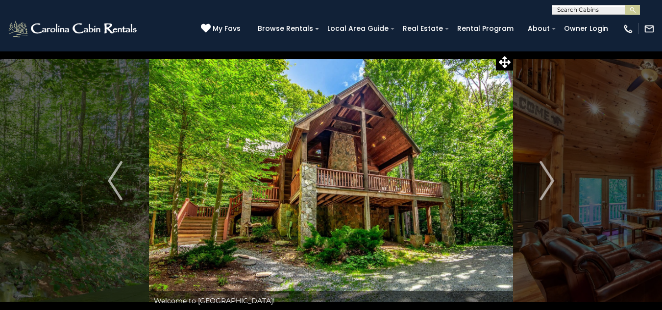
click at [547, 186] on img "Next" at bounding box center [546, 180] width 15 height 39
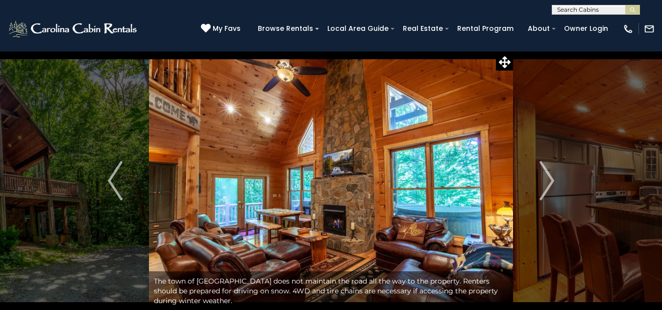
click at [547, 186] on img "Next" at bounding box center [546, 180] width 15 height 39
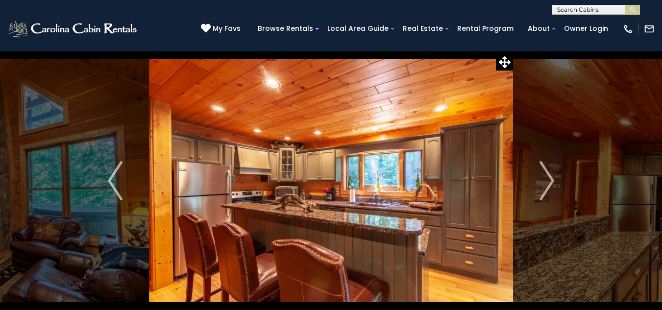
click at [547, 186] on img "Next" at bounding box center [546, 180] width 15 height 39
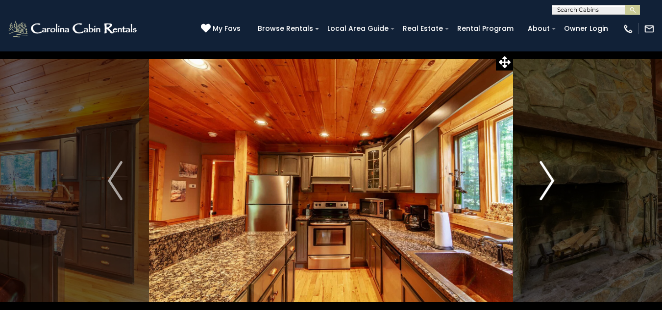
click at [552, 103] on button "Next" at bounding box center [547, 181] width 68 height 260
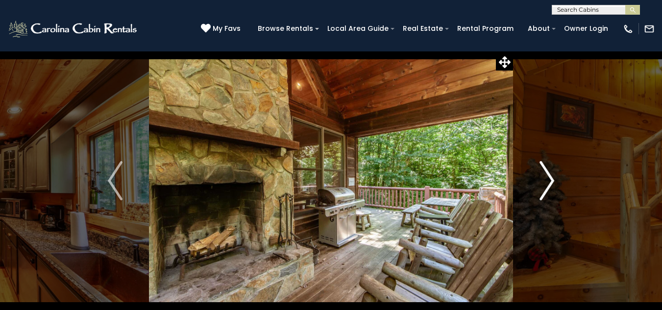
click at [548, 180] on img "Next" at bounding box center [546, 180] width 15 height 39
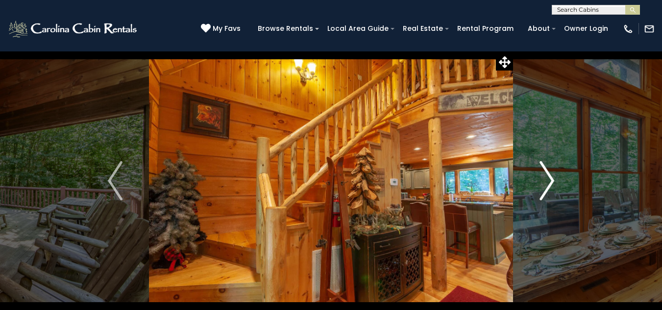
click at [548, 180] on img "Next" at bounding box center [546, 180] width 15 height 39
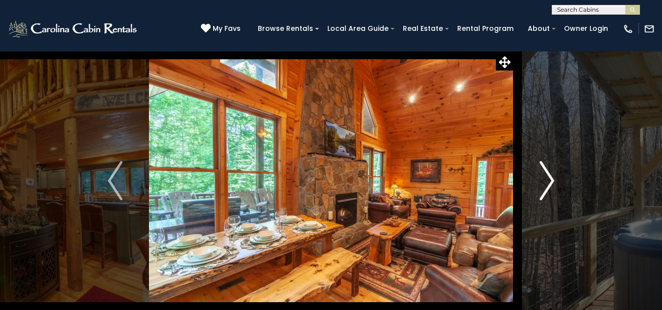
click at [548, 180] on img "Next" at bounding box center [546, 180] width 15 height 39
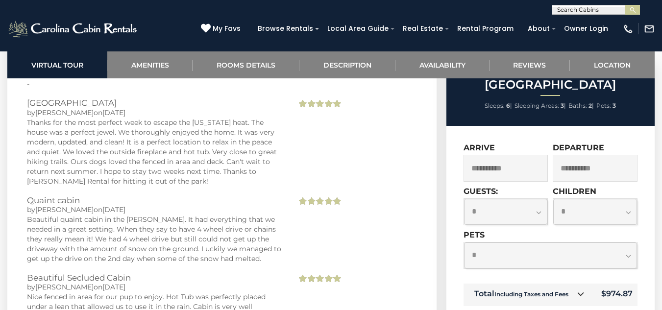
scroll to position [2058, 0]
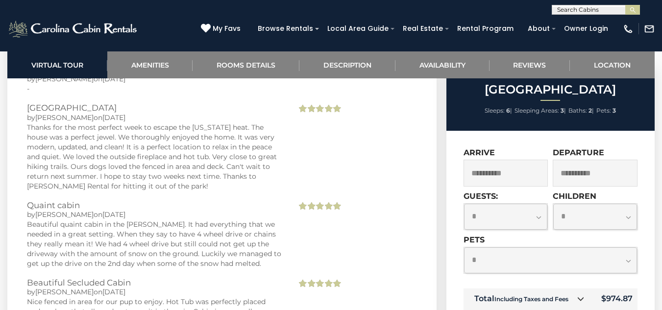
click at [539, 206] on select "**********" at bounding box center [506, 217] width 84 height 26
select select "*"
click at [464, 204] on select "**********" at bounding box center [506, 217] width 84 height 26
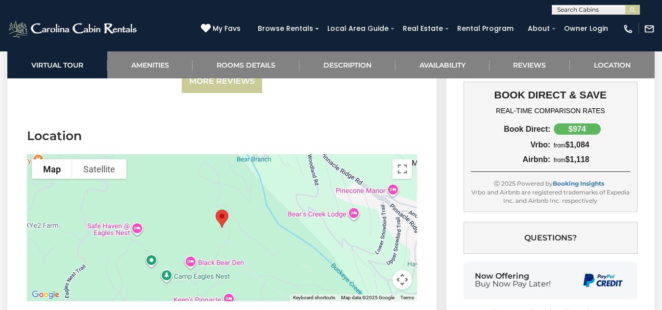
scroll to position [2343, 0]
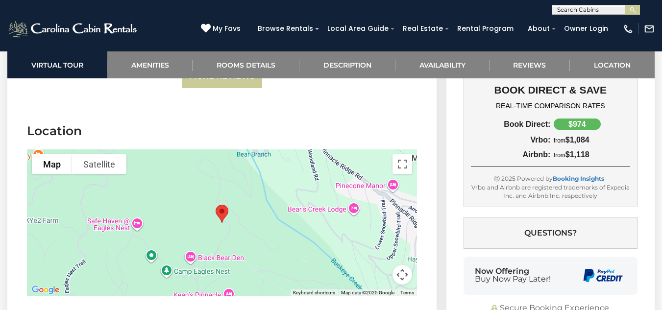
click at [400, 265] on button "Map camera controls" at bounding box center [402, 275] width 20 height 20
click at [378, 265] on button "Zoom out" at bounding box center [378, 275] width 20 height 20
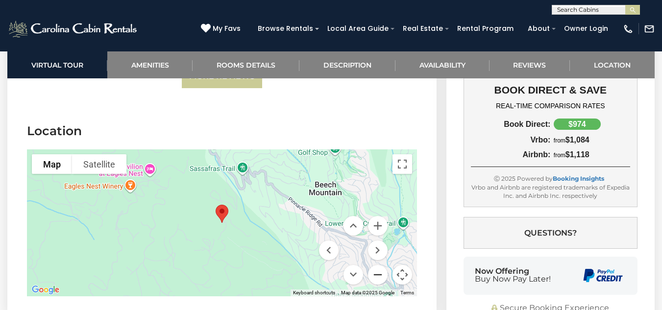
click at [378, 265] on button "Zoom out" at bounding box center [378, 275] width 20 height 20
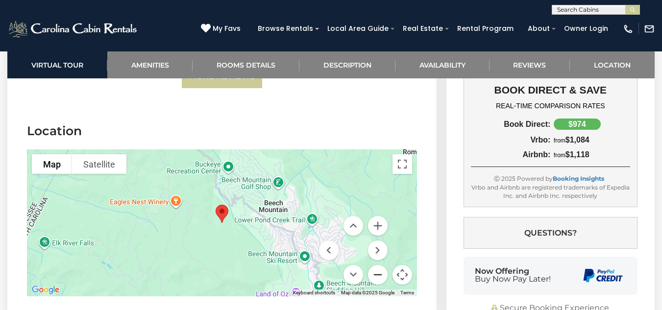
click at [378, 265] on button "Zoom out" at bounding box center [378, 275] width 20 height 20
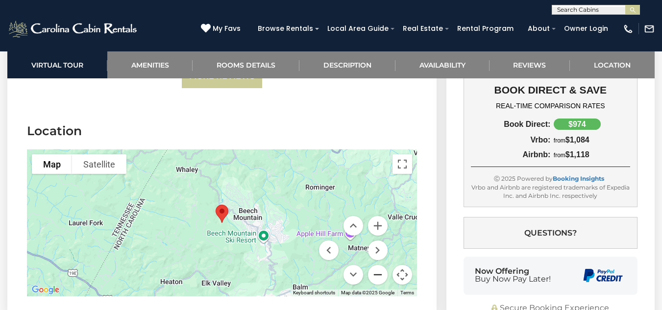
click at [378, 265] on button "Zoom out" at bounding box center [378, 275] width 20 height 20
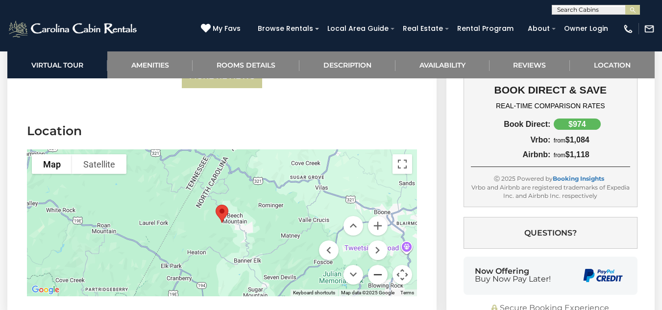
click at [378, 265] on button "Zoom out" at bounding box center [378, 275] width 20 height 20
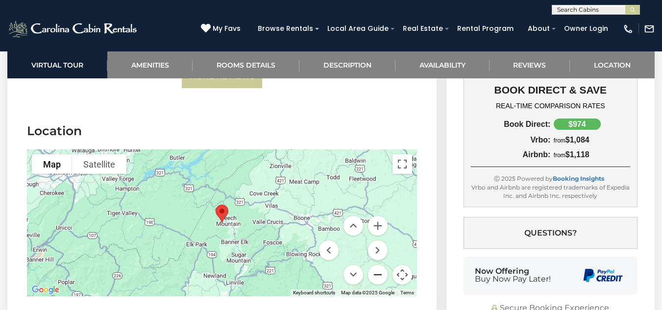
click at [378, 265] on button "Zoom out" at bounding box center [378, 275] width 20 height 20
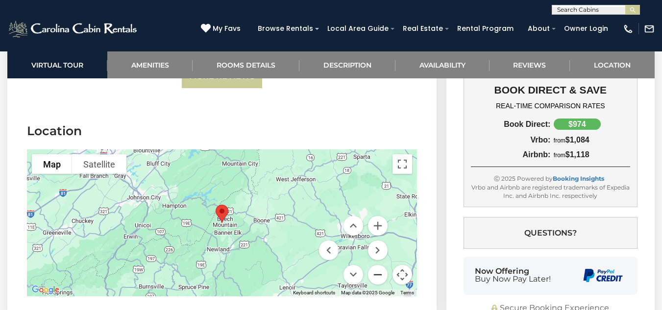
click at [378, 265] on button "Zoom out" at bounding box center [378, 275] width 20 height 20
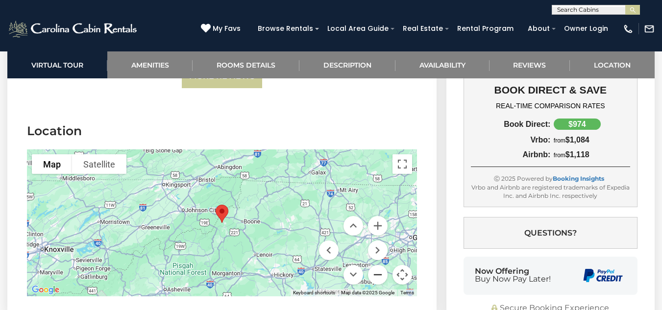
click at [378, 265] on button "Zoom out" at bounding box center [378, 275] width 20 height 20
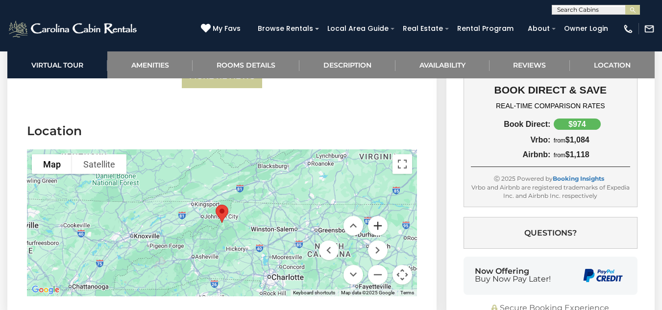
click at [380, 216] on button "Zoom in" at bounding box center [378, 226] width 20 height 20
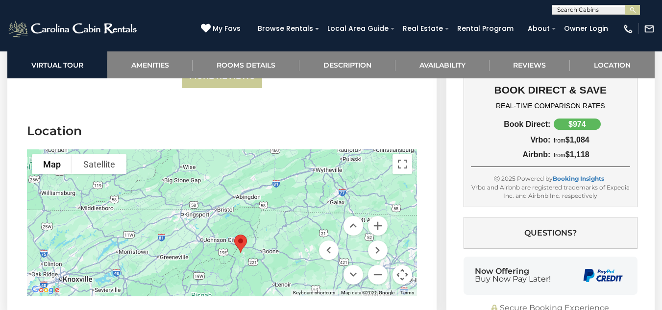
drag, startPoint x: 171, startPoint y: 166, endPoint x: 190, endPoint y: 197, distance: 36.0
click at [190, 197] on div at bounding box center [222, 222] width 390 height 147
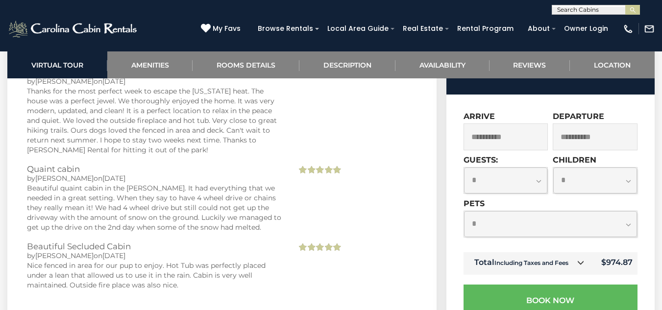
scroll to position [2084, 0]
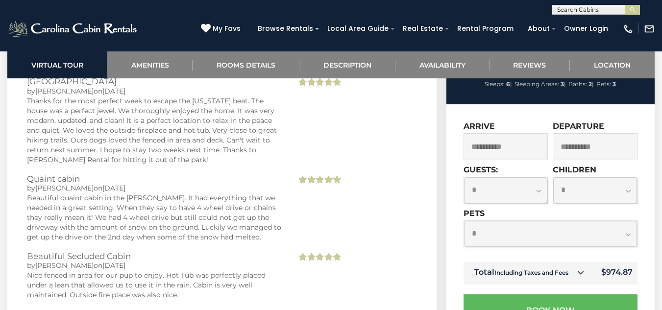
click at [617, 136] on input "**********" at bounding box center [595, 146] width 85 height 27
click at [606, 133] on input "**********" at bounding box center [595, 146] width 85 height 27
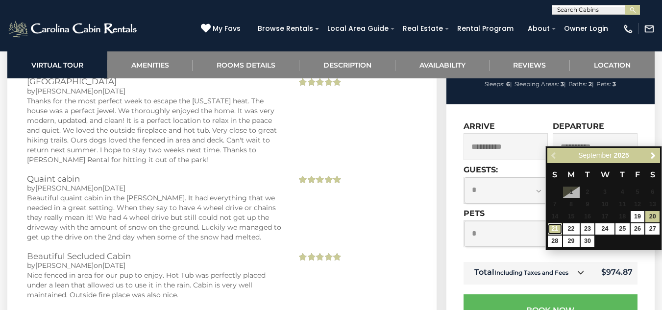
click at [558, 227] on link "21" at bounding box center [555, 228] width 14 height 11
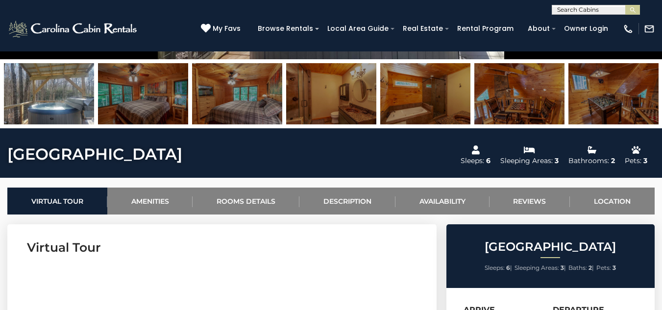
scroll to position [246, 0]
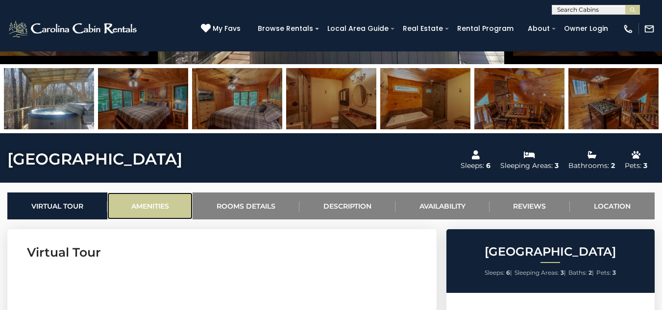
click at [156, 213] on link "Amenities" at bounding box center [150, 206] width 86 height 27
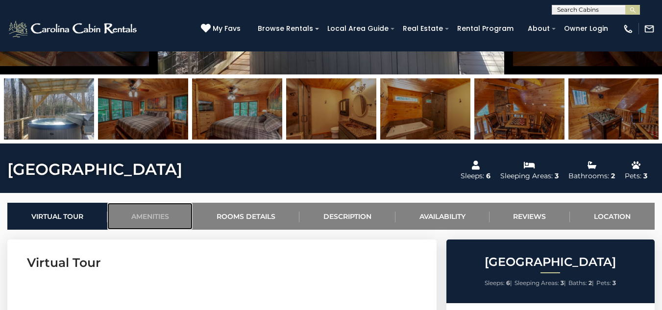
scroll to position [642, 0]
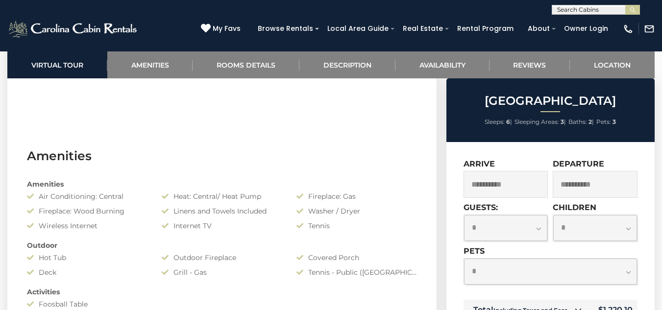
click at [620, 189] on input "**********" at bounding box center [595, 184] width 85 height 27
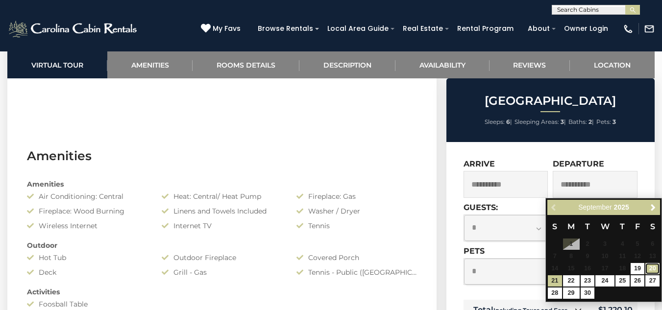
click at [654, 267] on link "20" at bounding box center [652, 268] width 14 height 11
type input "**********"
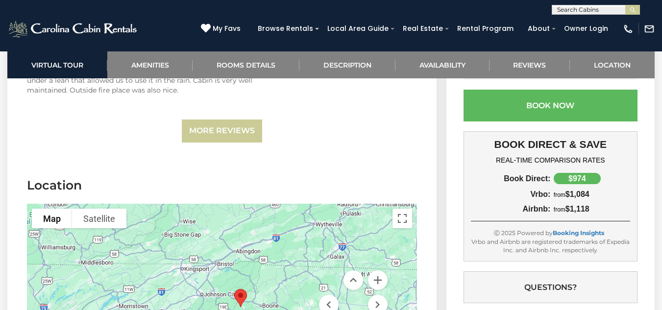
scroll to position [2269, 0]
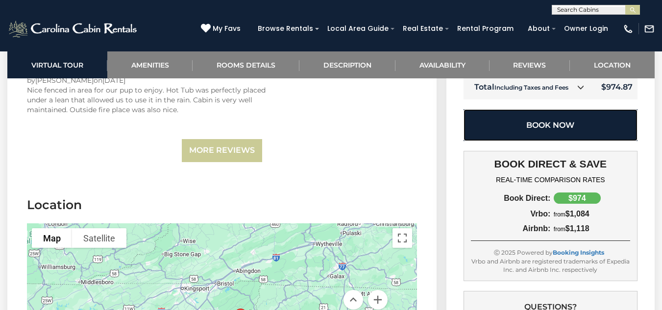
click at [522, 115] on button "Book Now" at bounding box center [550, 125] width 174 height 32
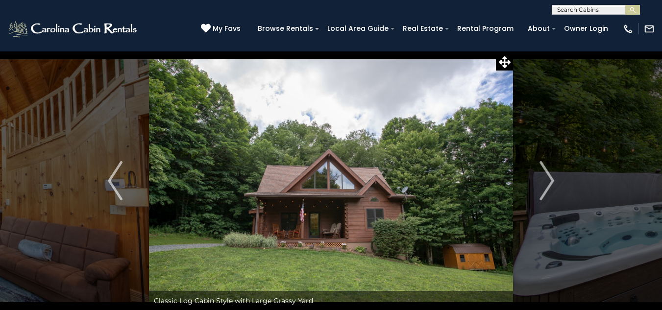
click at [550, 182] on img "Next" at bounding box center [546, 180] width 15 height 39
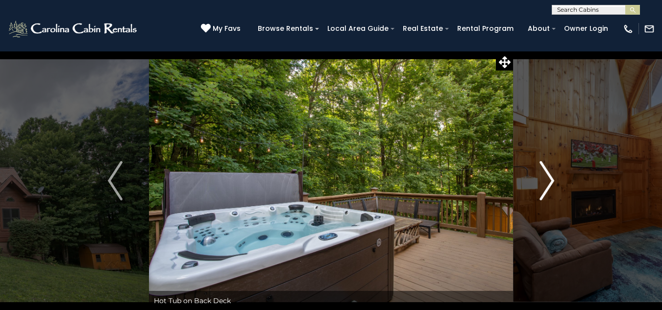
click at [546, 183] on img "Next" at bounding box center [546, 180] width 15 height 39
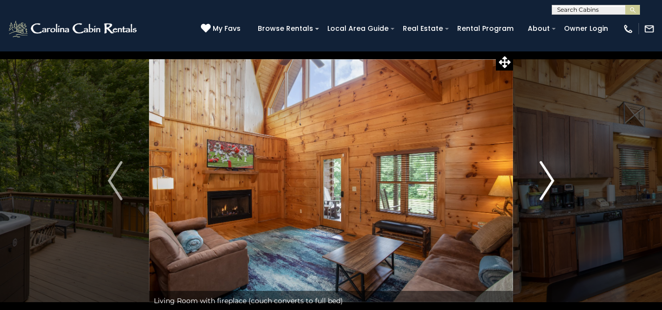
click at [546, 183] on img "Next" at bounding box center [546, 180] width 15 height 39
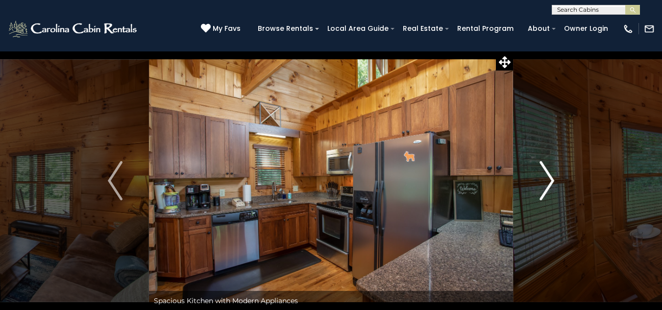
click at [546, 183] on img "Next" at bounding box center [546, 180] width 15 height 39
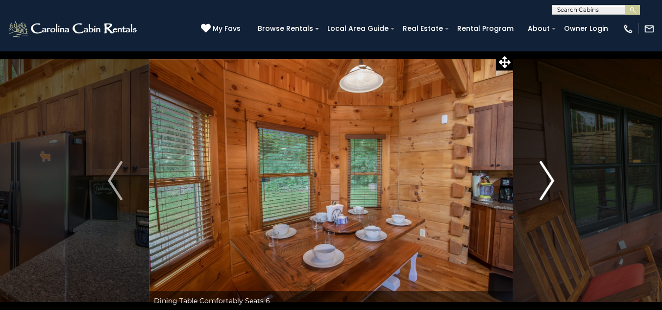
click at [546, 183] on img "Next" at bounding box center [546, 180] width 15 height 39
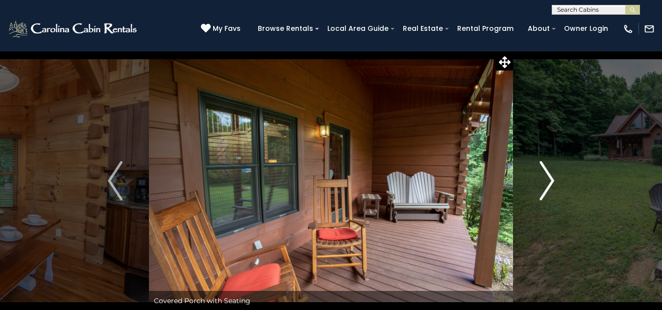
click at [546, 183] on img "Next" at bounding box center [546, 180] width 15 height 39
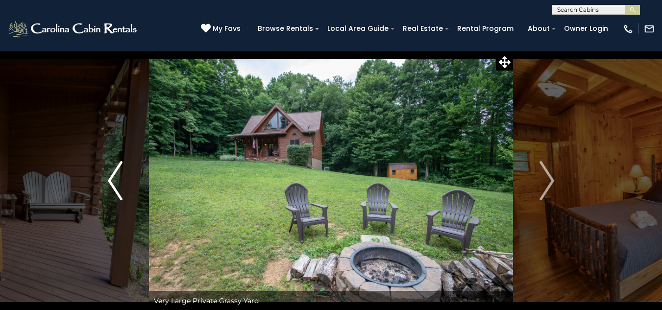
click at [111, 179] on img "Previous" at bounding box center [115, 180] width 15 height 39
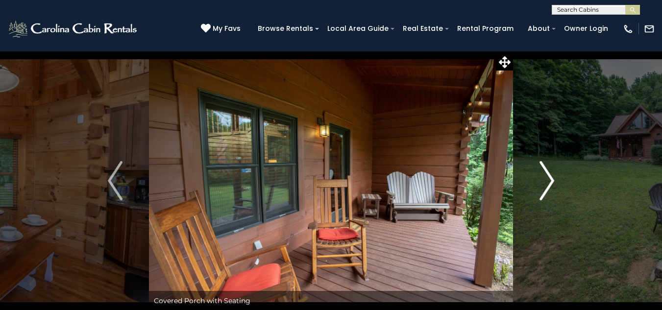
click at [550, 168] on img "Next" at bounding box center [546, 180] width 15 height 39
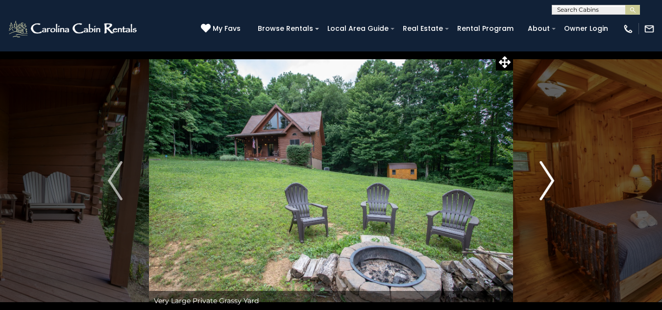
click at [550, 168] on img "Next" at bounding box center [546, 180] width 15 height 39
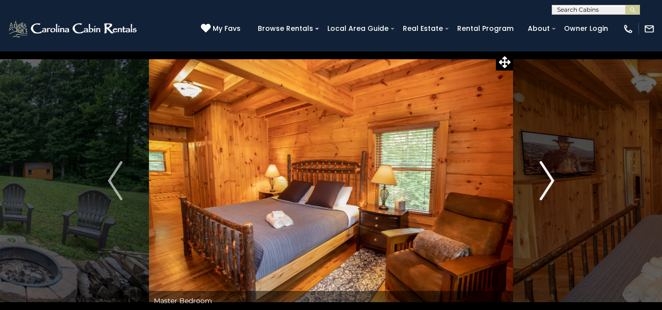
click at [550, 168] on img "Next" at bounding box center [546, 180] width 15 height 39
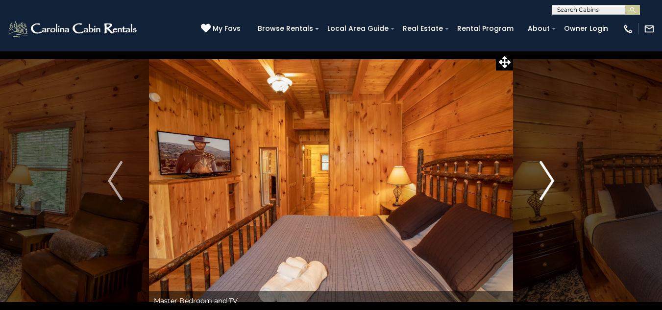
click at [550, 168] on img "Next" at bounding box center [546, 180] width 15 height 39
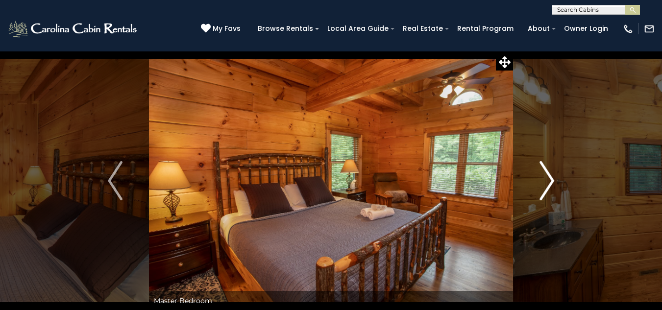
click at [551, 169] on img "Next" at bounding box center [546, 180] width 15 height 39
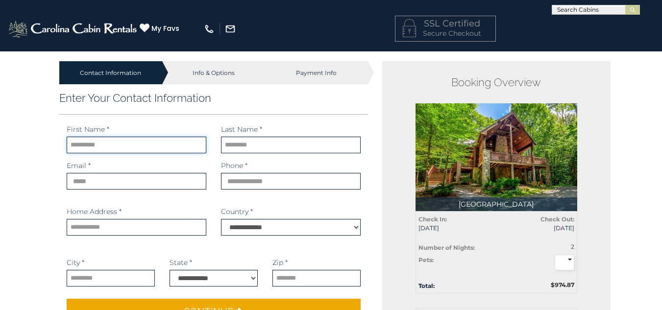
click at [175, 146] on input "text" at bounding box center [137, 145] width 140 height 17
type input "********"
type input "******"
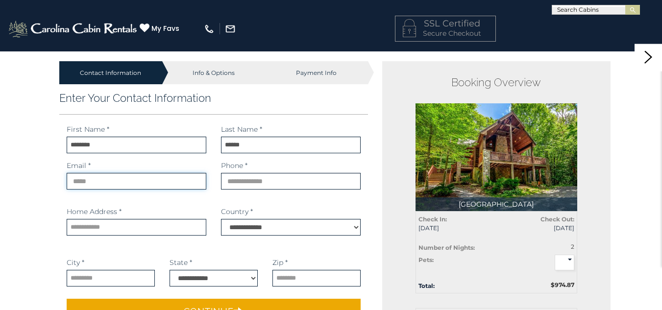
type input "**********"
type input "*******"
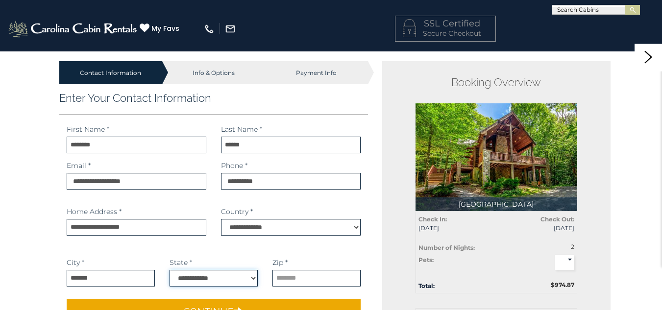
select select "**"
type input "*****"
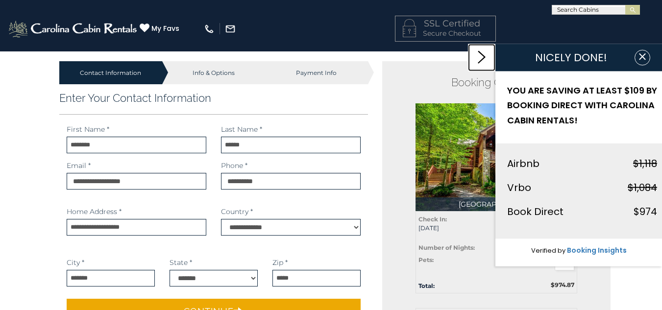
click at [482, 58] on icon at bounding box center [482, 57] width 8 height 13
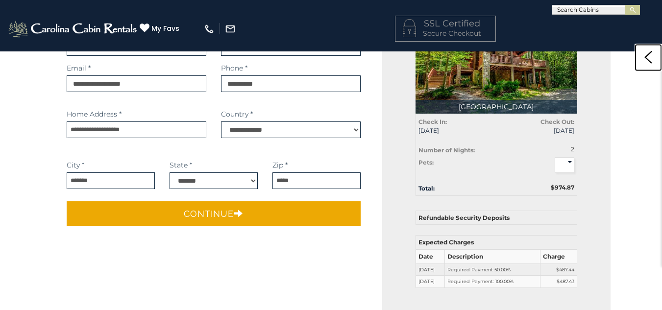
scroll to position [100, 0]
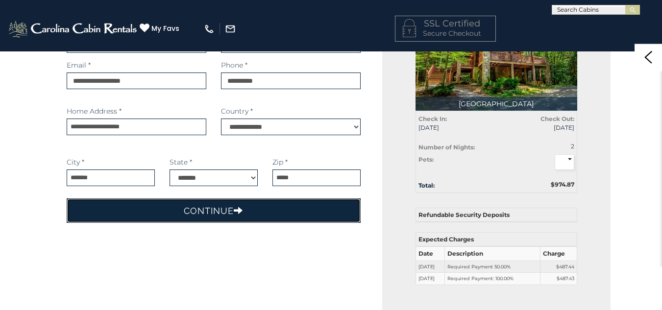
click at [234, 220] on button "Continue" at bounding box center [214, 210] width 294 height 24
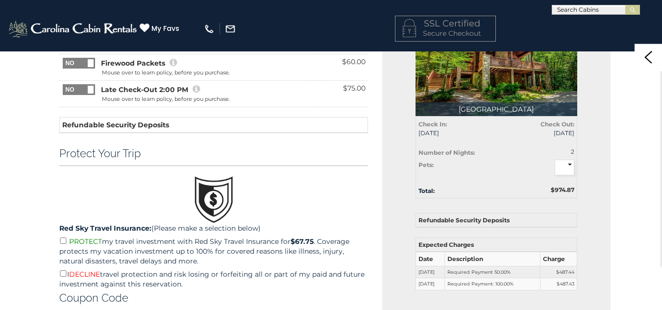
scroll to position [0, 0]
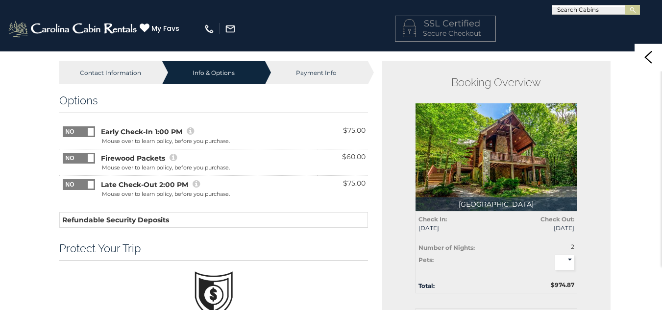
click at [80, 126] on span at bounding box center [95, 126] width 65 height 0
click at [569, 262] on select "* * * *" at bounding box center [565, 263] width 20 height 16
select select
click at [555, 255] on select "* * * *" at bounding box center [565, 263] width 20 height 16
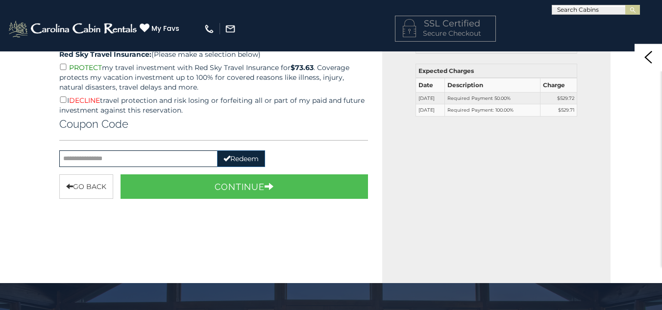
scroll to position [271, 0]
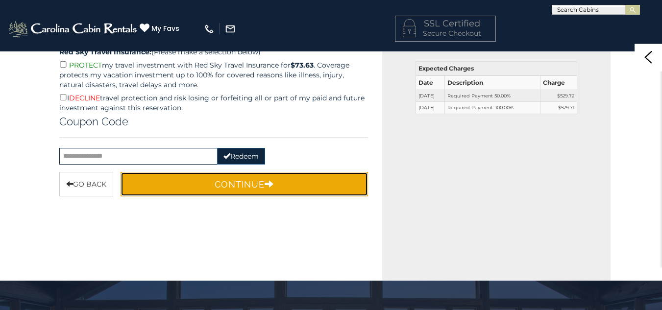
click at [259, 184] on button "Continue" at bounding box center [245, 184] width 248 height 24
click at [262, 181] on button "Continue" at bounding box center [245, 184] width 248 height 24
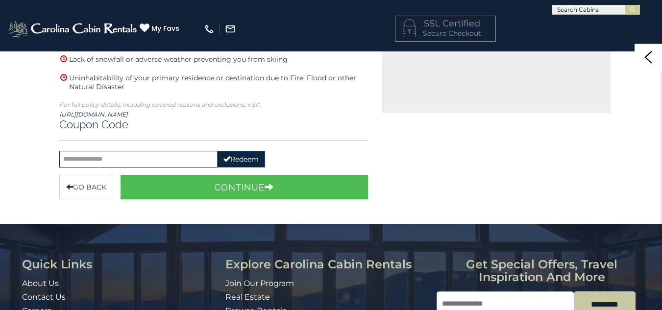
scroll to position [440, 0]
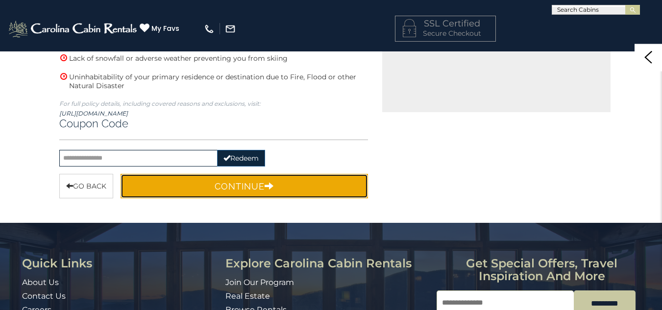
click at [262, 182] on button "Continue" at bounding box center [245, 186] width 248 height 24
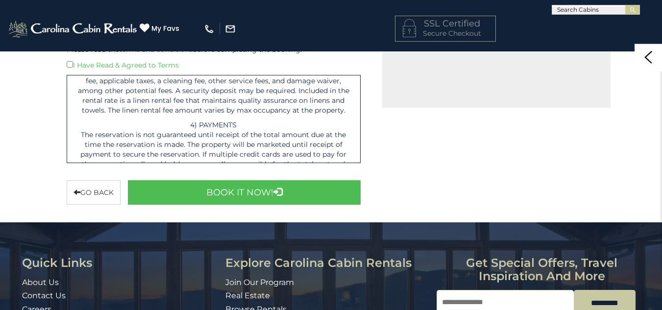
scroll to position [738, 0]
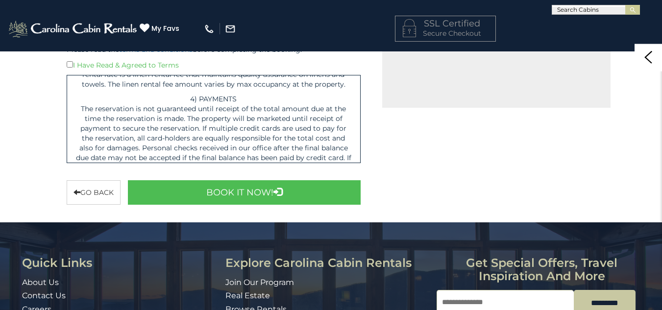
click at [364, 163] on div "Please read the terms and conditions before completing the booking. I Have Read…" at bounding box center [213, 102] width 309 height 131
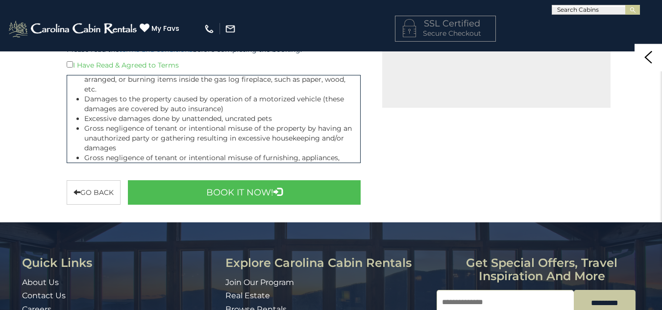
scroll to position [1333, 0]
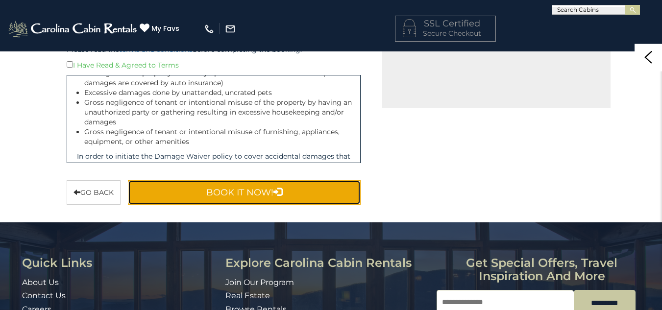
click at [289, 192] on button "Book It Now!" at bounding box center [244, 192] width 233 height 24
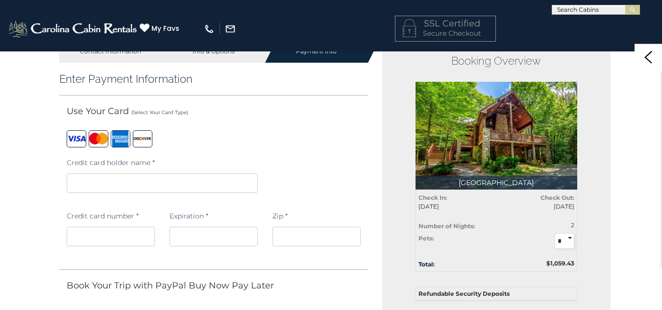
scroll to position [19, 0]
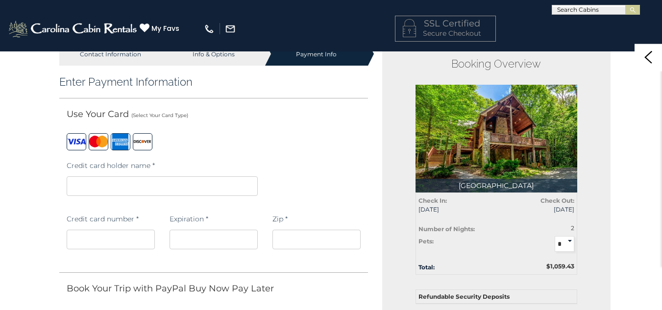
click at [99, 245] on iframe at bounding box center [111, 240] width 88 height 20
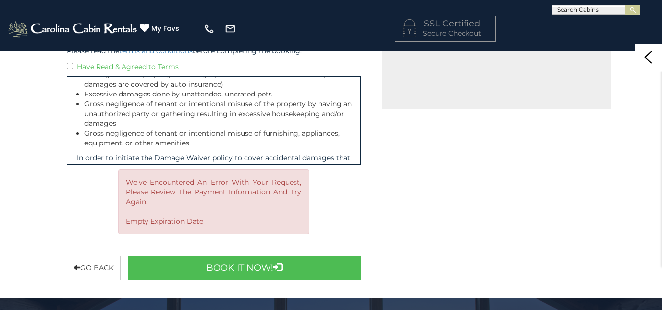
scroll to position [449, 0]
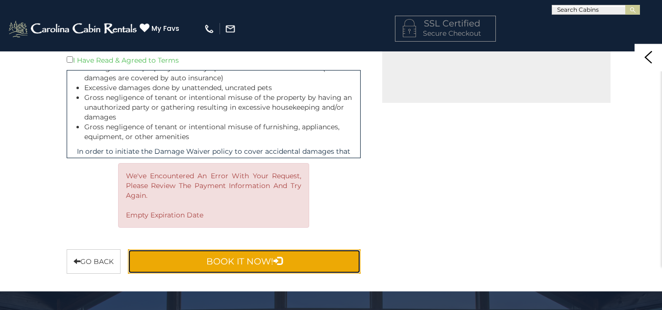
click at [242, 261] on button "Book It Now!" at bounding box center [244, 261] width 233 height 24
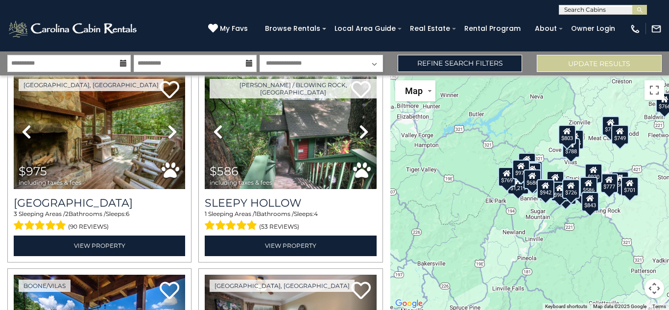
scroll to position [1997, 0]
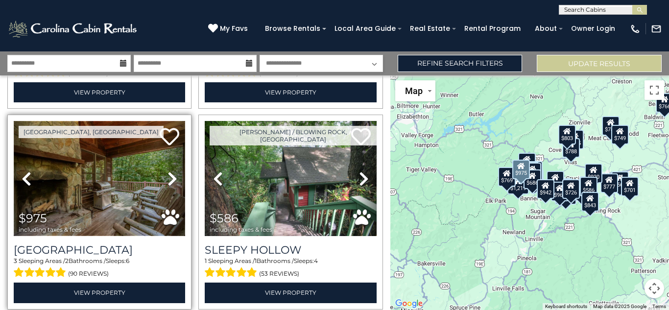
click at [64, 183] on img at bounding box center [99, 178] width 171 height 115
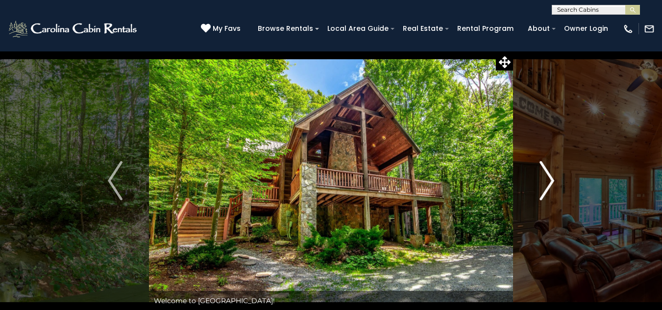
click at [545, 188] on img "Next" at bounding box center [546, 180] width 15 height 39
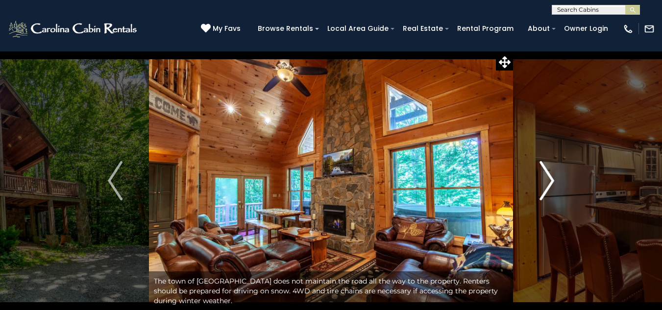
click at [545, 188] on img "Next" at bounding box center [546, 180] width 15 height 39
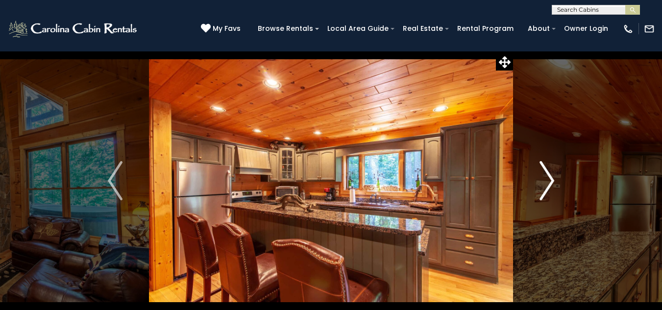
click at [545, 188] on img "Next" at bounding box center [546, 180] width 15 height 39
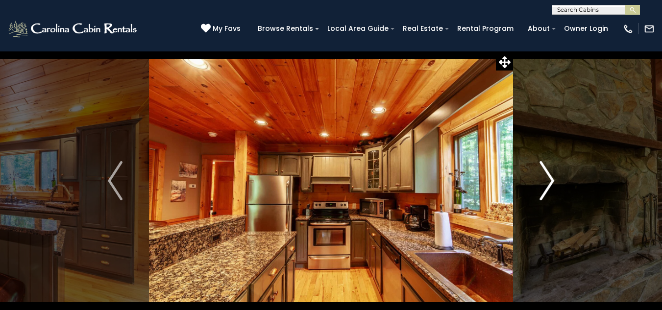
click at [545, 188] on img "Next" at bounding box center [546, 180] width 15 height 39
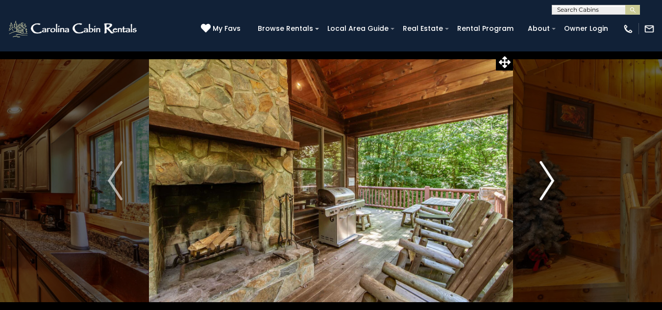
click at [545, 188] on img "Next" at bounding box center [546, 180] width 15 height 39
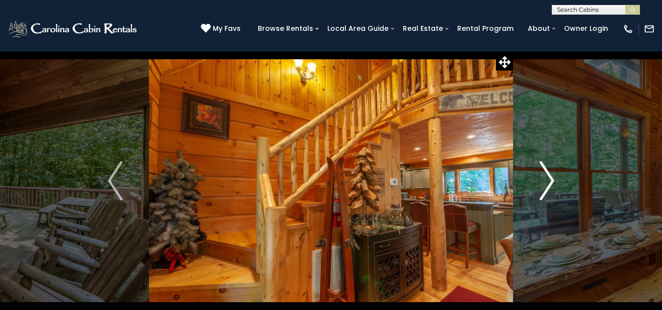
click at [545, 188] on img "Next" at bounding box center [546, 180] width 15 height 39
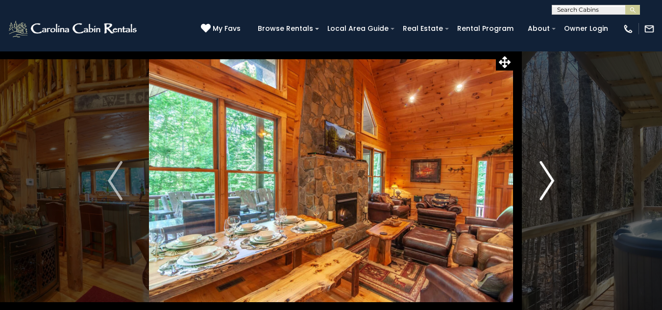
click at [545, 188] on img "Next" at bounding box center [546, 180] width 15 height 39
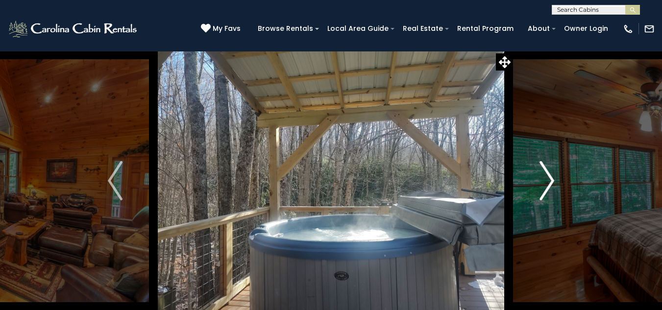
click at [545, 188] on img "Next" at bounding box center [546, 180] width 15 height 39
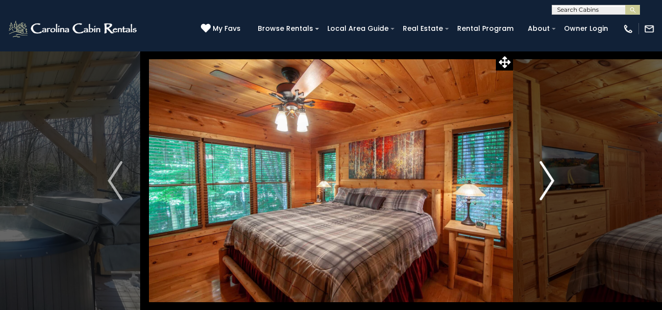
click at [545, 188] on img "Next" at bounding box center [546, 180] width 15 height 39
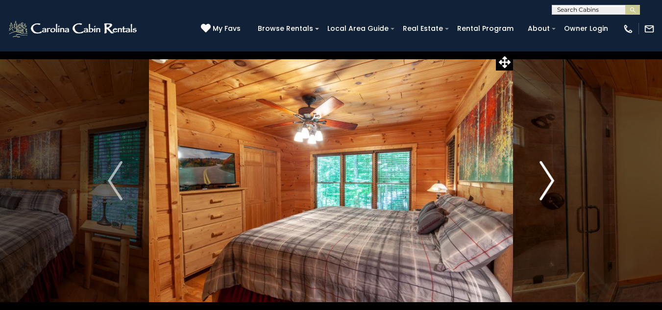
click at [545, 188] on img "Next" at bounding box center [546, 180] width 15 height 39
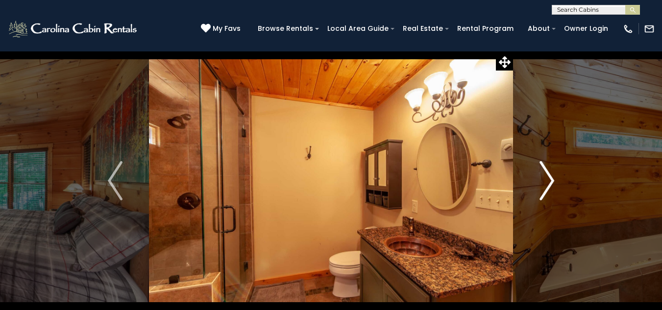
click at [545, 188] on img "Next" at bounding box center [546, 180] width 15 height 39
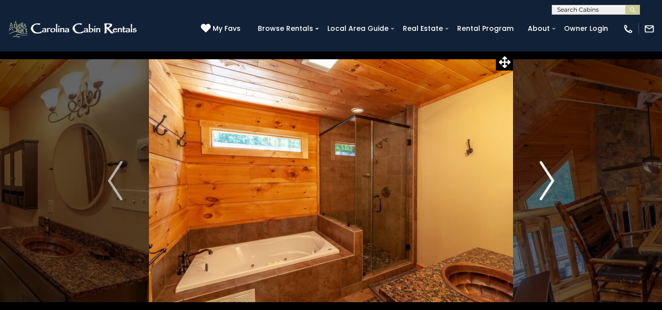
click at [545, 188] on img "Next" at bounding box center [546, 180] width 15 height 39
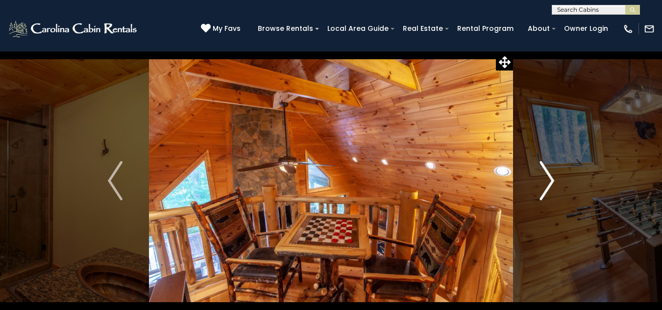
click at [545, 188] on img "Next" at bounding box center [546, 180] width 15 height 39
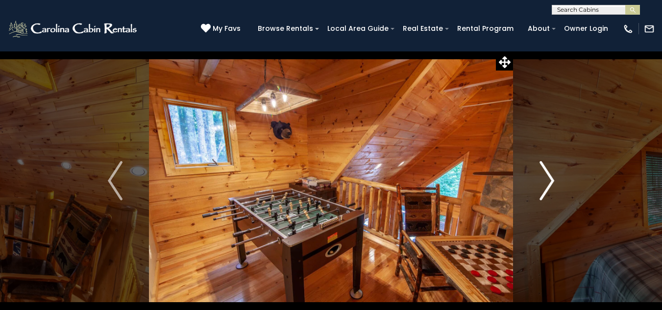
click at [545, 188] on img "Next" at bounding box center [546, 180] width 15 height 39
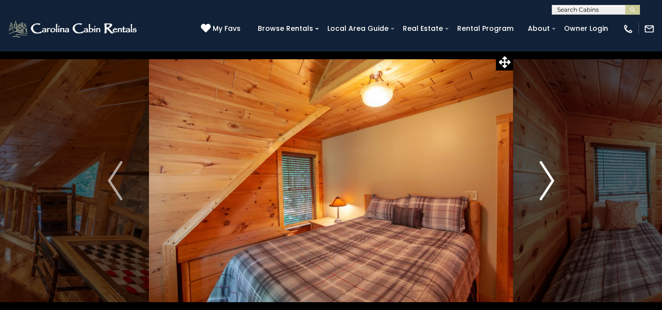
click at [545, 188] on img "Next" at bounding box center [546, 180] width 15 height 39
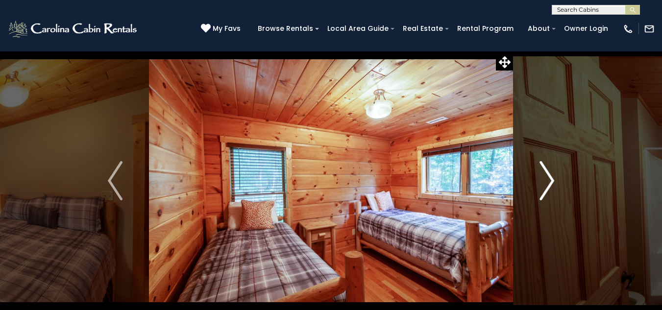
click at [545, 188] on img "Next" at bounding box center [546, 180] width 15 height 39
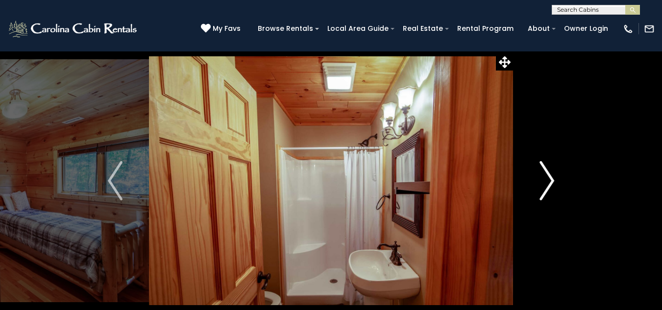
click at [545, 188] on img "Next" at bounding box center [546, 180] width 15 height 39
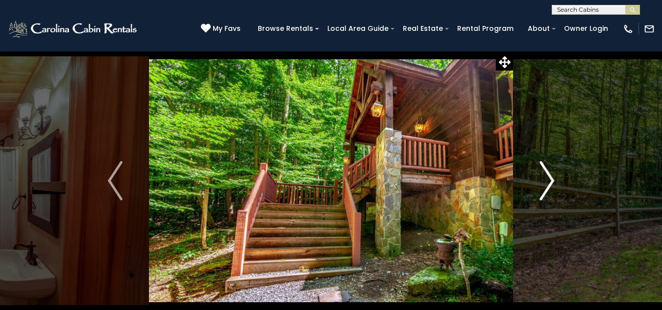
click at [545, 188] on img "Next" at bounding box center [546, 180] width 15 height 39
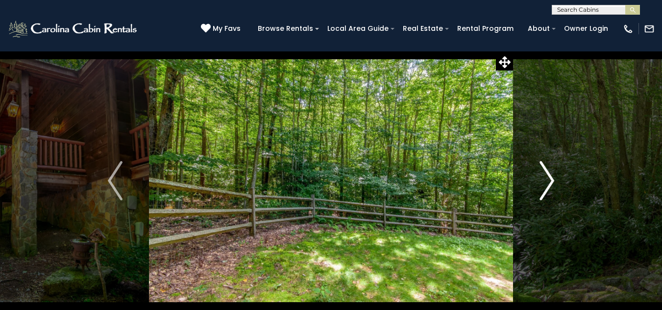
click at [545, 188] on img "Next" at bounding box center [546, 180] width 15 height 39
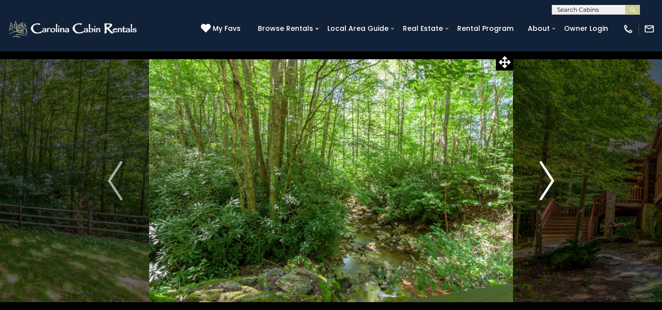
click at [545, 188] on img "Next" at bounding box center [546, 180] width 15 height 39
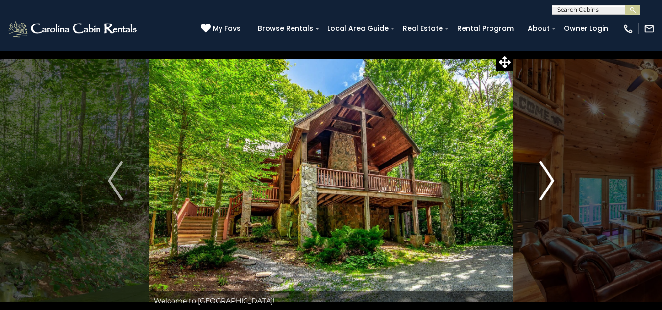
click at [545, 188] on img "Next" at bounding box center [546, 180] width 15 height 39
